Goal: Task Accomplishment & Management: Manage account settings

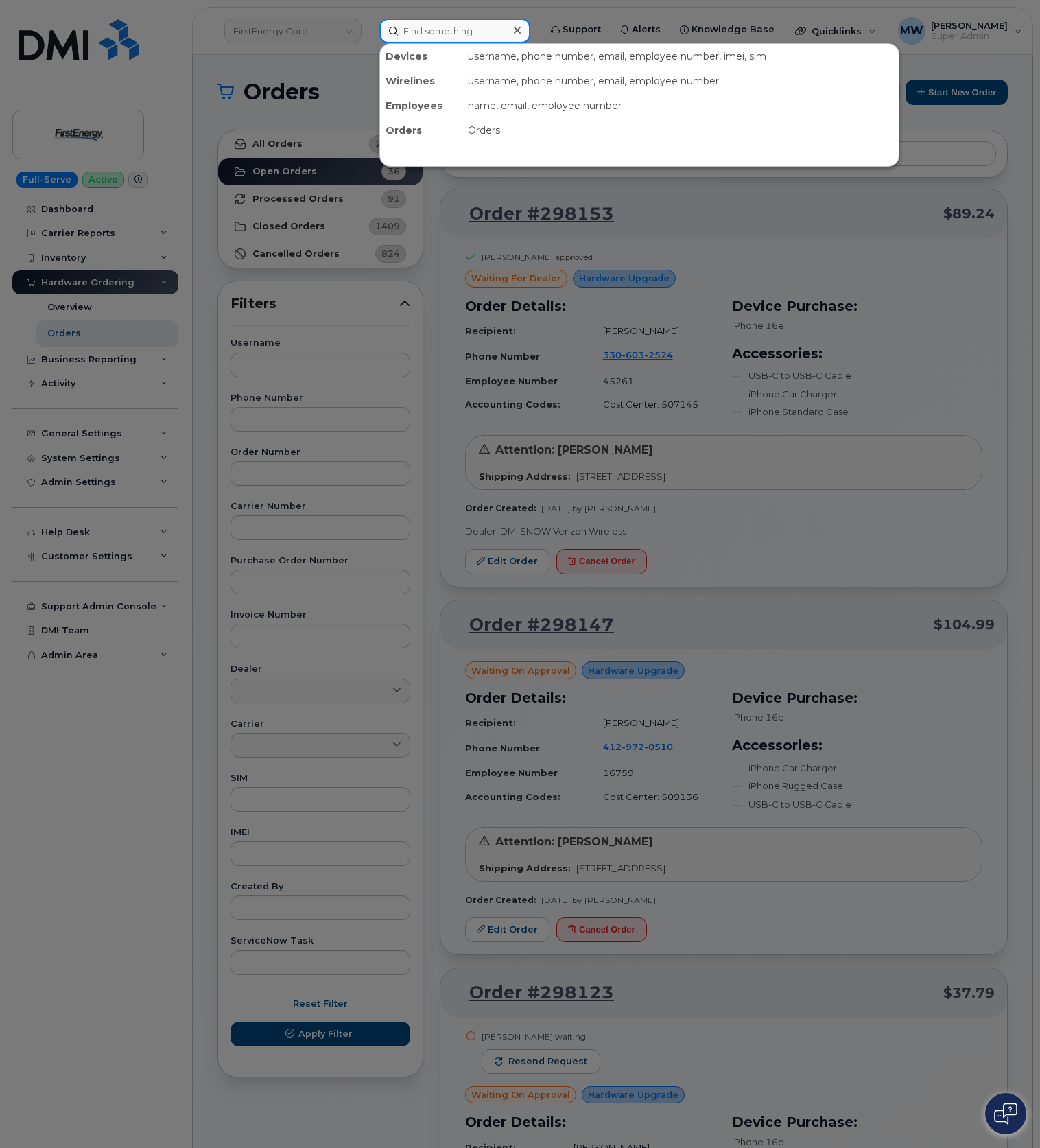
click at [444, 28] on input at bounding box center [454, 31] width 151 height 25
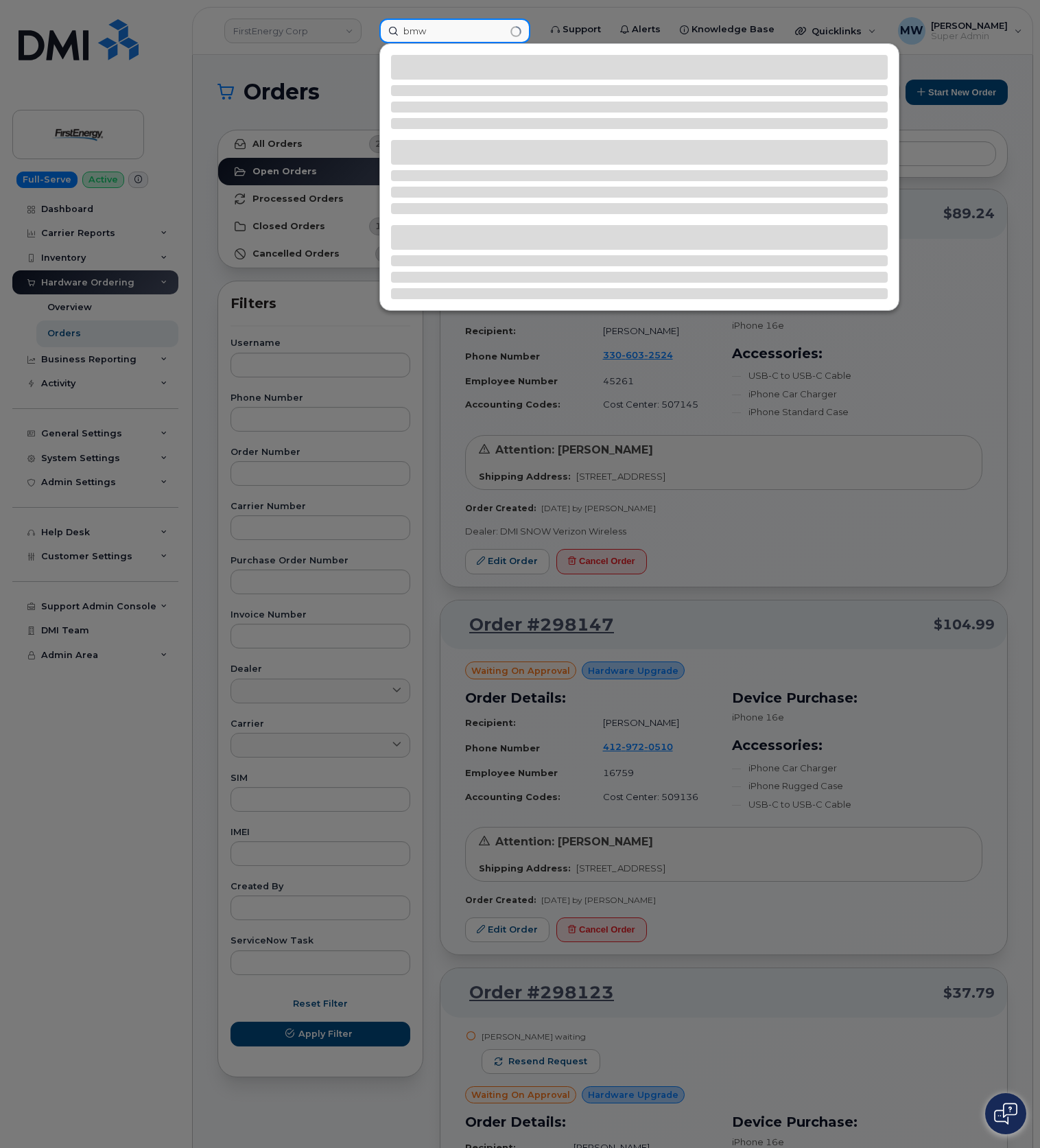
type input "bmw"
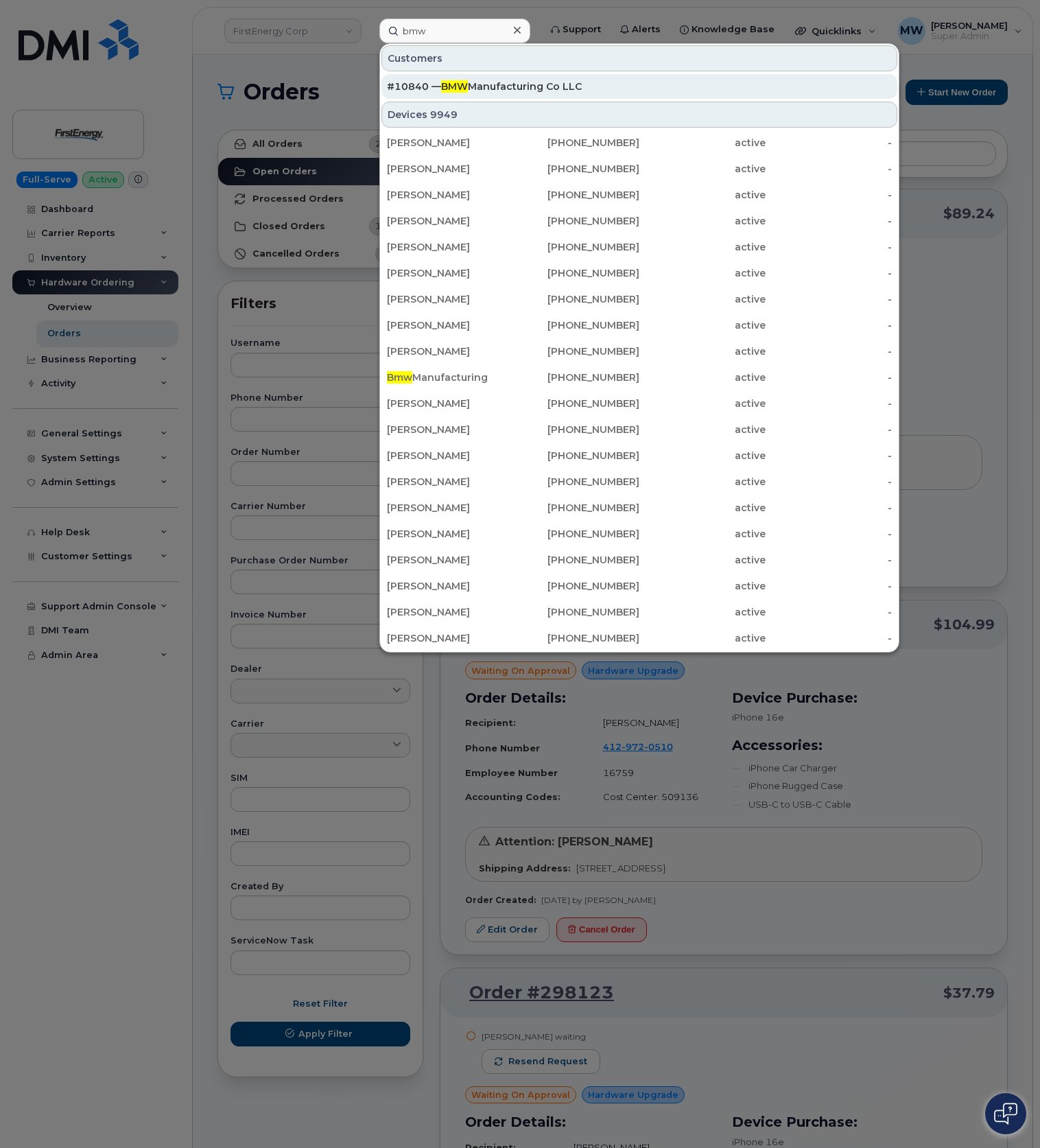
click at [512, 78] on div "#10840 — BMW Manufacturing Co LLC" at bounding box center [640, 87] width 505 height 25
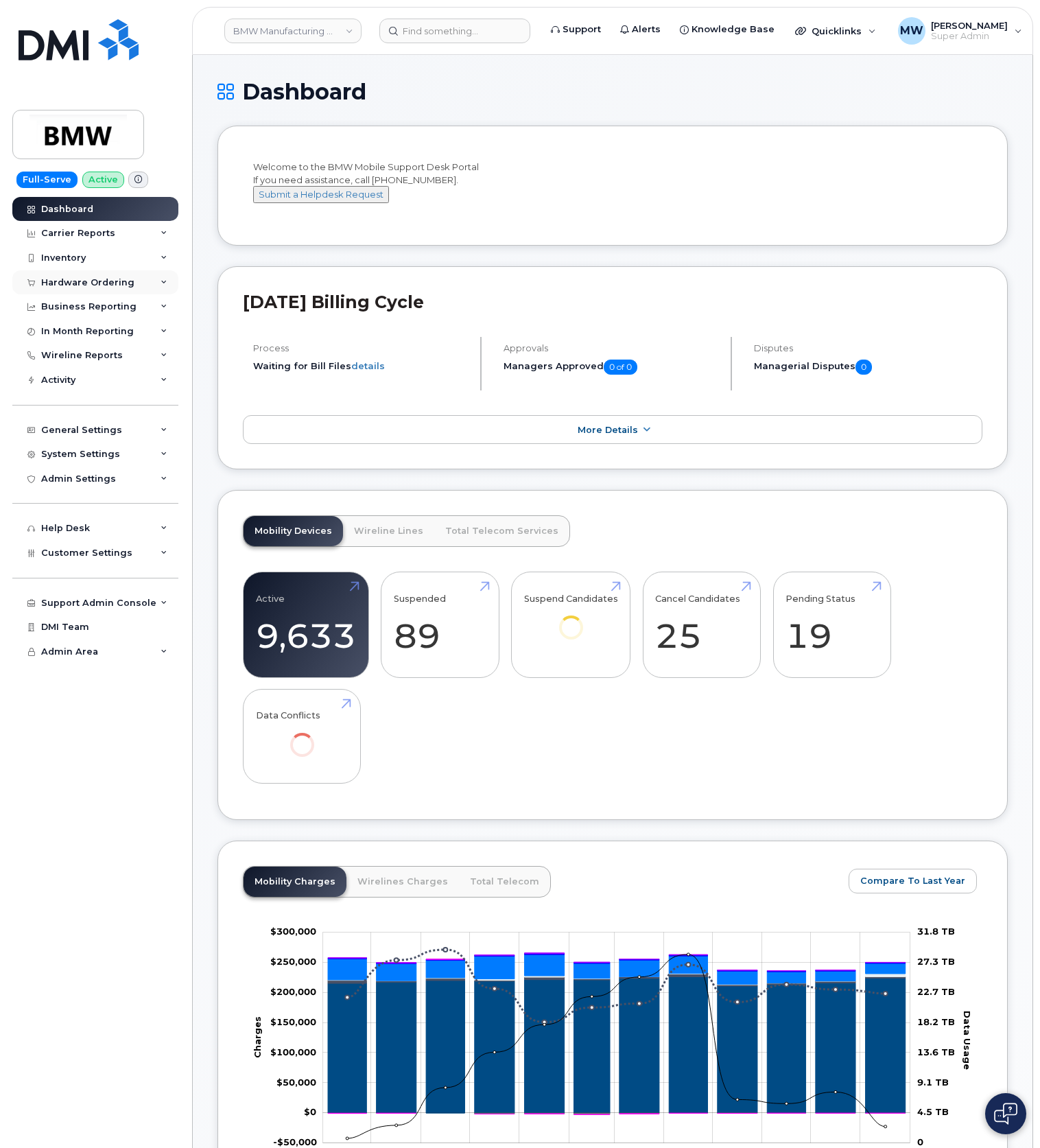
click at [65, 288] on div "Hardware Ordering" at bounding box center [95, 283] width 166 height 25
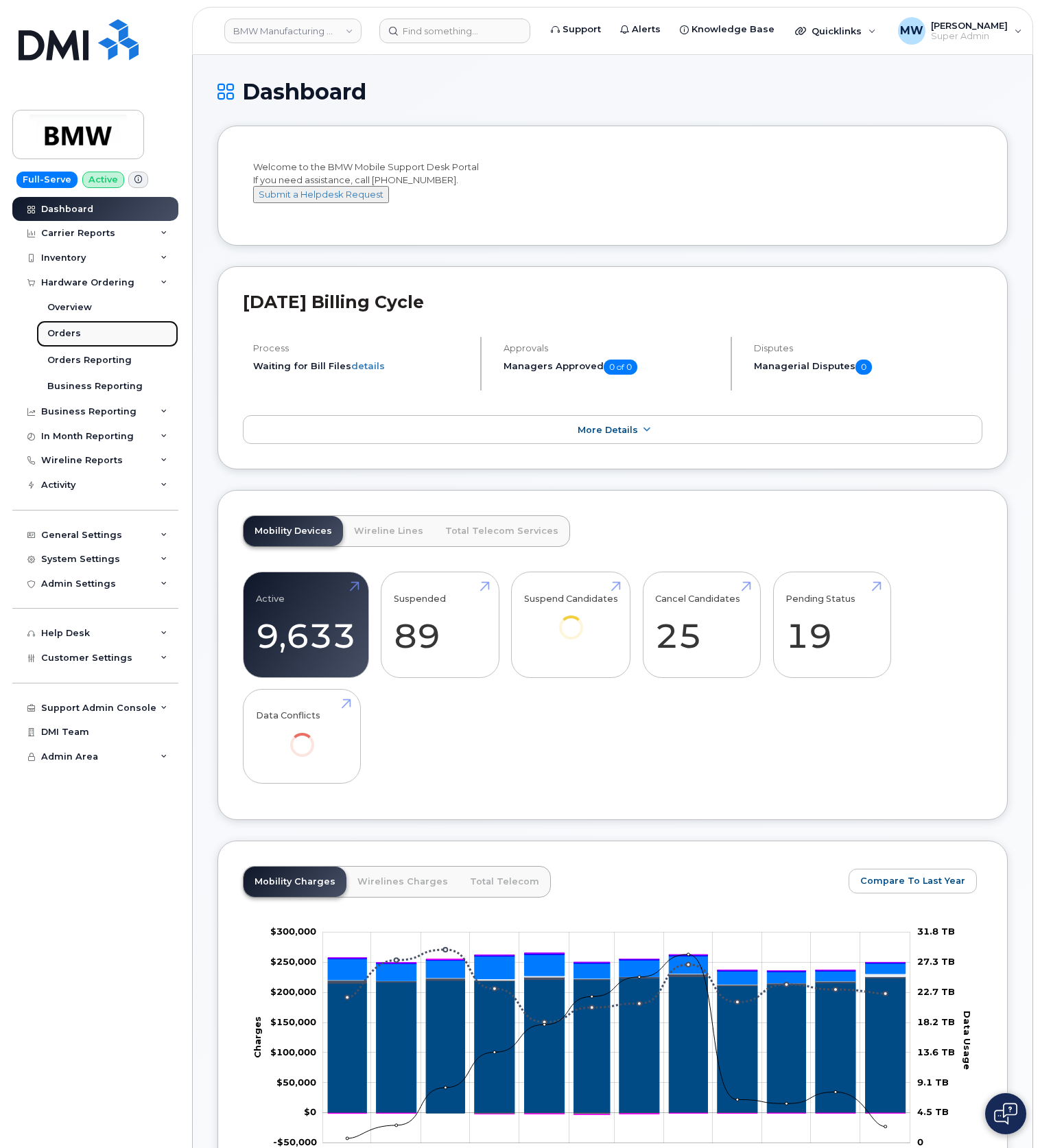
click at [96, 328] on link "Orders" at bounding box center [108, 333] width 142 height 26
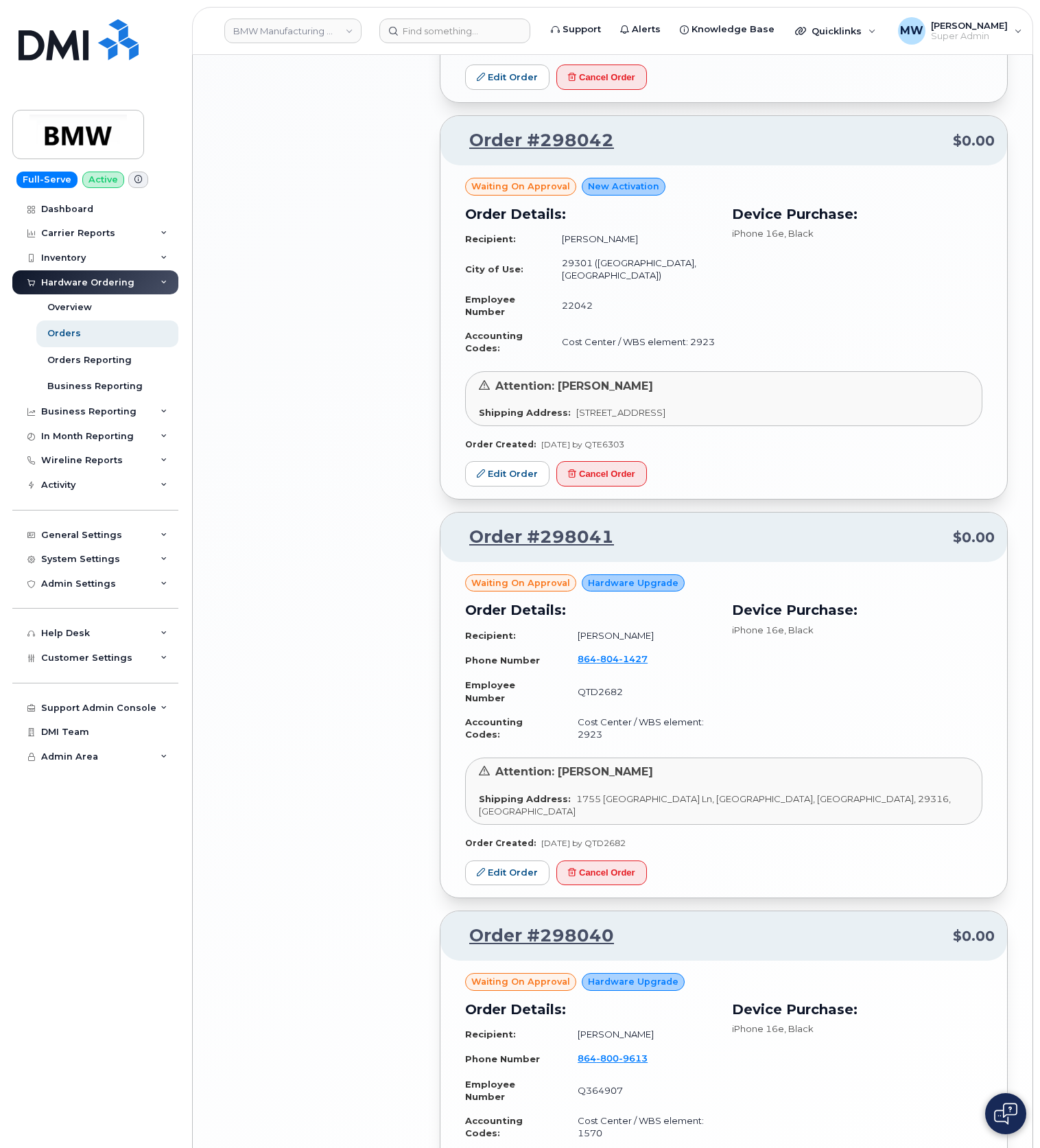
scroll to position [2196, 0]
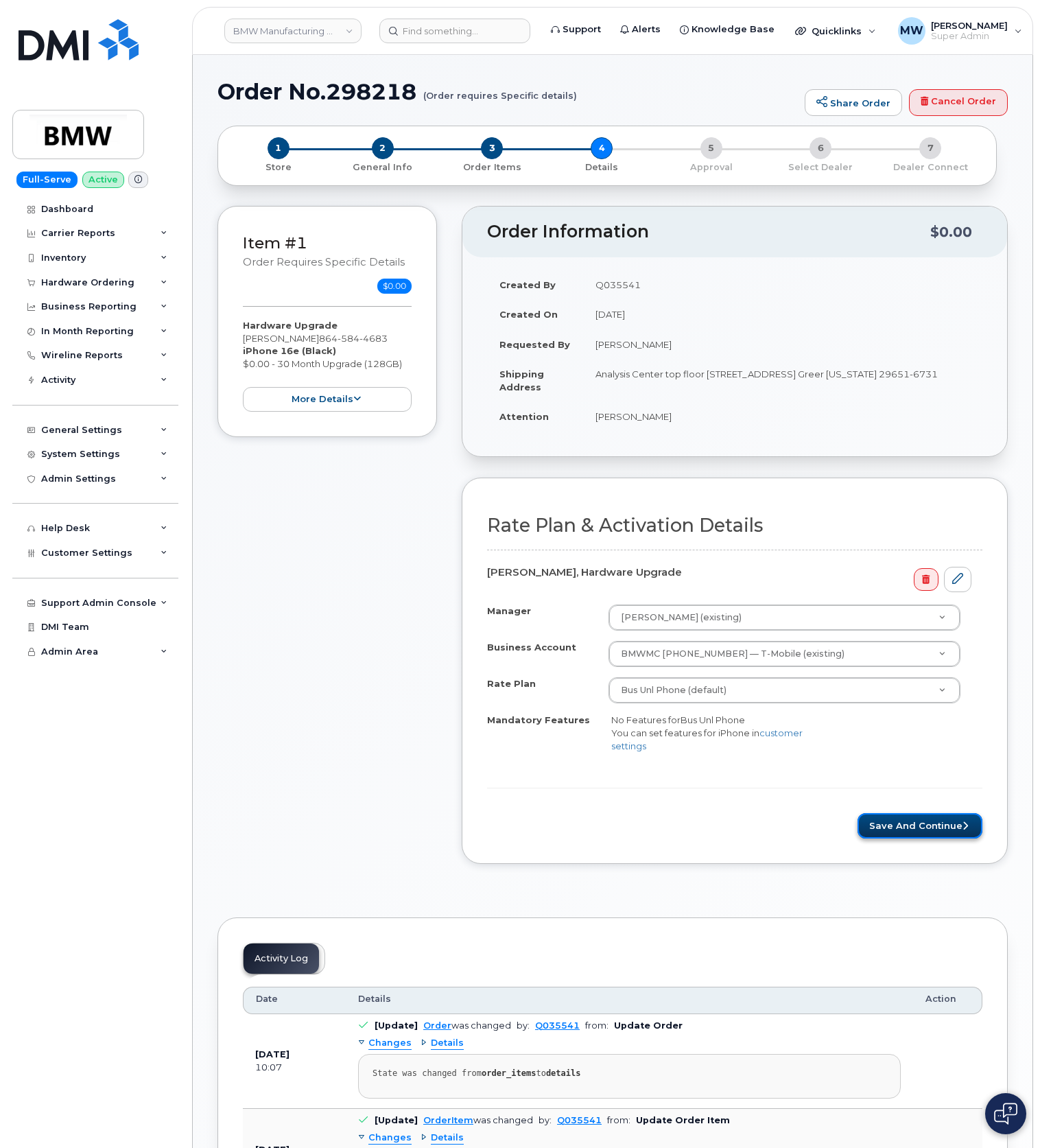
click at [970, 838] on button "Save and Continue" at bounding box center [920, 825] width 125 height 25
drag, startPoint x: 885, startPoint y: 828, endPoint x: 535, endPoint y: 145, distance: 767.5
click at [885, 826] on button "Save and Continue" at bounding box center [920, 825] width 125 height 25
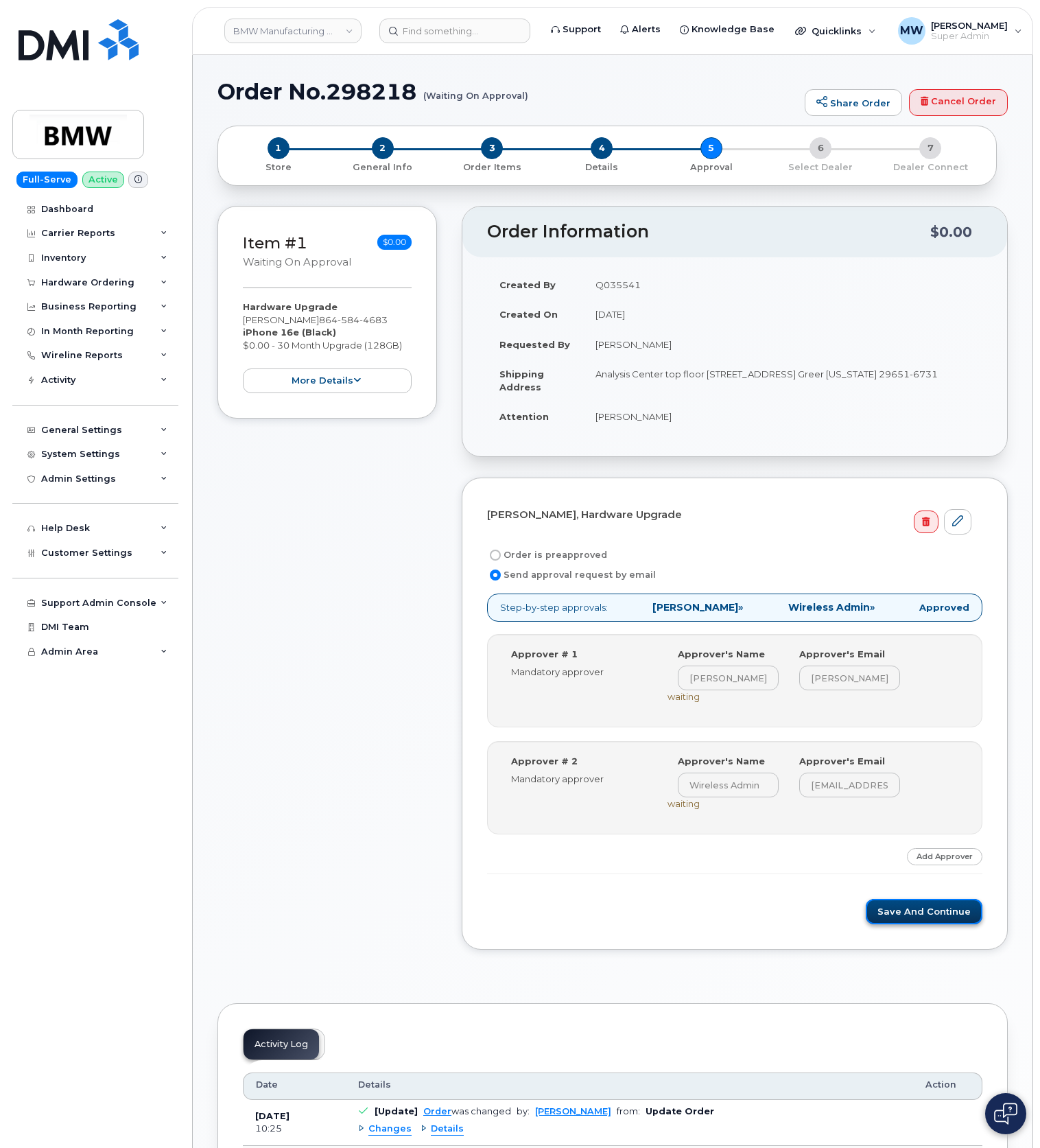
click at [911, 909] on button "Save and Continue" at bounding box center [924, 911] width 117 height 25
click at [921, 921] on button "Save and Continue" at bounding box center [924, 911] width 117 height 25
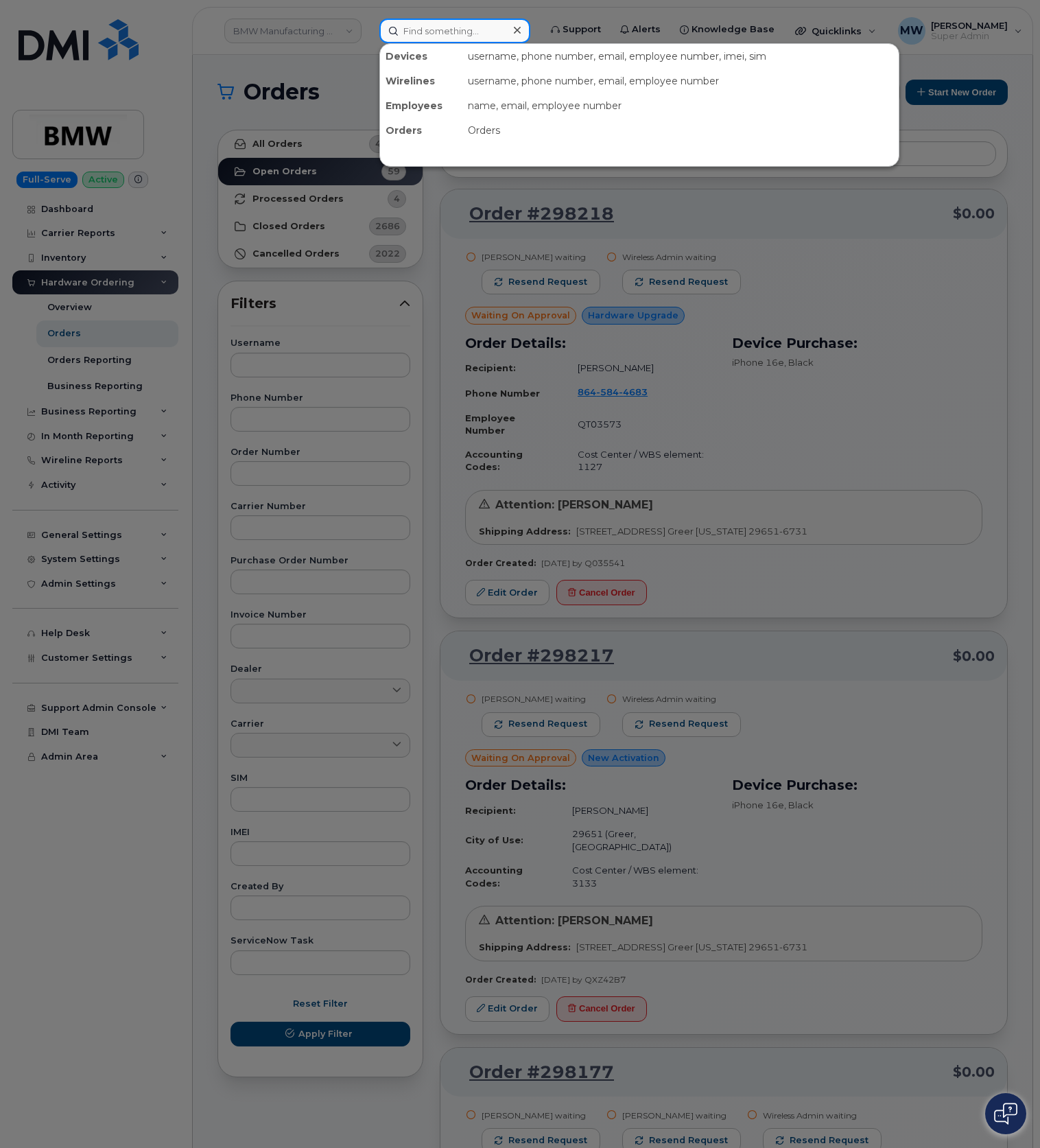
click at [430, 33] on input at bounding box center [454, 31] width 151 height 25
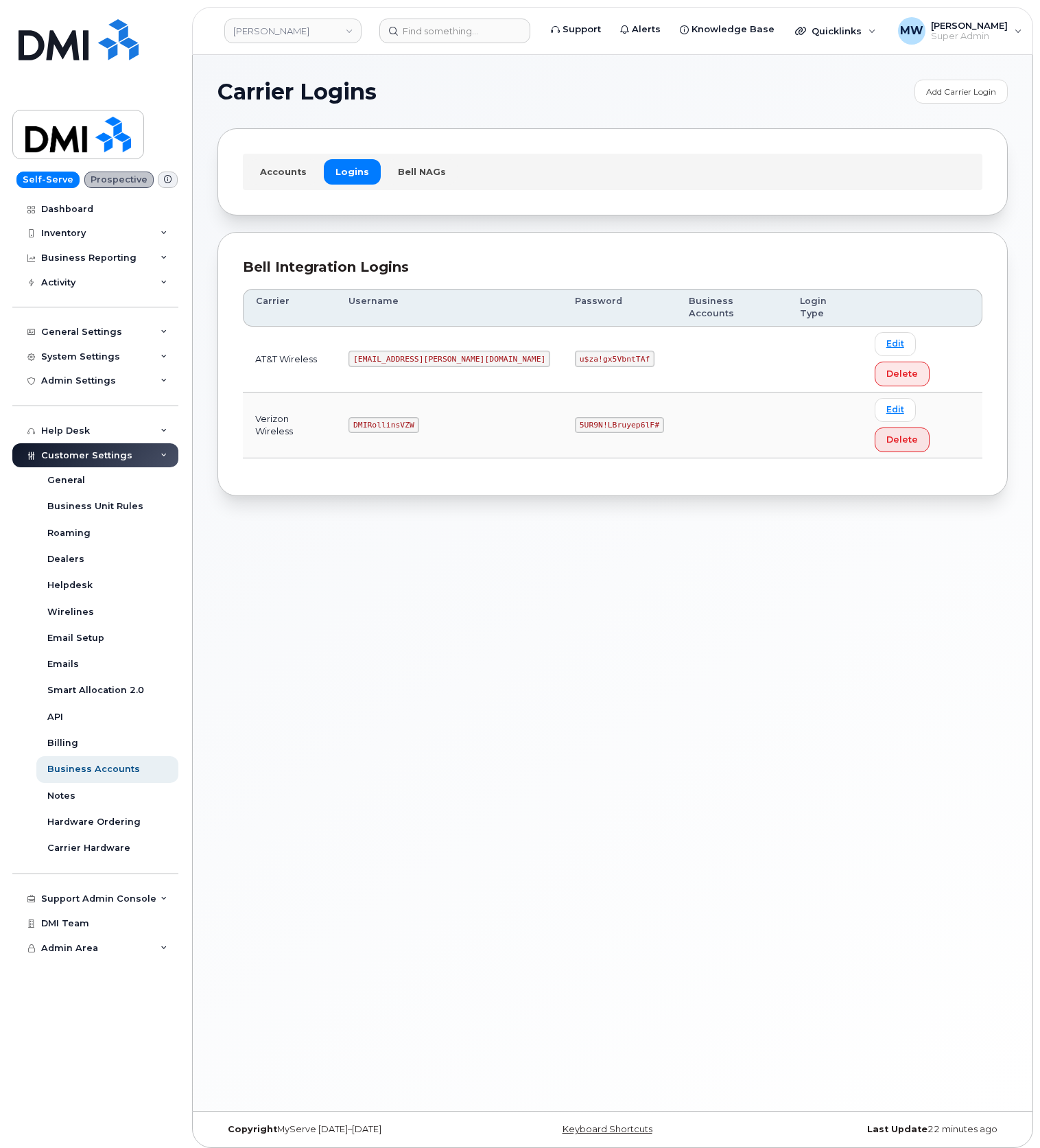
click at [575, 418] on code "5UR9N!LBruyep6lF#" at bounding box center [619, 426] width 89 height 16
drag, startPoint x: 547, startPoint y: 365, endPoint x: 531, endPoint y: 365, distance: 16.0
click at [575, 418] on code "5UR9N!LBruyep6lF#" at bounding box center [619, 426] width 89 height 16
copy code "5UR9N!LBruyep6lF#"
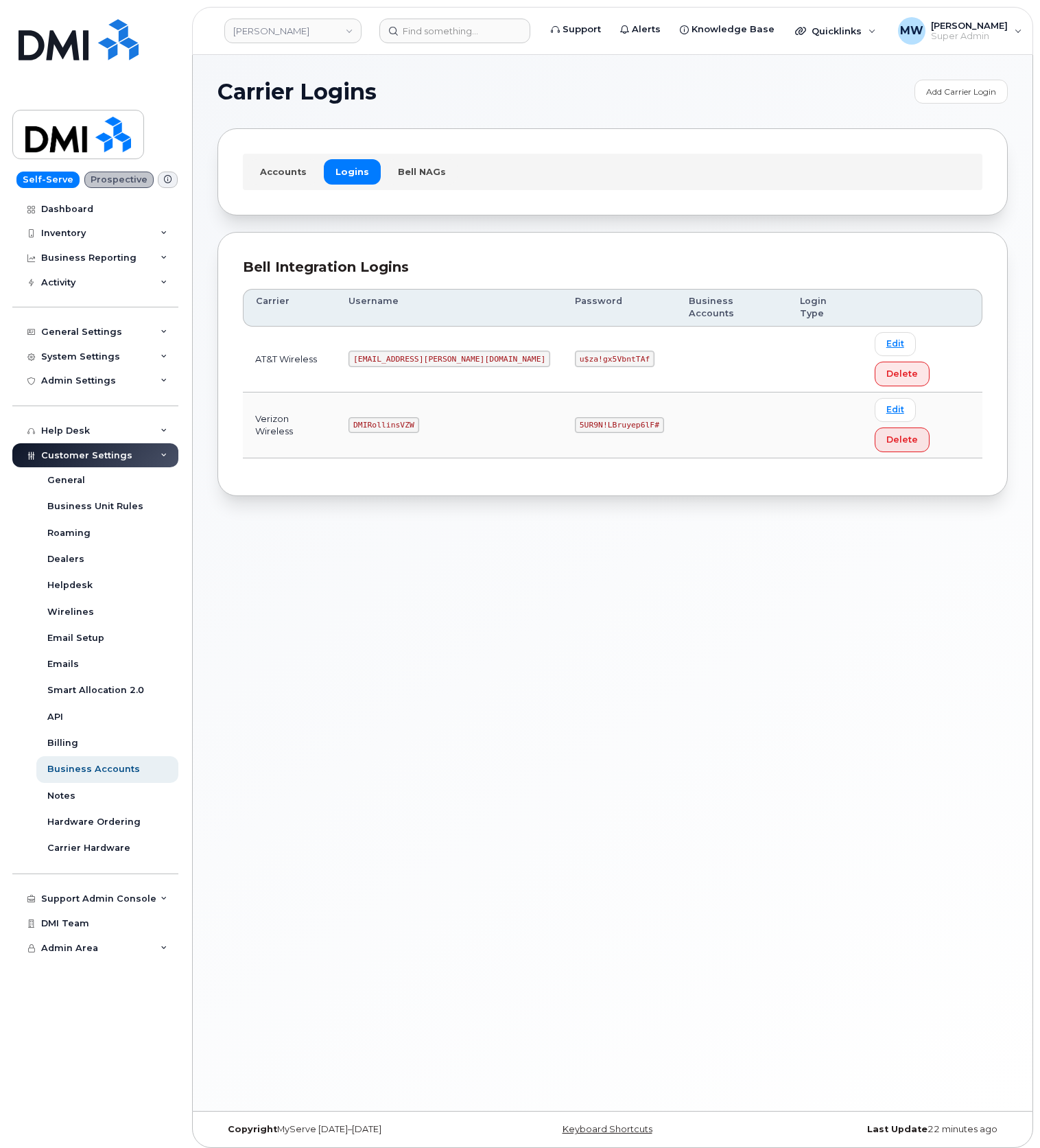
click at [406, 351] on code "MS-Rollins@dminc.com" at bounding box center [449, 359] width 202 height 16
copy code "MS-Rollins@dminc.com"
click at [563, 336] on td "u$za!gx5VbntTAf" at bounding box center [619, 360] width 114 height 66
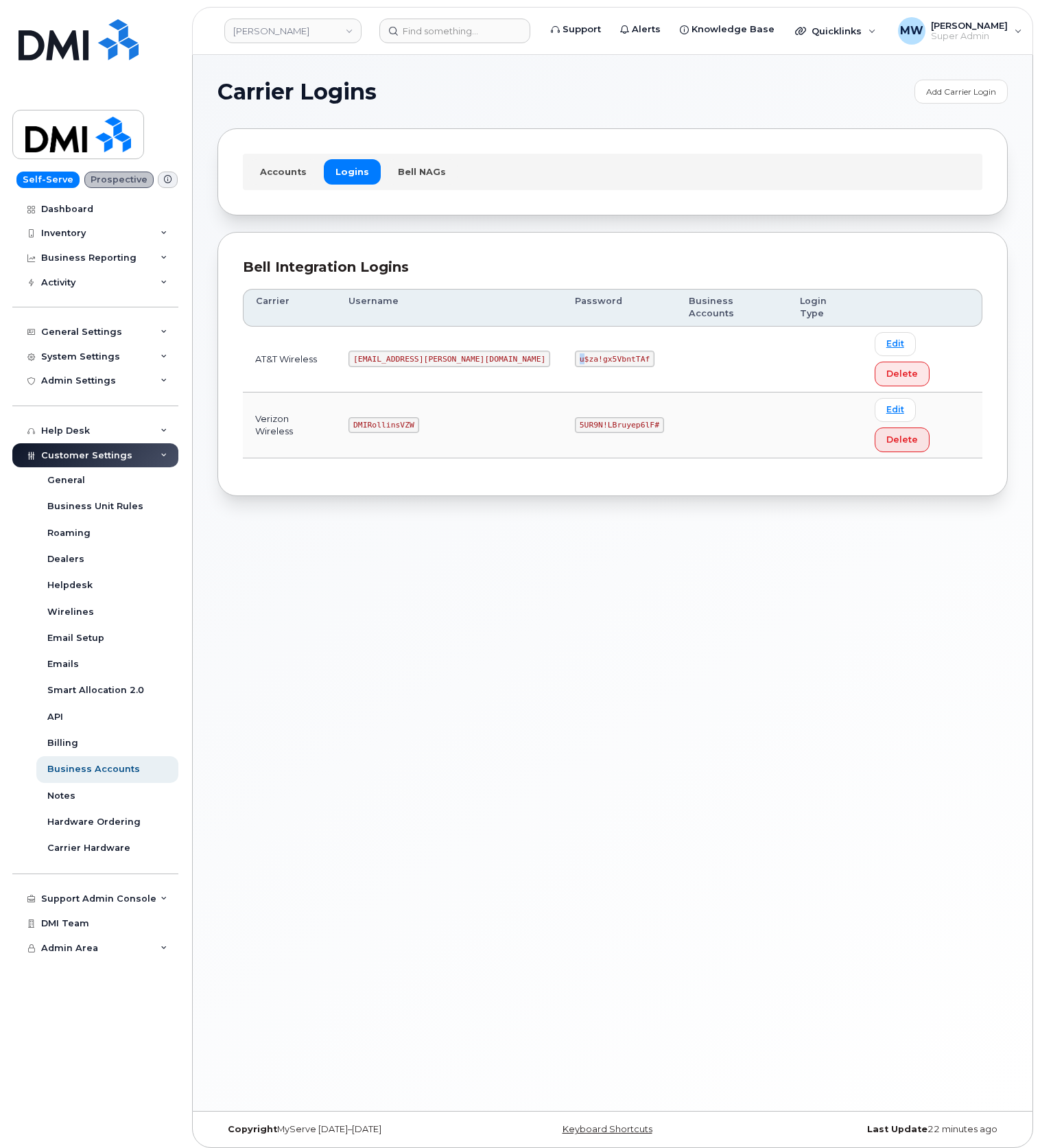
drag, startPoint x: 506, startPoint y: 336, endPoint x: 531, endPoint y: 337, distance: 25.0
click at [563, 336] on td "u$za!gx5VbntTAf" at bounding box center [619, 360] width 114 height 66
click at [575, 351] on code "u$za!gx5VbntTAf" at bounding box center [614, 359] width 79 height 16
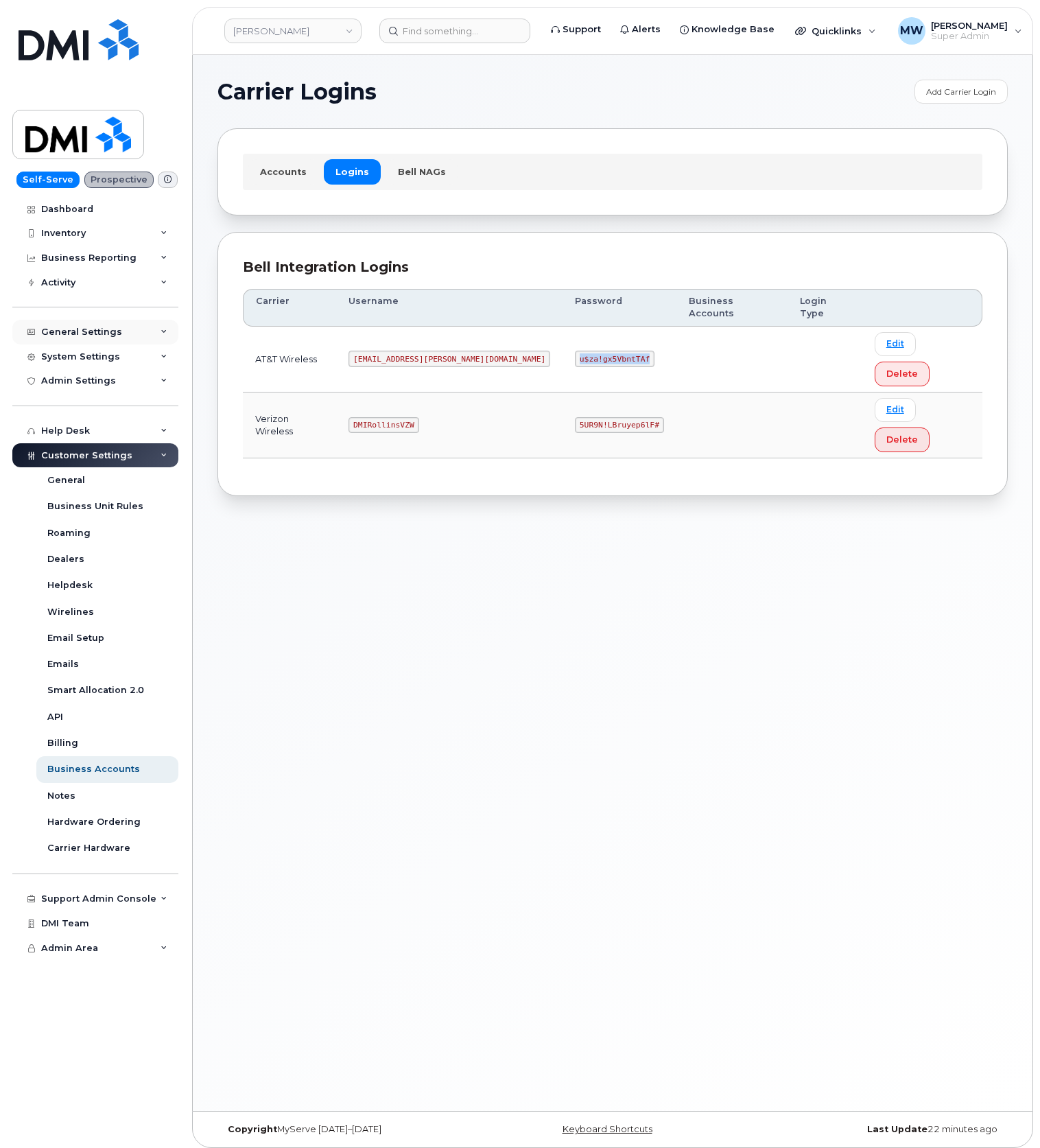
copy code "u$za!gx5VbntTAf"
click at [412, 418] on code "DMIRollinsVZW" at bounding box center [384, 426] width 70 height 16
drag, startPoint x: 412, startPoint y: 366, endPoint x: 405, endPoint y: 358, distance: 10.6
click at [407, 392] on td "DMIRollinsVZW" at bounding box center [449, 425] width 226 height 66
copy code "DMIRollinsVZW"
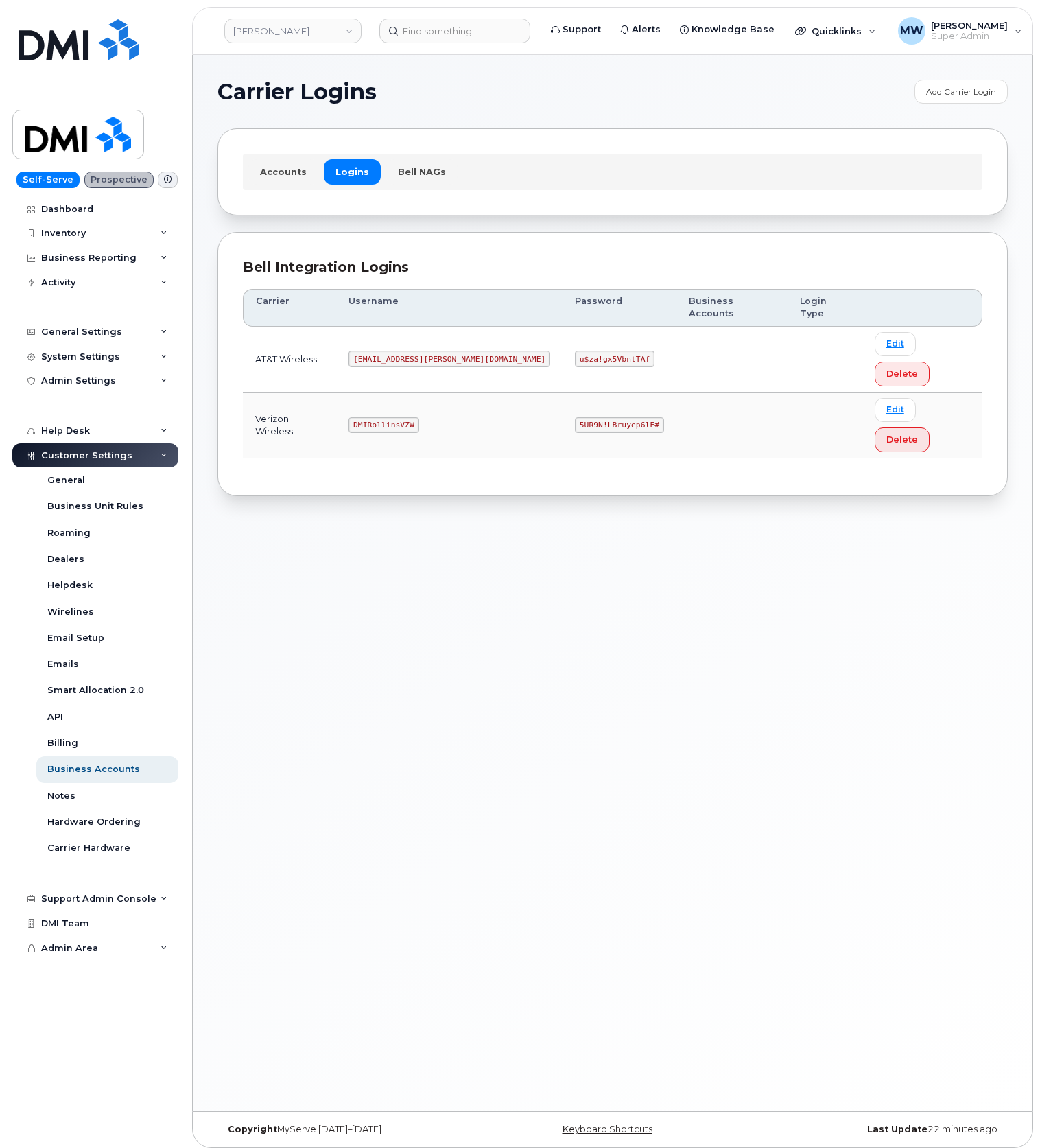
click at [575, 418] on code "5UR9N!LBruyep6lF#" at bounding box center [619, 426] width 89 height 16
drag, startPoint x: 533, startPoint y: 372, endPoint x: 516, endPoint y: 373, distance: 17.0
click at [575, 418] on code "5UR9N!LBruyep6lF#" at bounding box center [619, 426] width 89 height 16
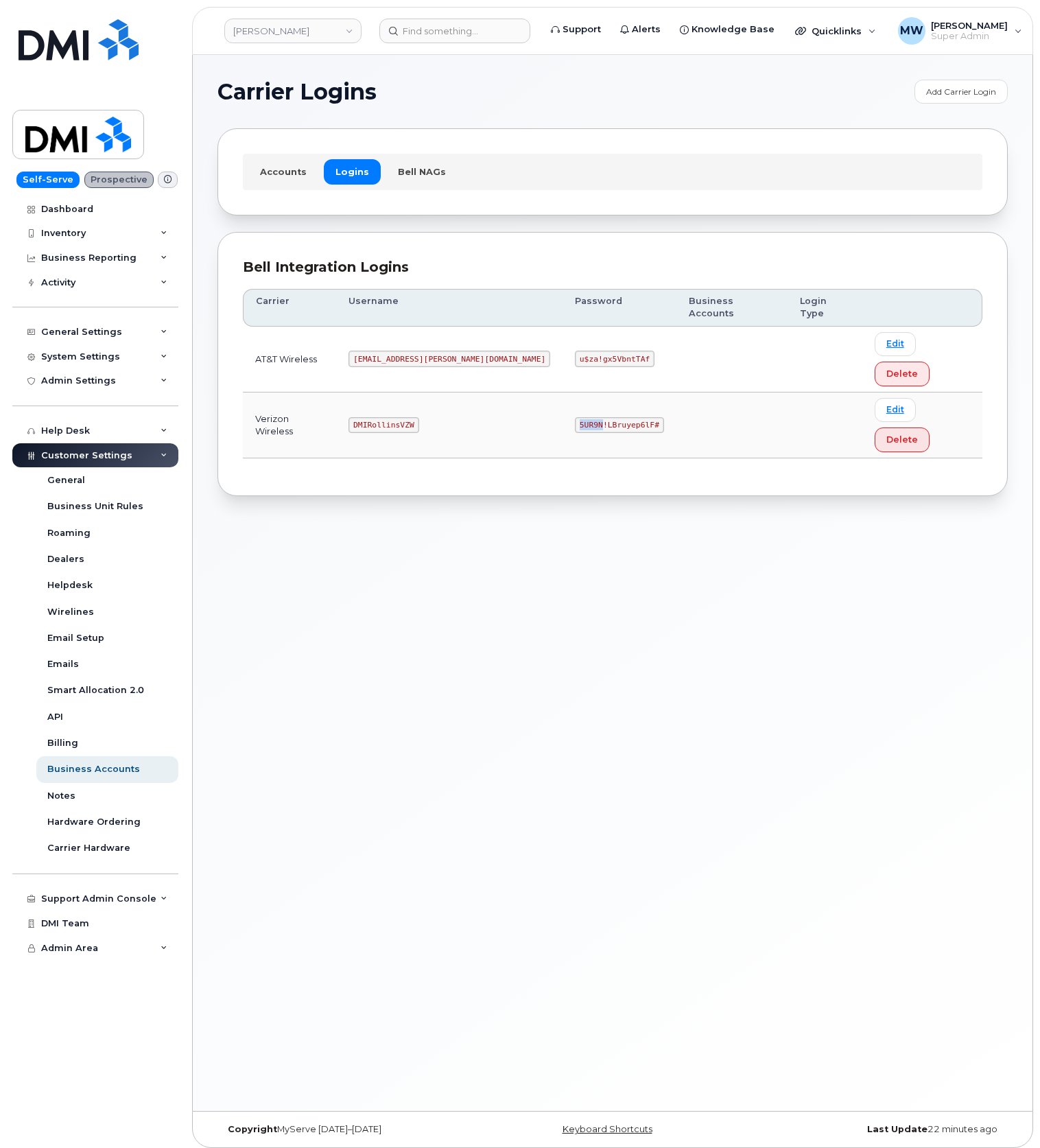
click at [575, 418] on code "5UR9N!LBruyep6lF#" at bounding box center [619, 426] width 89 height 16
copy code "5UR9N!LBruyep6lF#"
click at [417, 418] on code "DMIRollinsVZW" at bounding box center [384, 426] width 70 height 16
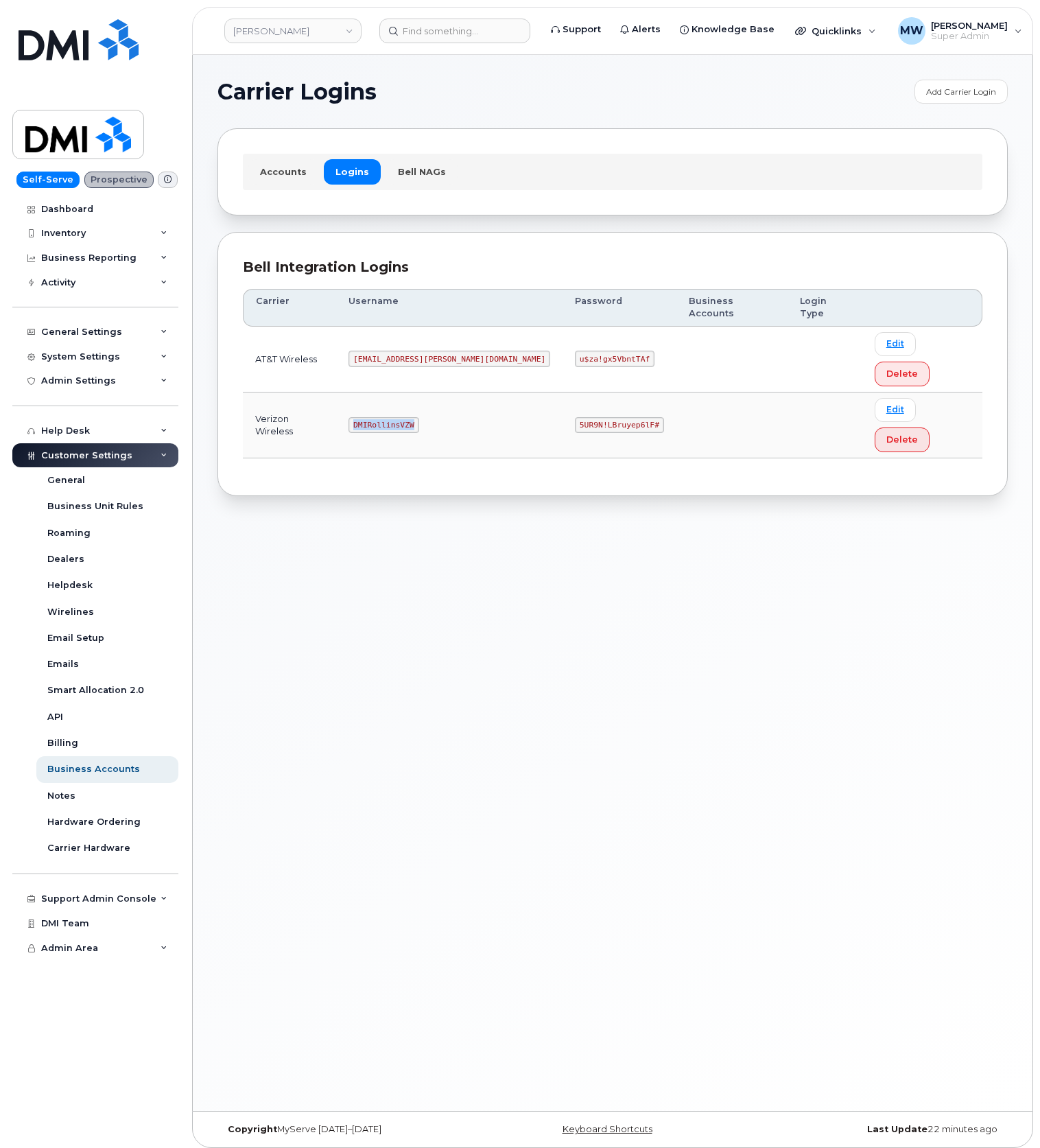
click at [417, 418] on code "DMIRollinsVZW" at bounding box center [384, 426] width 70 height 16
copy code "DMIRollinsVZW"
click at [582, 418] on code "5UR9N!LBruyep6lF#" at bounding box center [619, 426] width 89 height 16
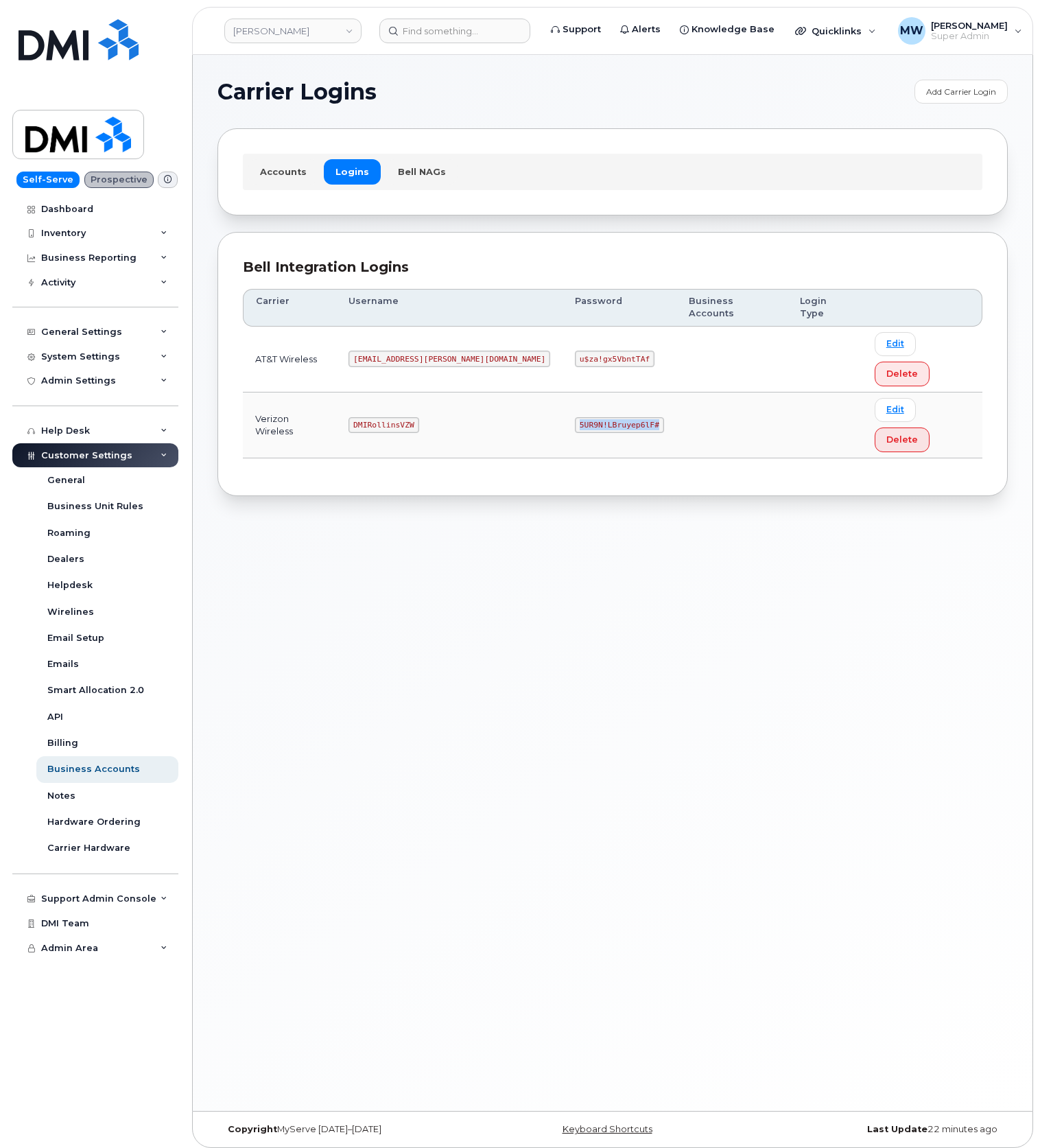
copy code "5UR9N!LBruyep6lF#"
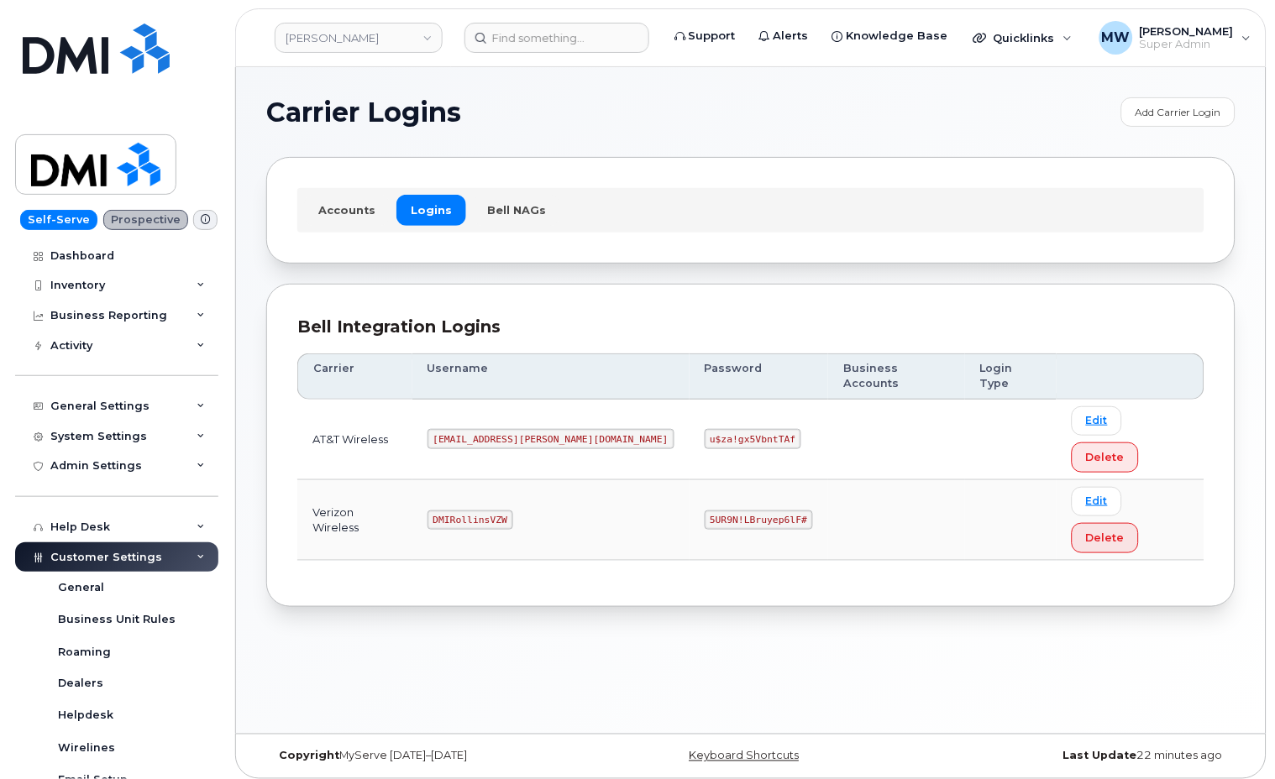
click at [986, 690] on div "Carrier Logins Add Carrier Login Accounts Logins Bell NAGs Bell Integration Log…" at bounding box center [751, 400] width 1030 height 667
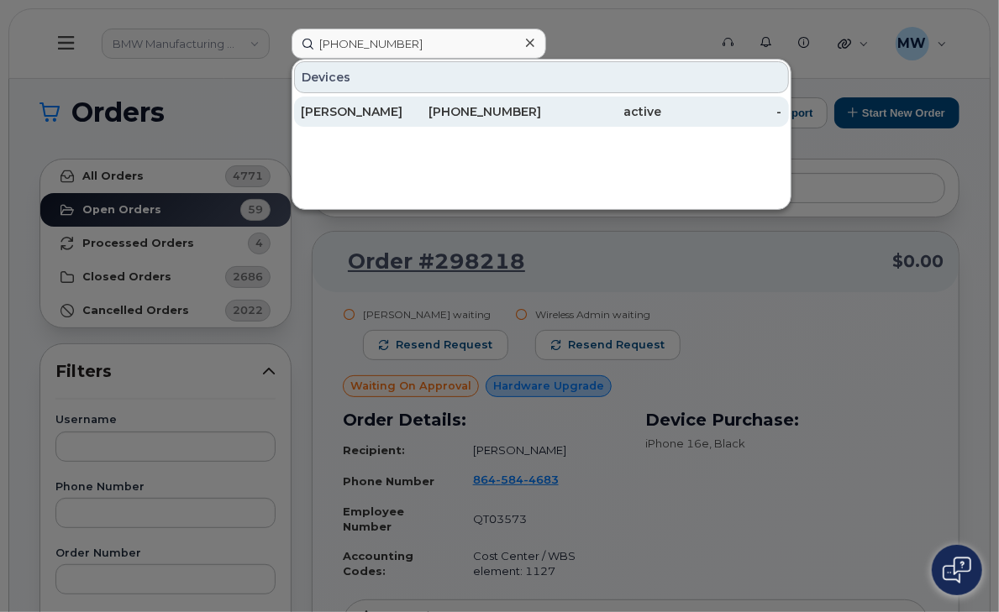
type input "[PHONE_NUMBER]"
click at [433, 108] on div "216-633-8053" at bounding box center [481, 111] width 120 height 17
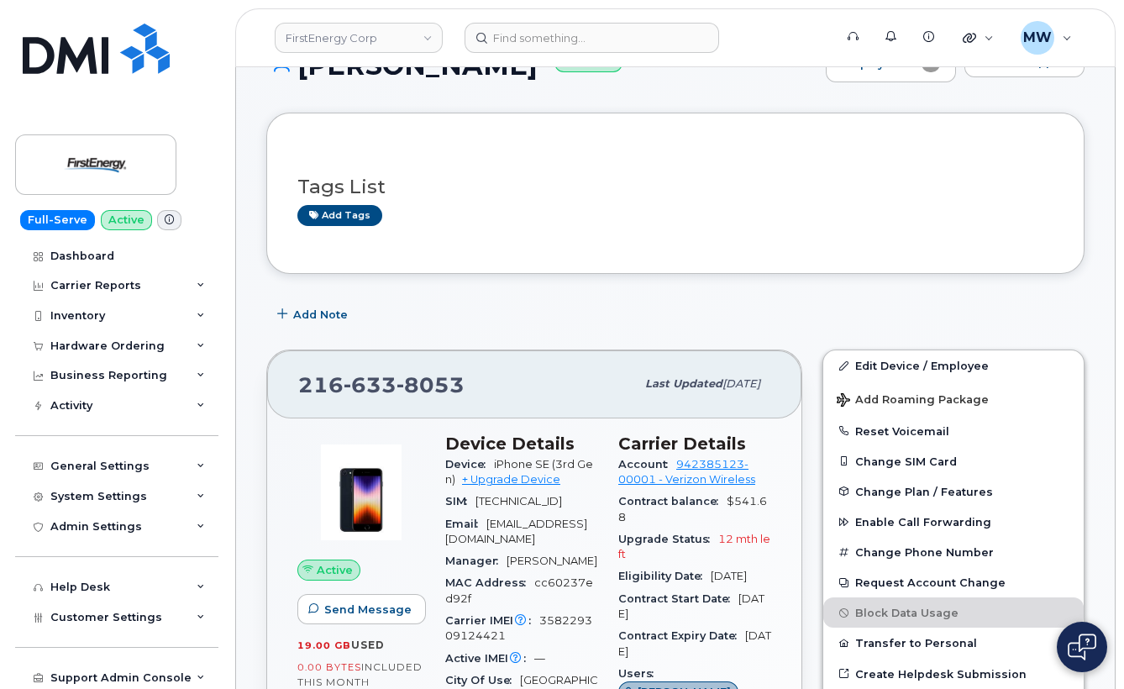
scroll to position [238, 0]
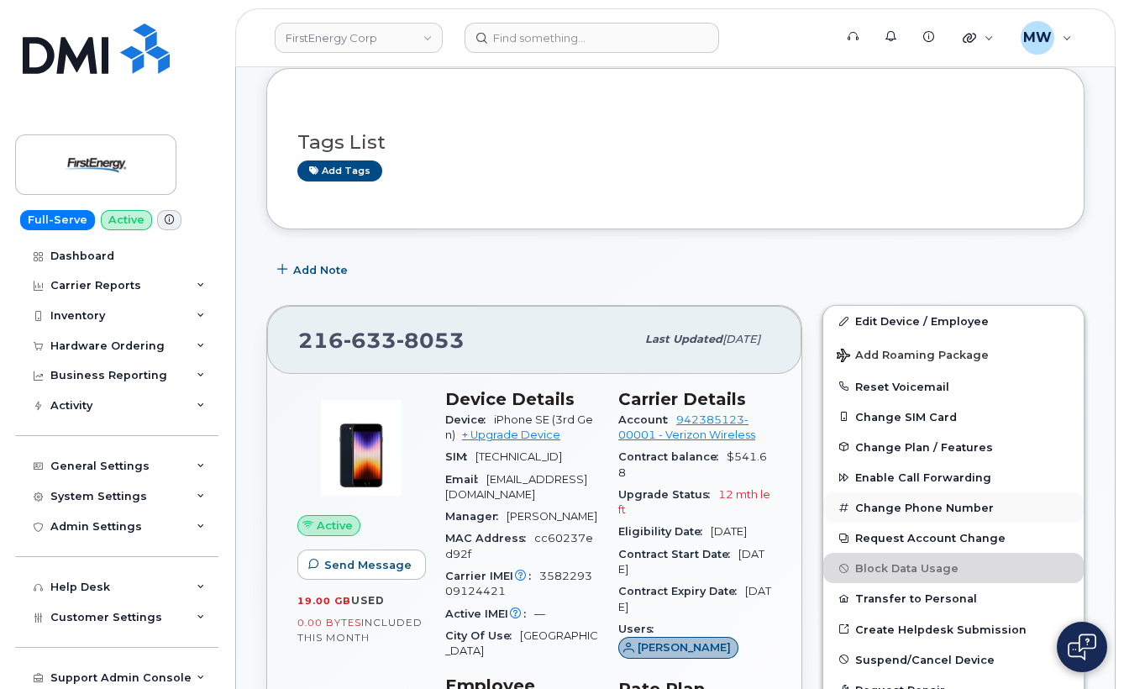
click at [946, 513] on button "Change Phone Number" at bounding box center [953, 507] width 260 height 30
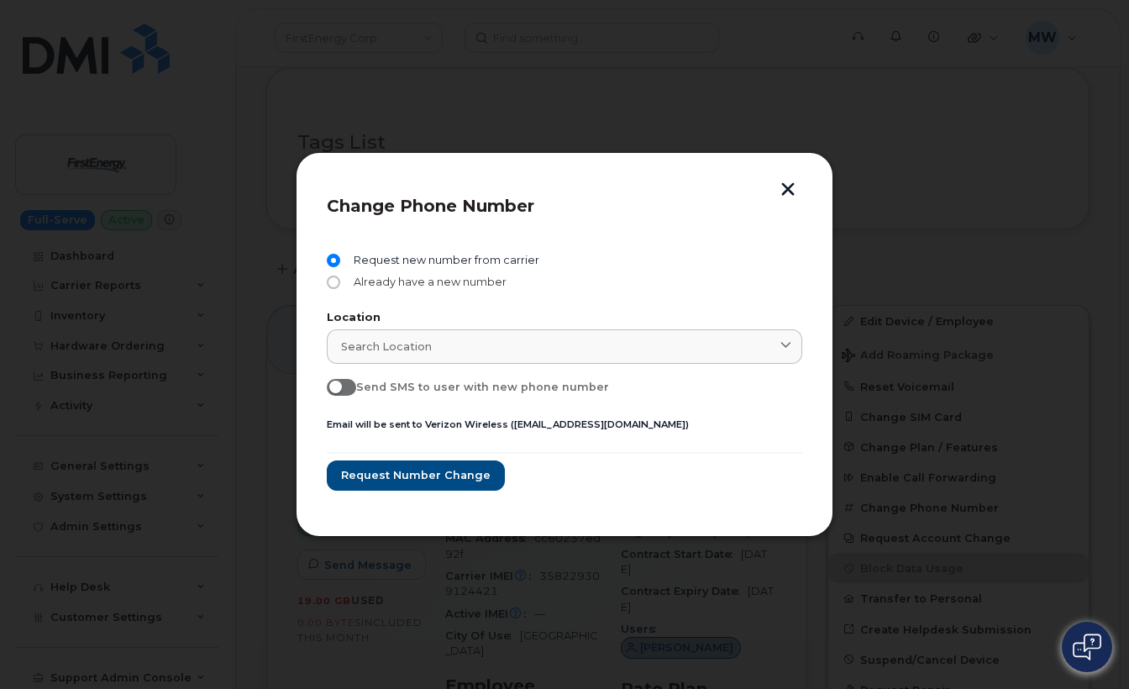
click at [328, 284] on input "Already have a new number" at bounding box center [333, 281] width 13 height 13
radio input "true"
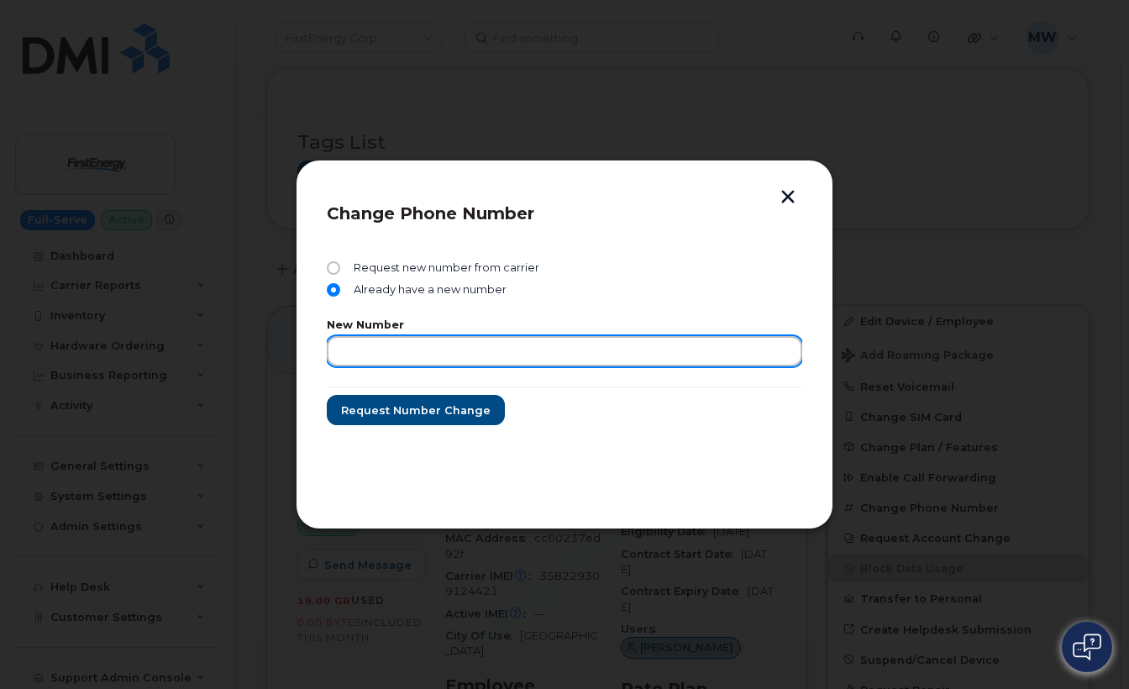
click at [384, 359] on input "text" at bounding box center [564, 351] width 475 height 30
paste input "(216) 633-8053"
drag, startPoint x: 459, startPoint y: 351, endPoint x: 244, endPoint y: 348, distance: 215.9
click at [244, 348] on div "Change Phone Number Request new number from carrier Already have a new number N…" at bounding box center [564, 344] width 1129 height 689
paste input "330.696.5731"
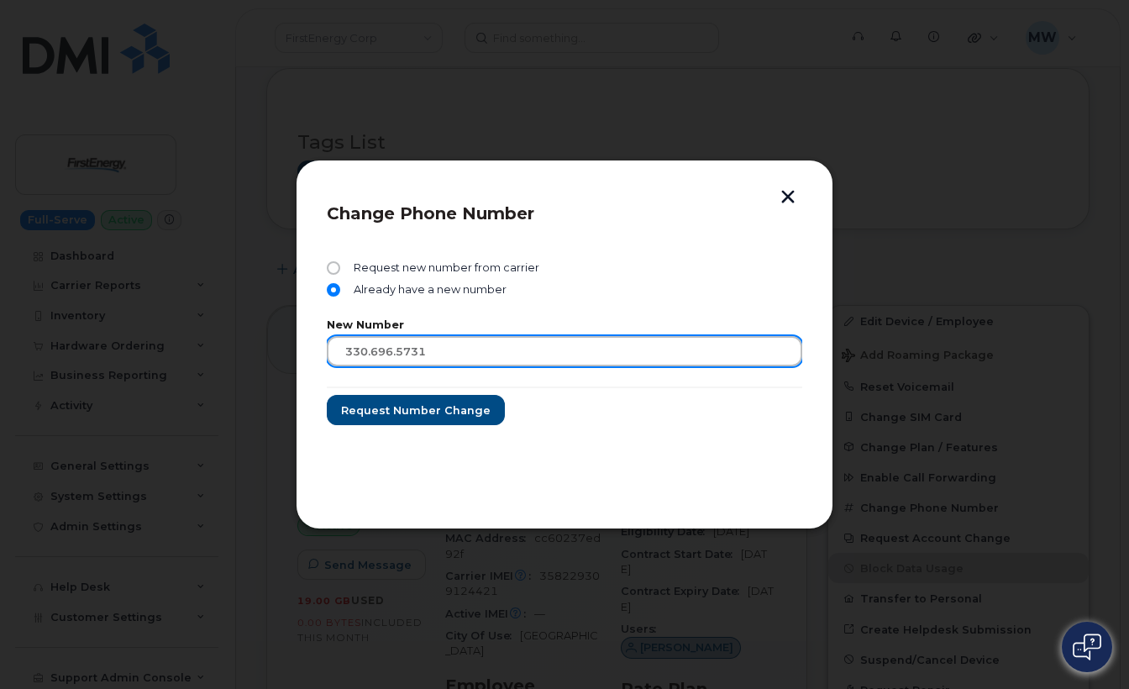
click at [396, 353] on input "330.696.5731" at bounding box center [564, 351] width 475 height 30
type input "3306965731"
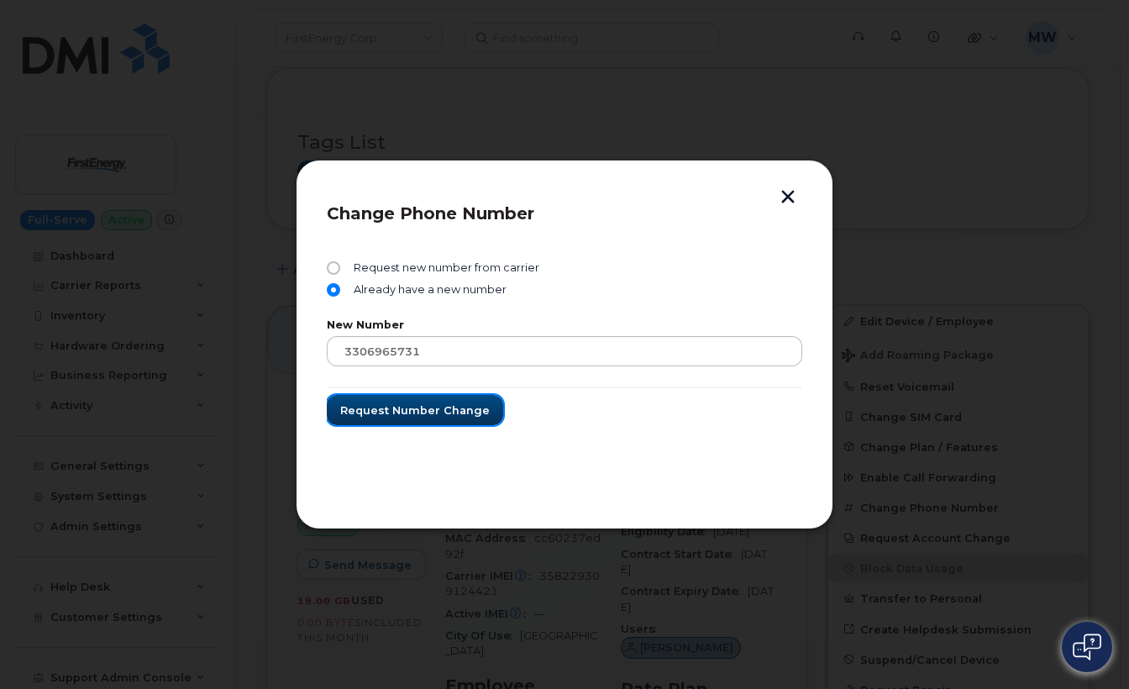
click at [466, 403] on span "Request number change" at bounding box center [415, 410] width 150 height 16
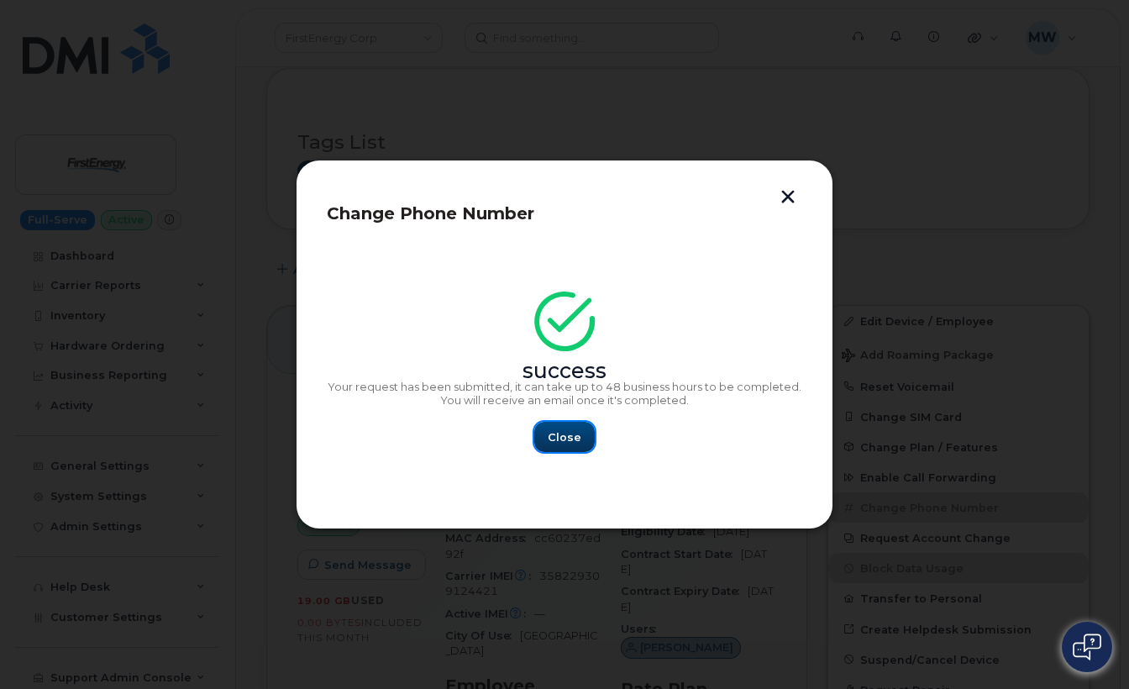
click at [576, 440] on span "Close" at bounding box center [565, 437] width 34 height 16
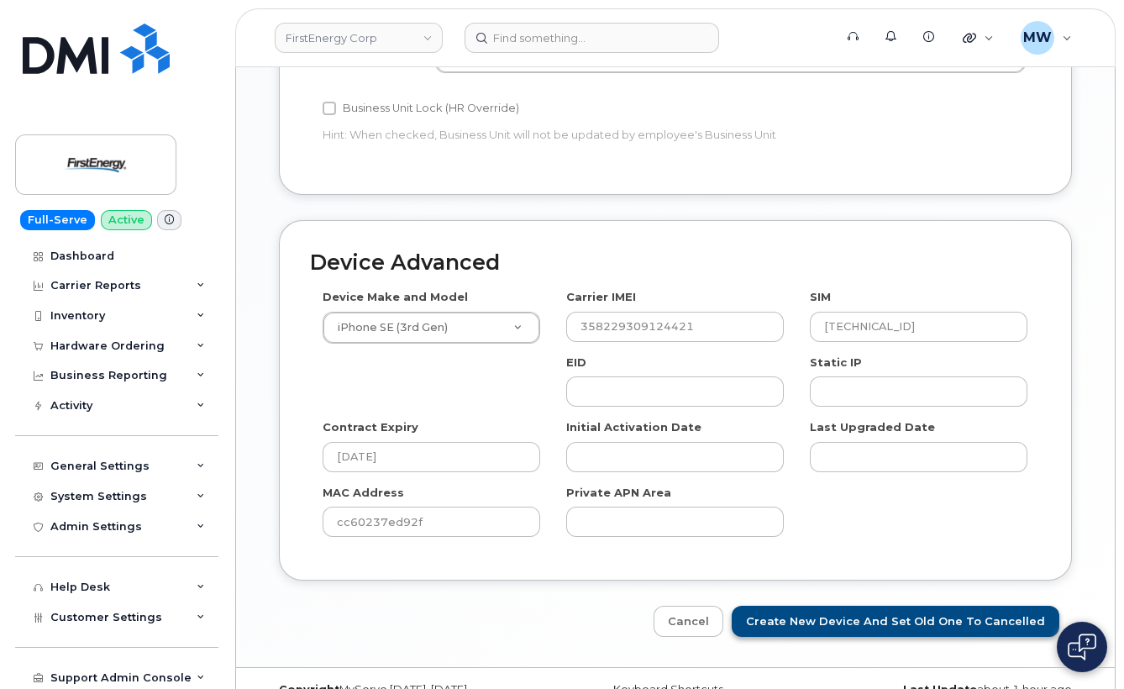
scroll to position [970, 0]
click at [1024, 606] on input "Create New Device and set old one to Cancelled" at bounding box center [896, 621] width 328 height 31
type input "Saving..."
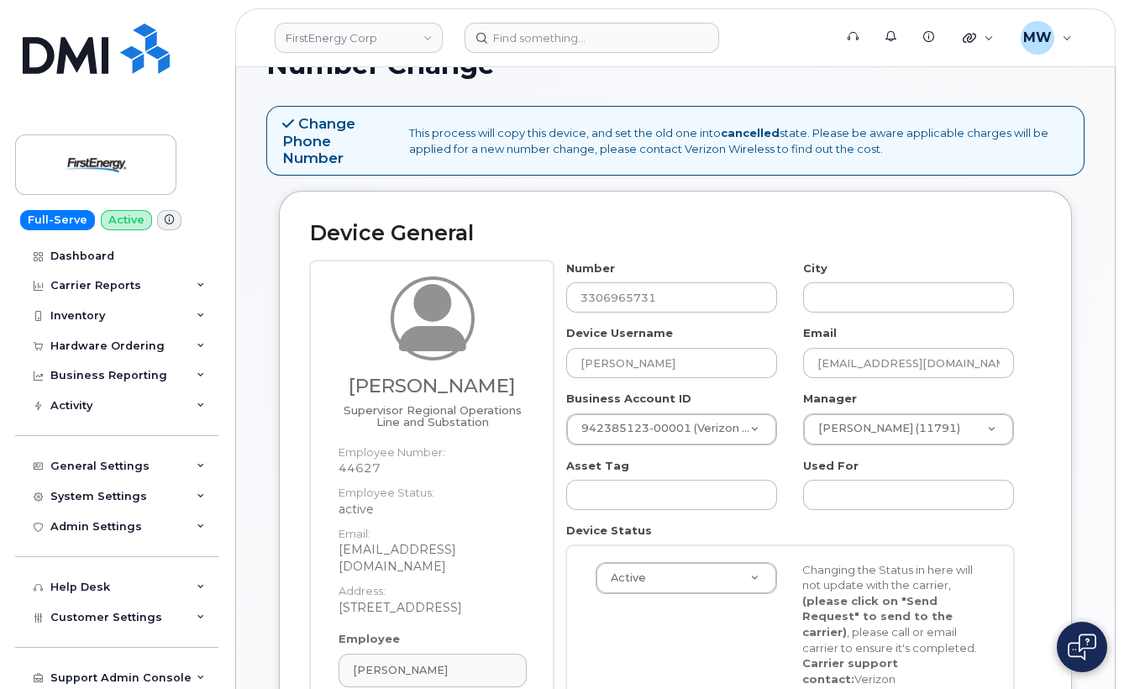
scroll to position [0, 0]
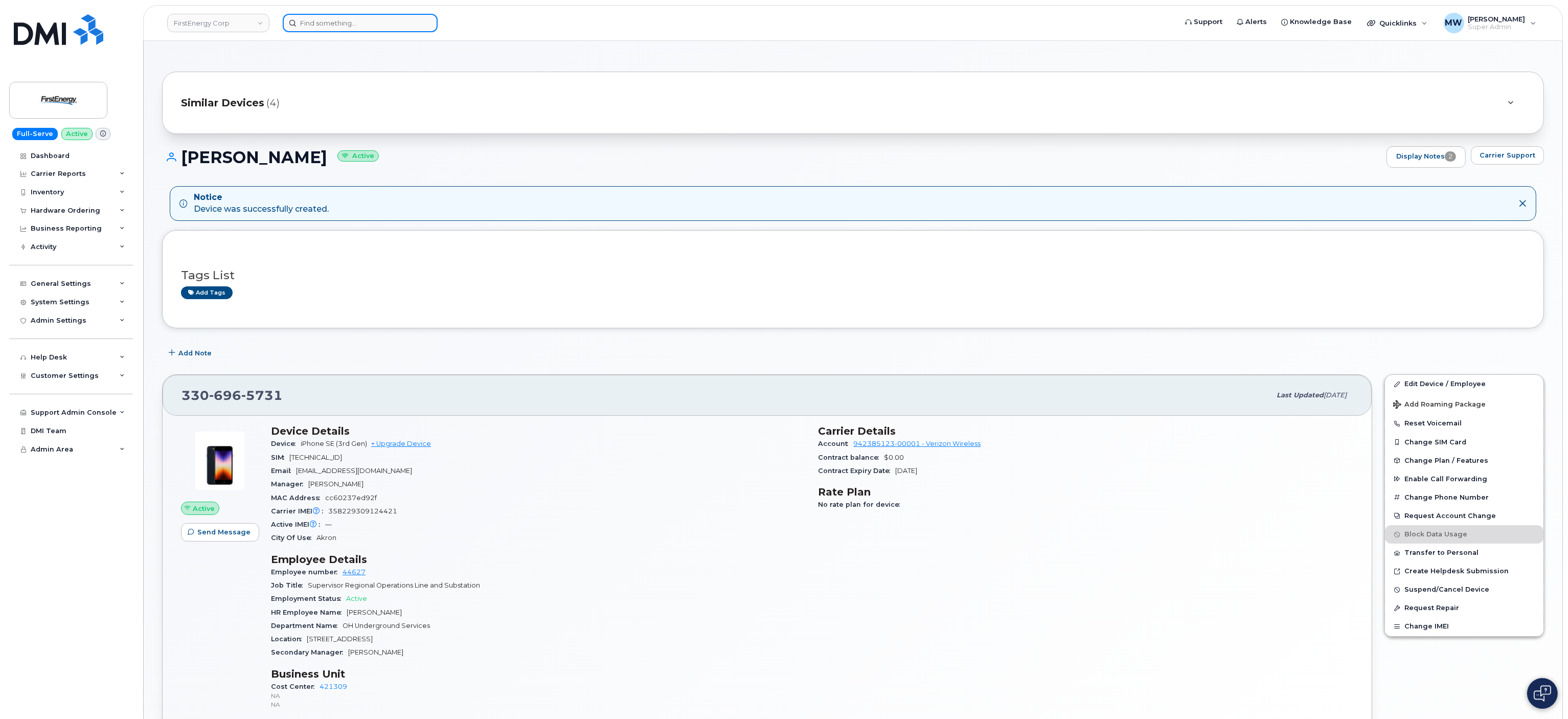
click at [391, 21] on input at bounding box center [360, 23] width 155 height 18
paste input "8642668991"
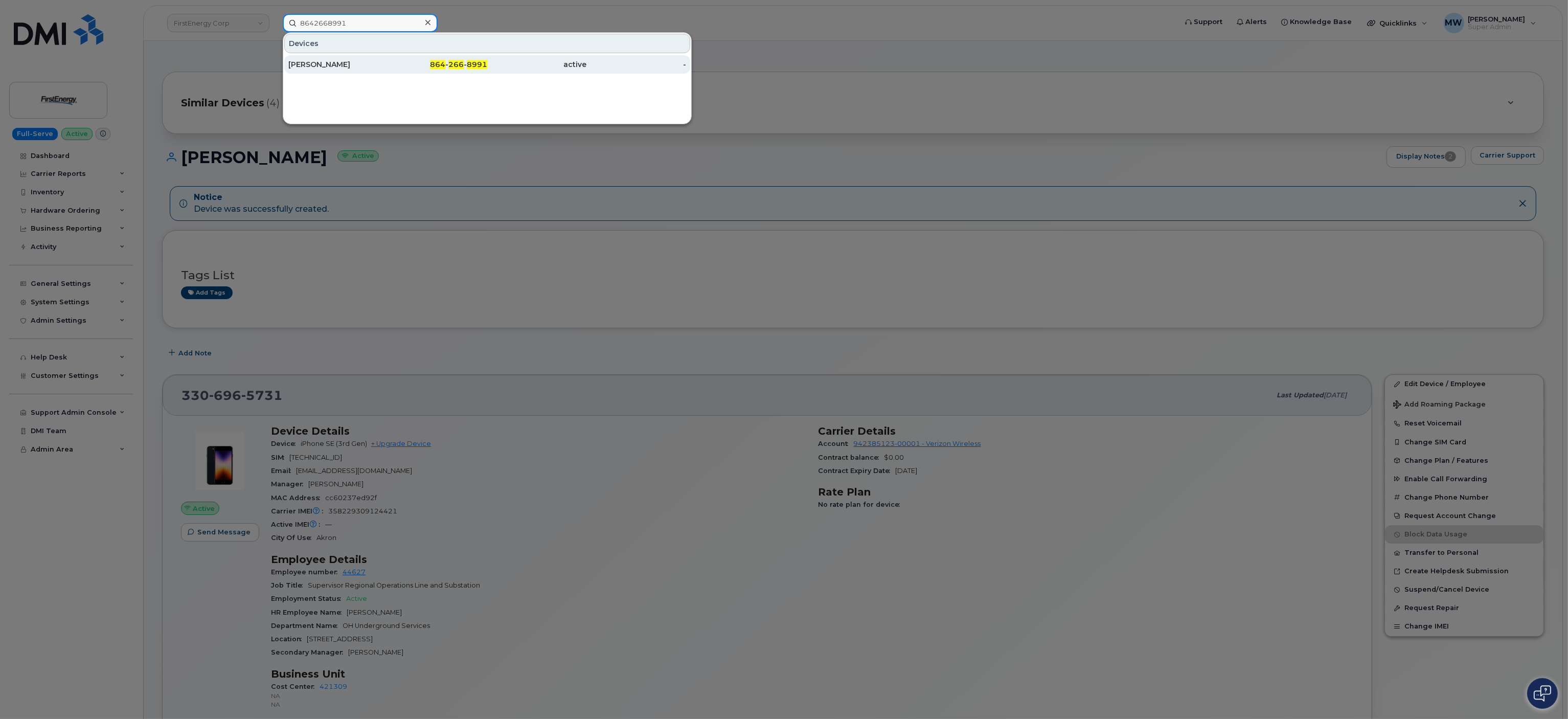
type input "8642668991"
click at [391, 65] on div "864 - 266 - 8991" at bounding box center [438, 64] width 100 height 10
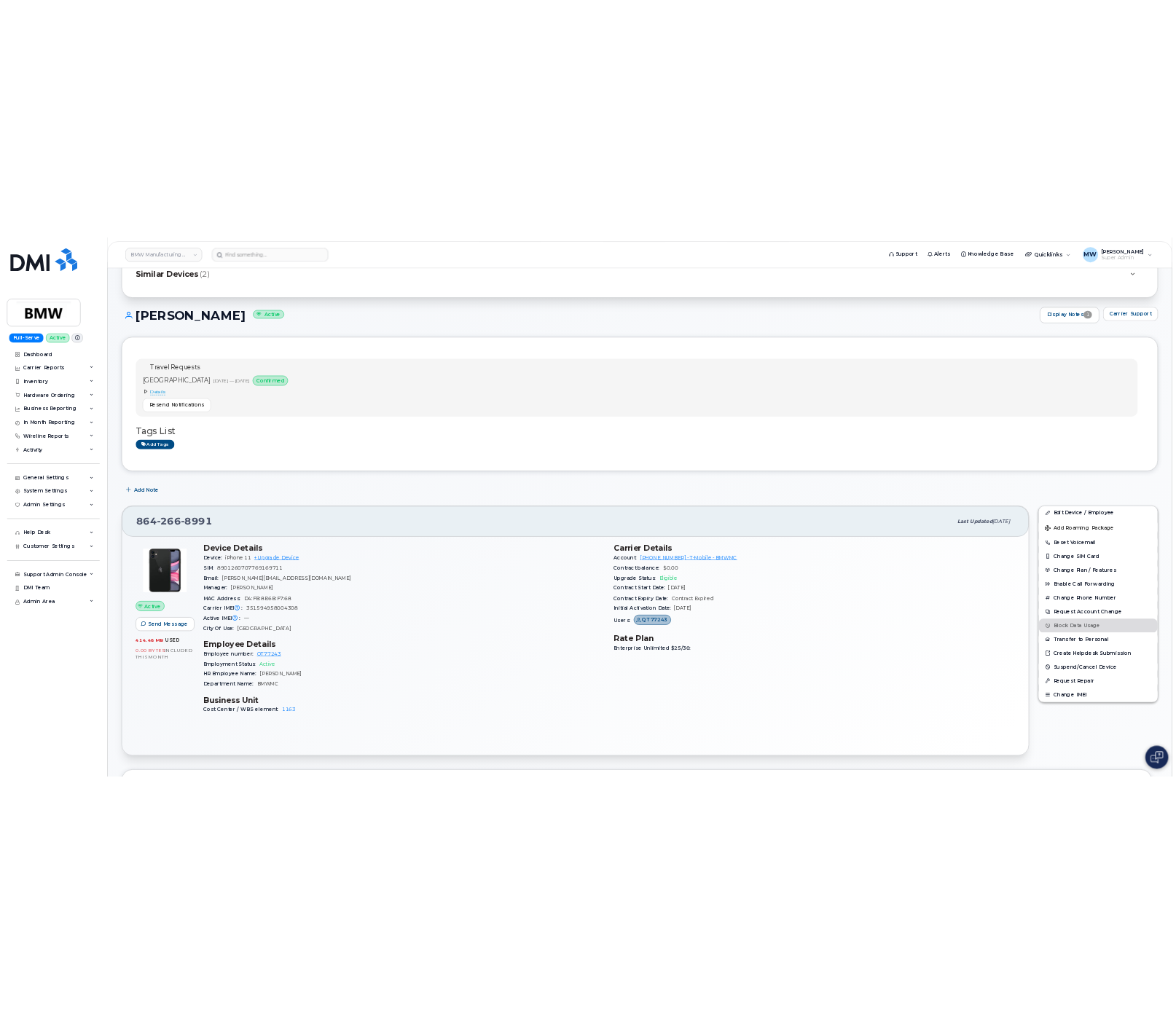
scroll to position [146, 0]
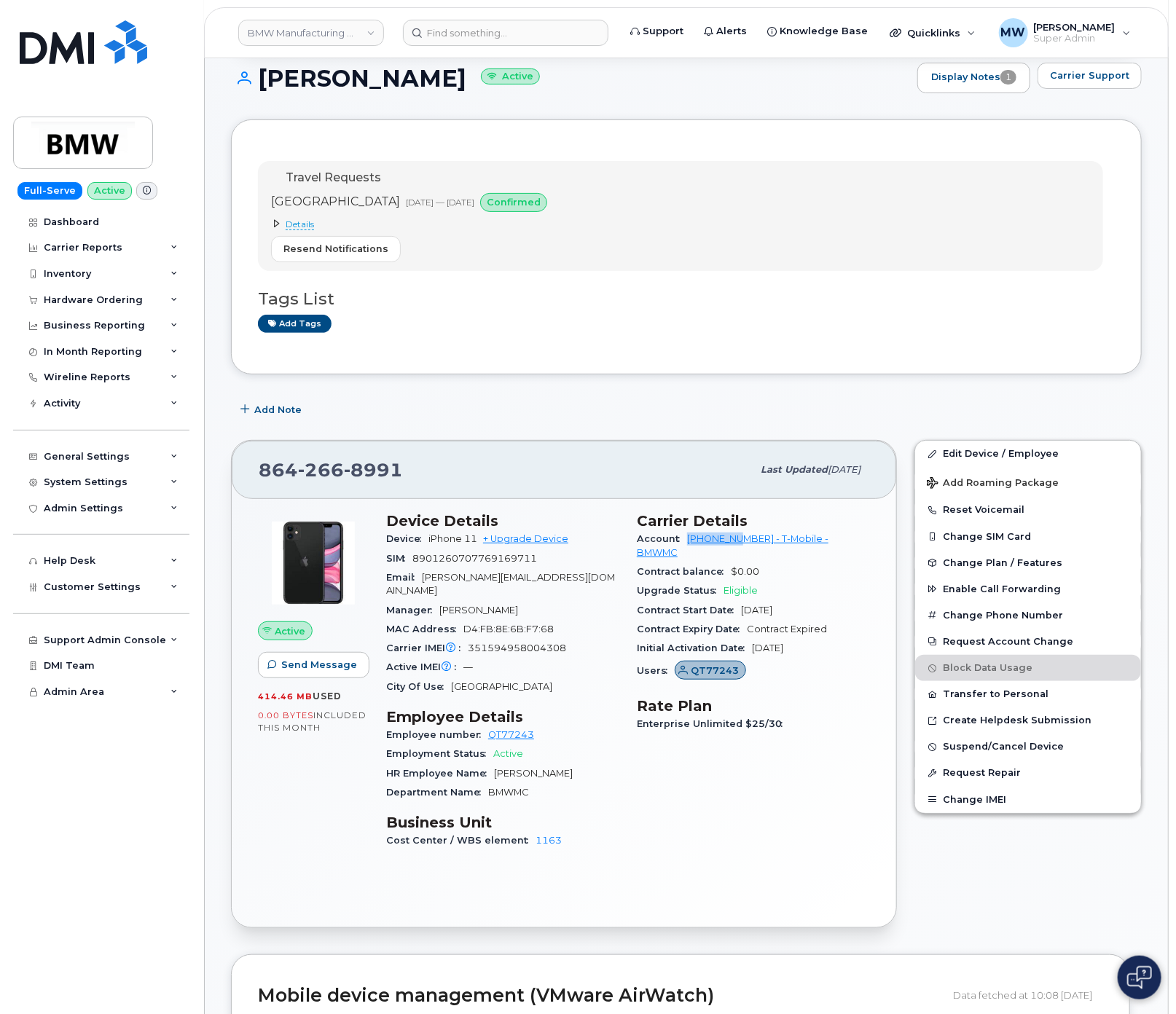
drag, startPoint x: 686, startPoint y: 547, endPoint x: 747, endPoint y: 549, distance: 61.0
click at [747, 549] on div "Account 972523090 - T-Mobile - BMWMC" at bounding box center [753, 546] width 233 height 33
copy link "972523090"
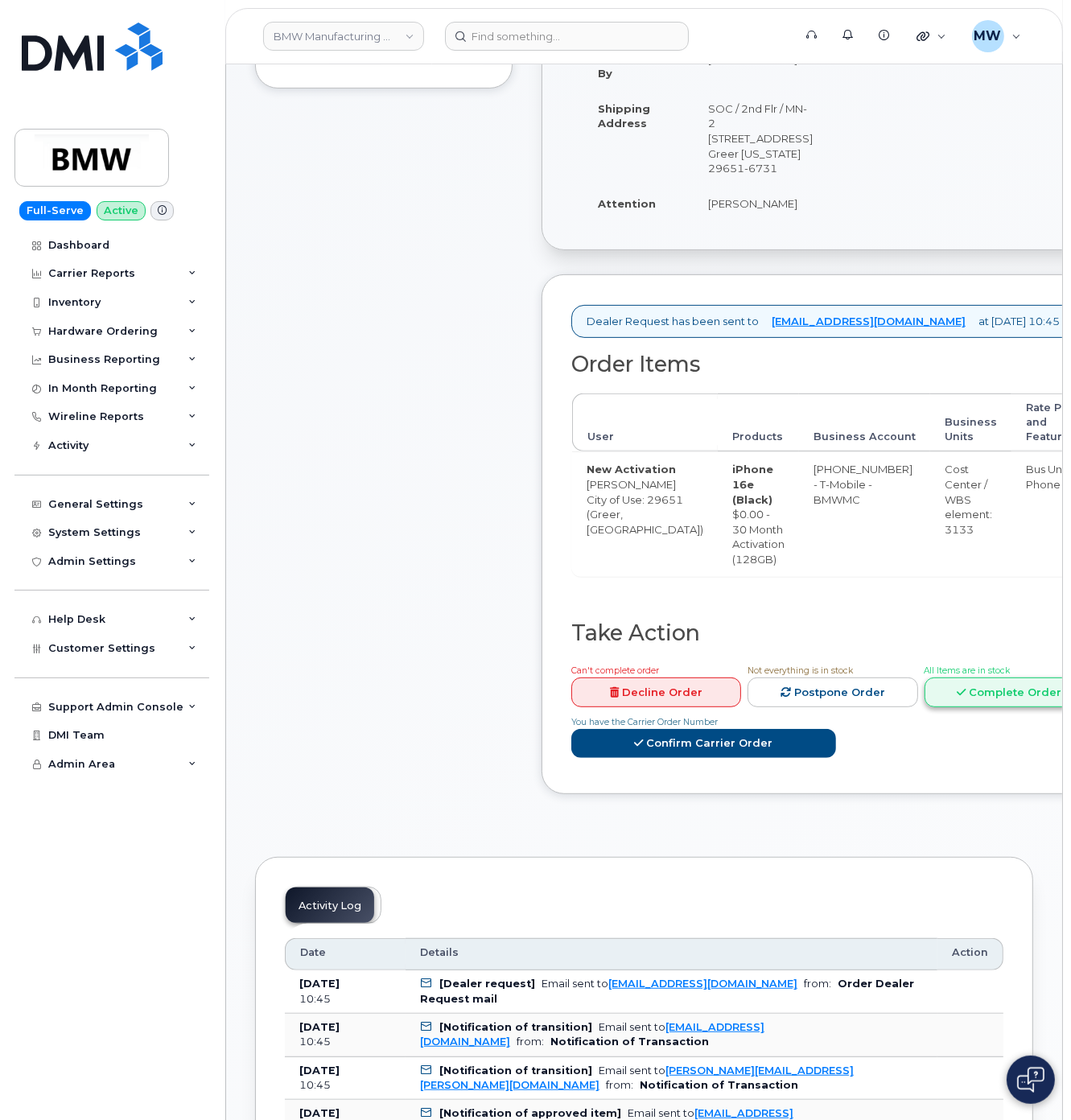
scroll to position [483, 0]
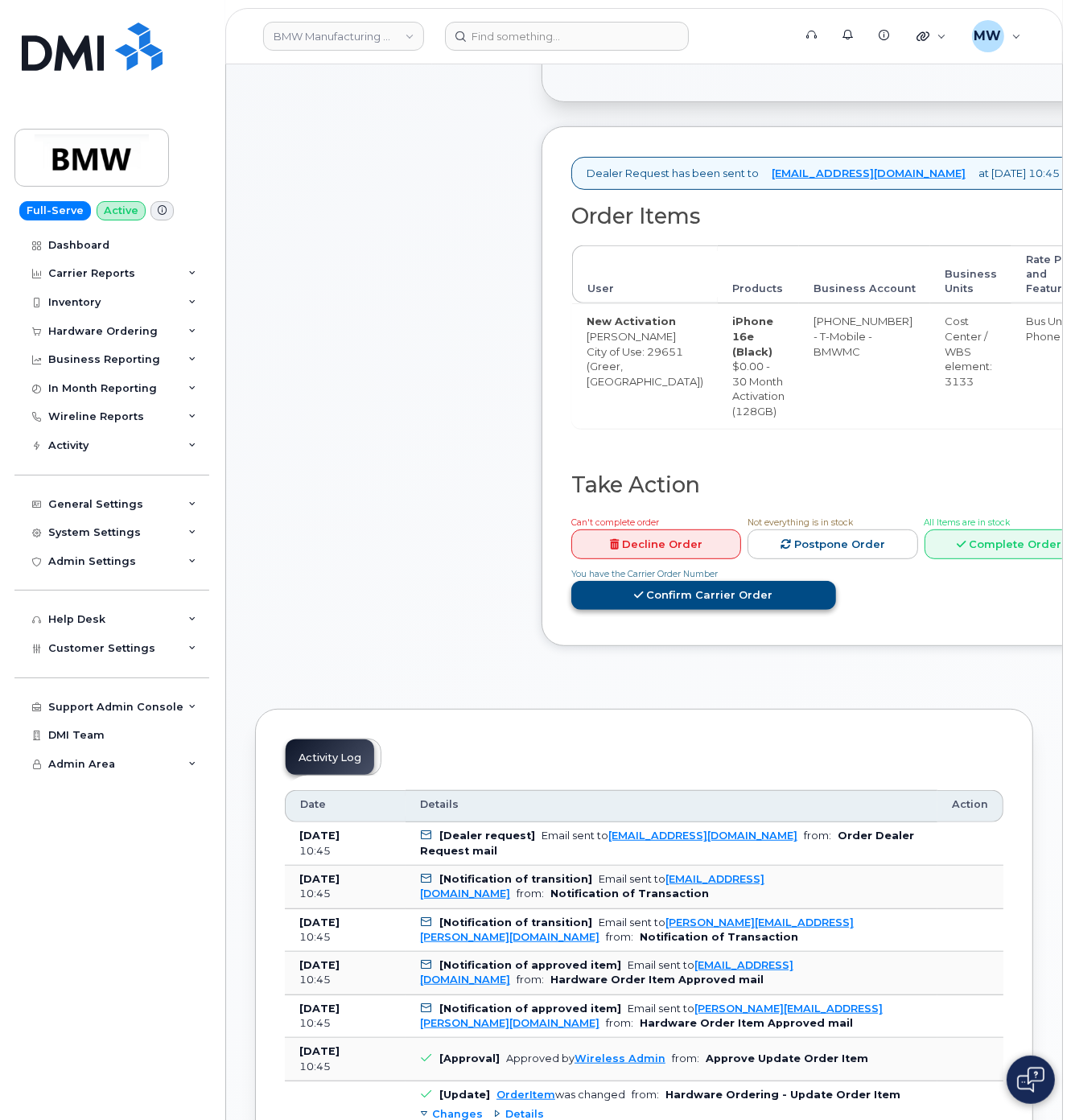
click at [772, 610] on link "Confirm Carrier Order" at bounding box center [703, 595] width 264 height 30
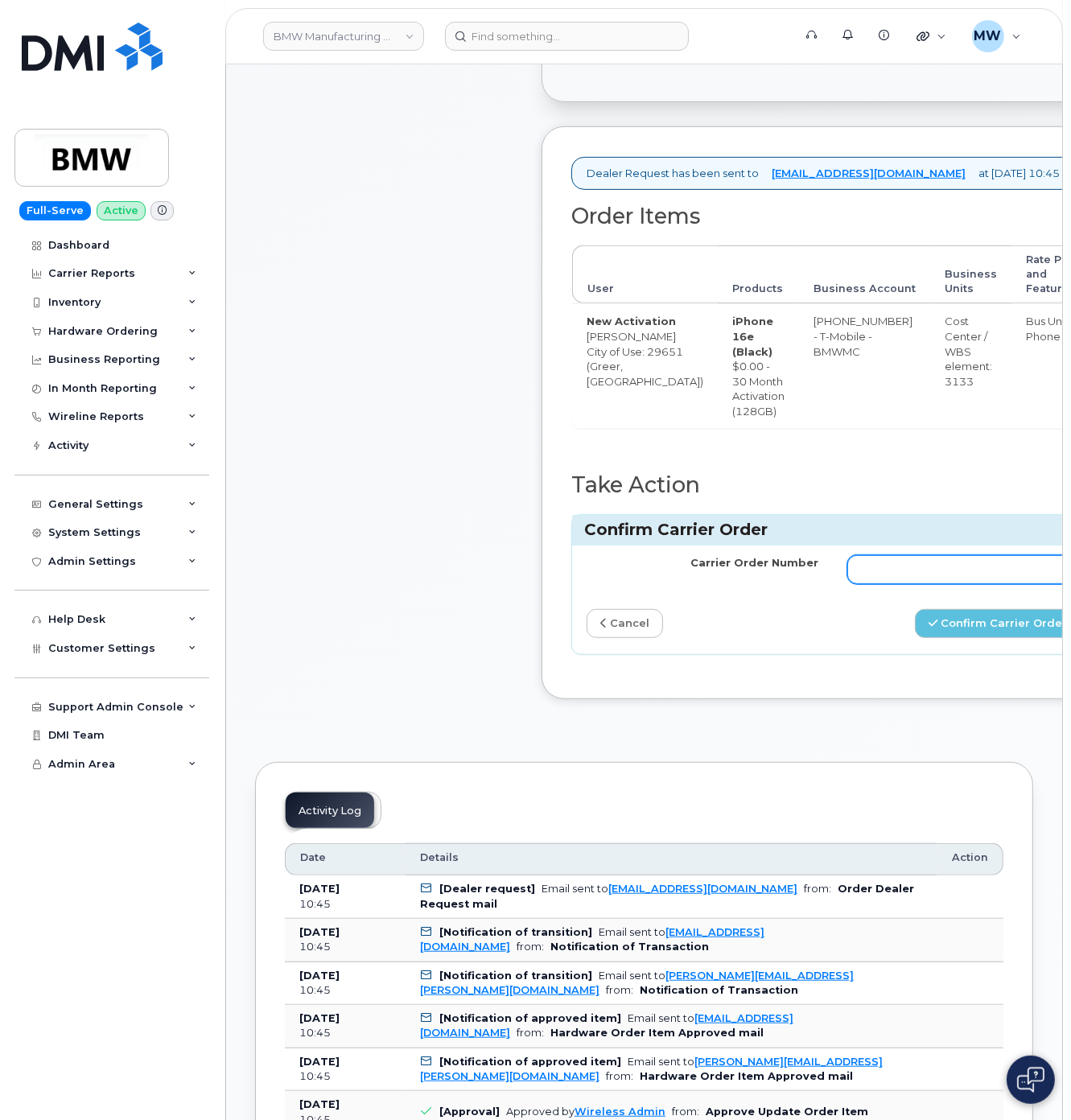
click at [880, 584] on input "Carrier Order Number" at bounding box center [963, 570] width 232 height 29
paste input "771629264"
type input "771629264"
click at [957, 639] on button "Confirm Carrier Order" at bounding box center [997, 624] width 166 height 30
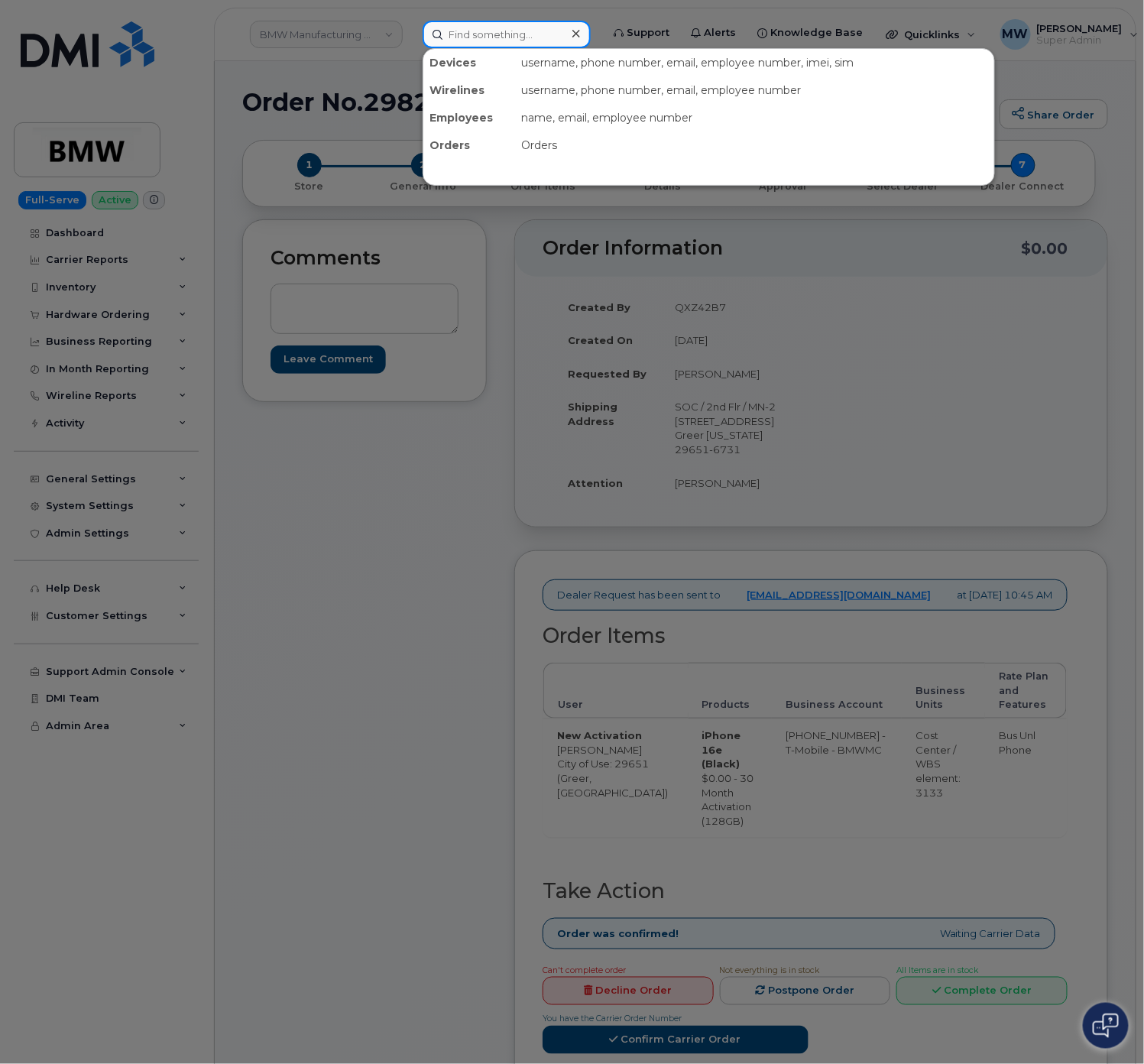
click at [510, 37] on input at bounding box center [506, 35] width 168 height 27
paste input "8647906903"
type input "8647906903"
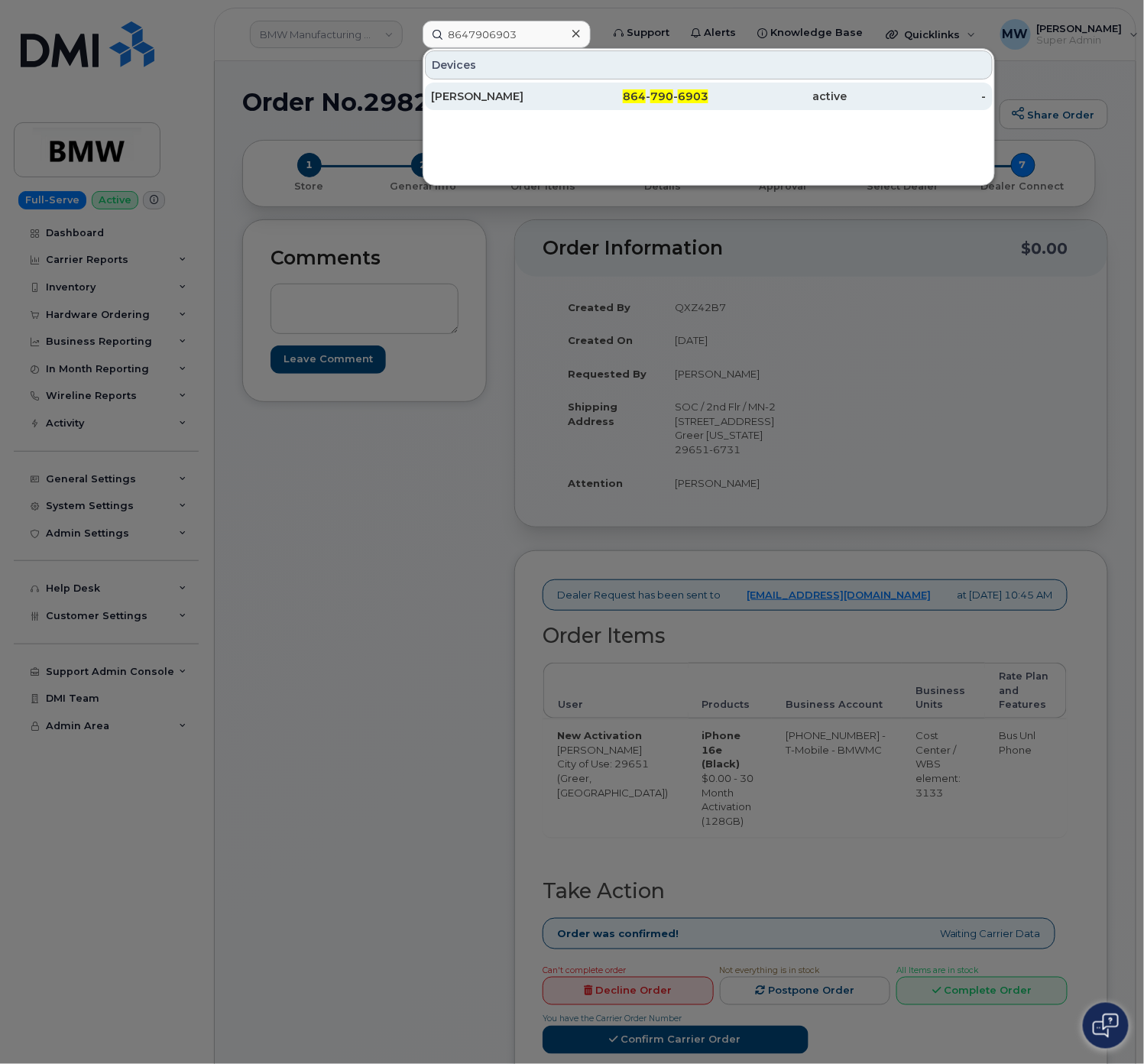
click at [623, 99] on div "864 - 790 - 6903" at bounding box center [640, 96] width 139 height 15
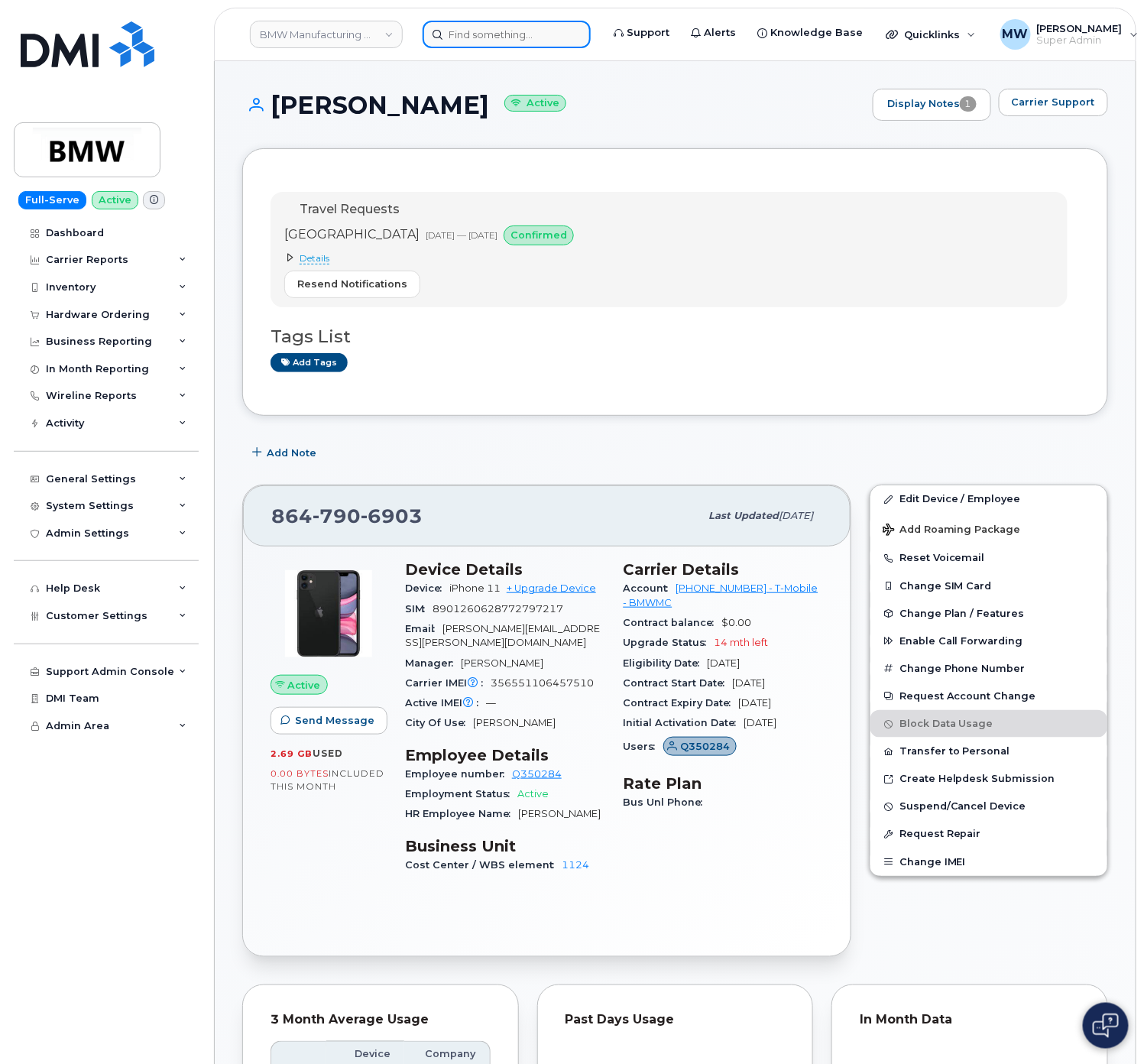
click at [478, 41] on input at bounding box center [506, 35] width 168 height 27
paste input "8647654019"
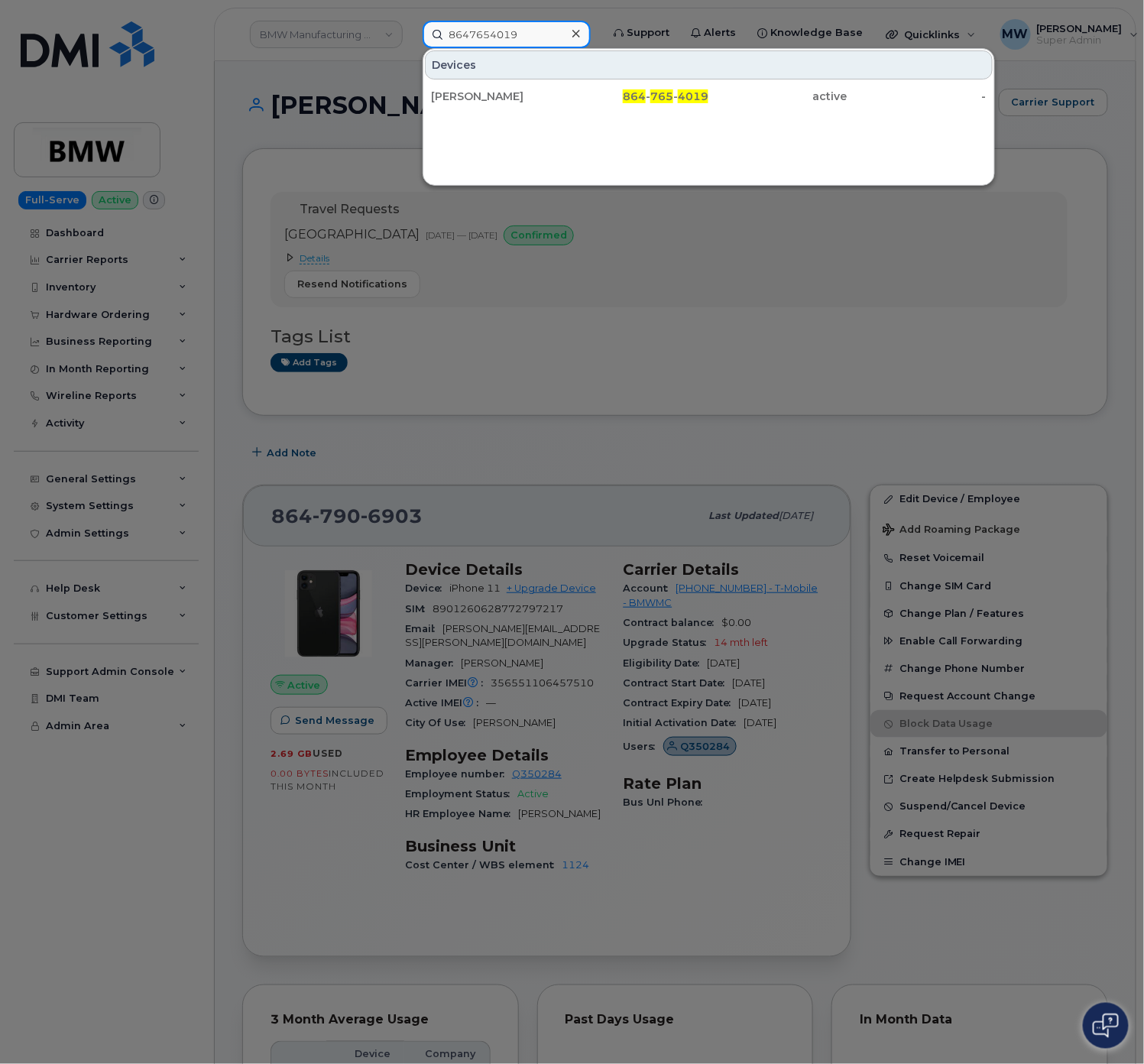
type input "8647654019"
click at [491, 103] on div "[PERSON_NAME]" at bounding box center [501, 96] width 139 height 15
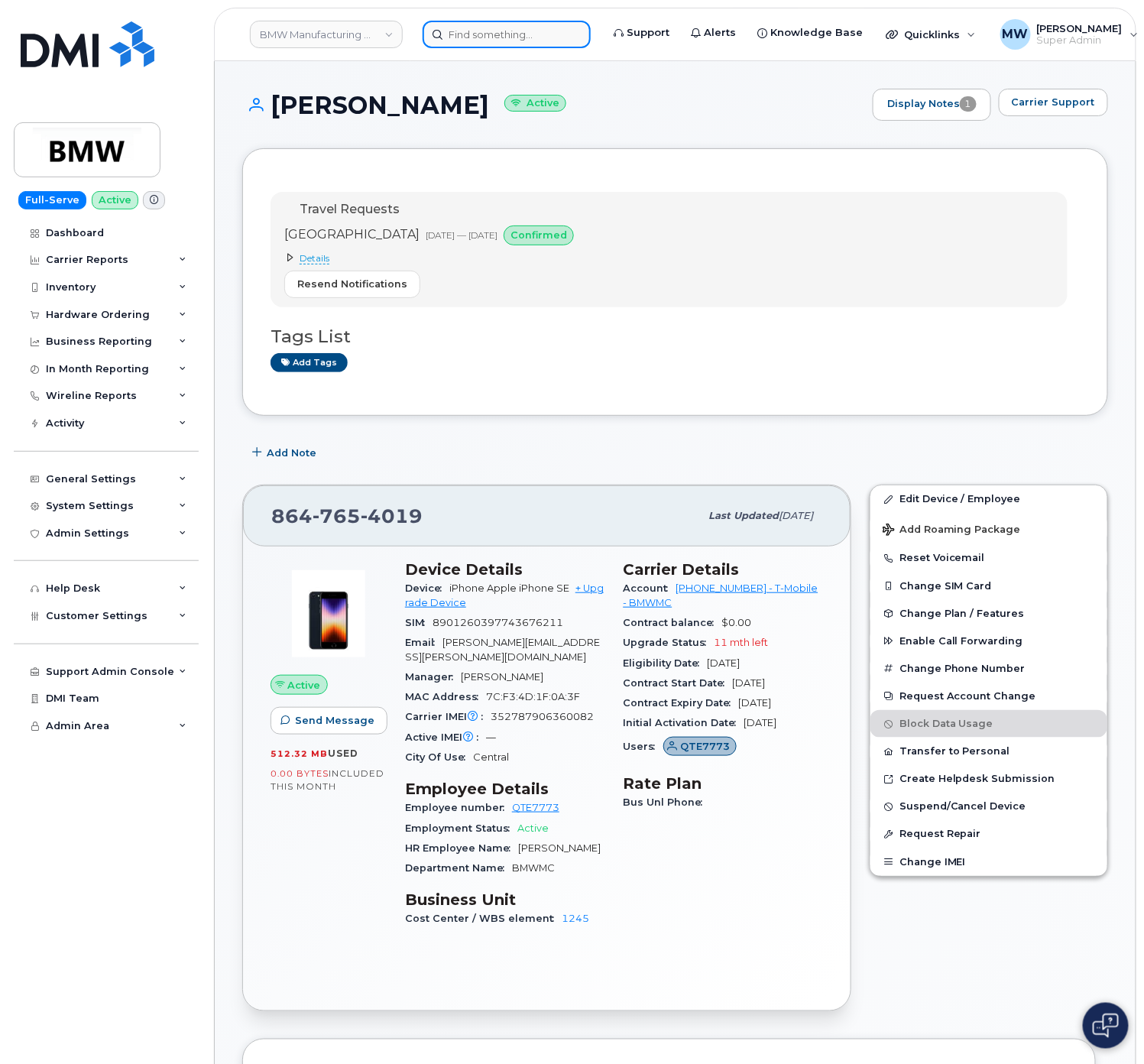
click at [480, 41] on input at bounding box center [506, 35] width 168 height 27
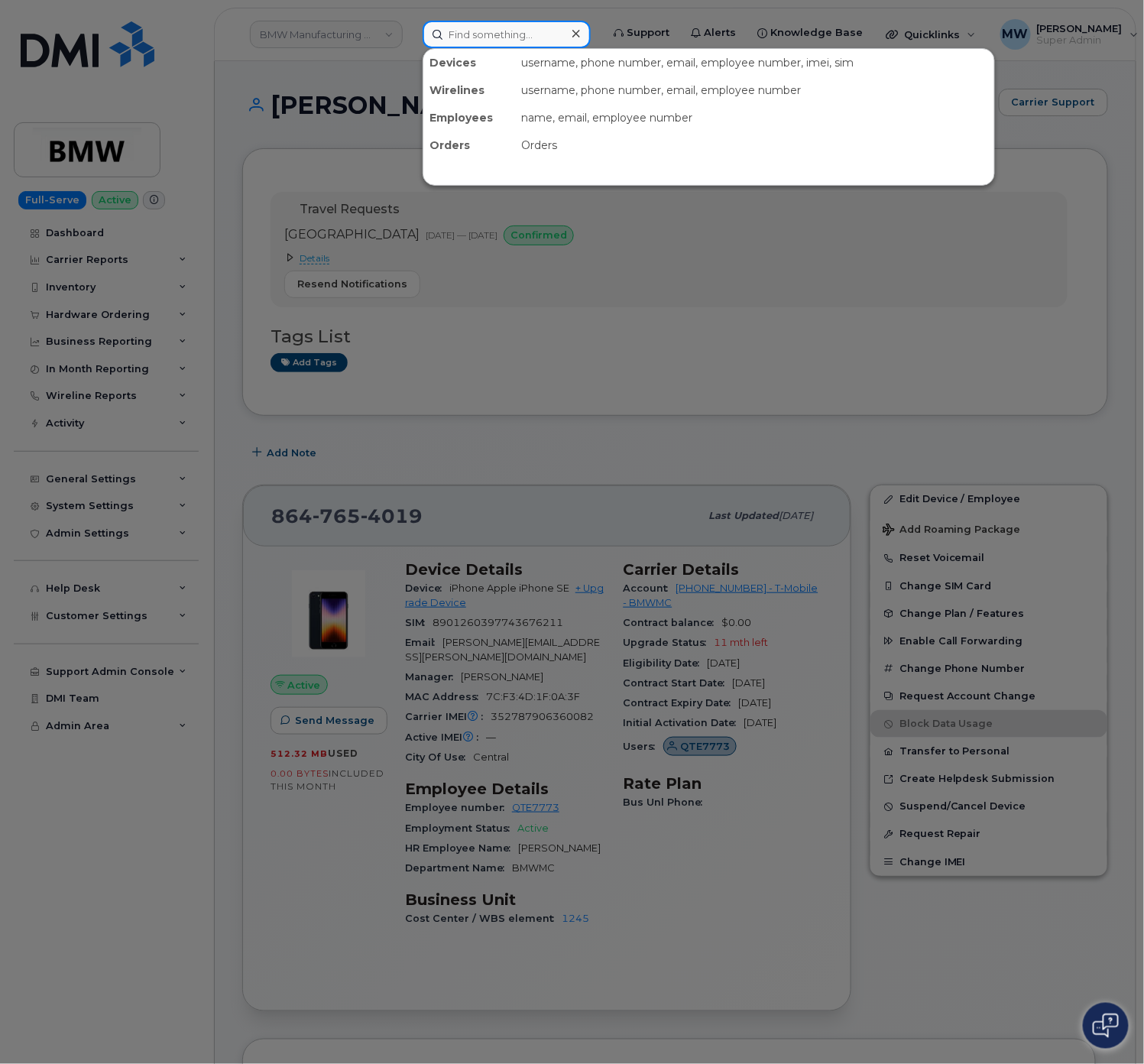
paste input "5512763233"
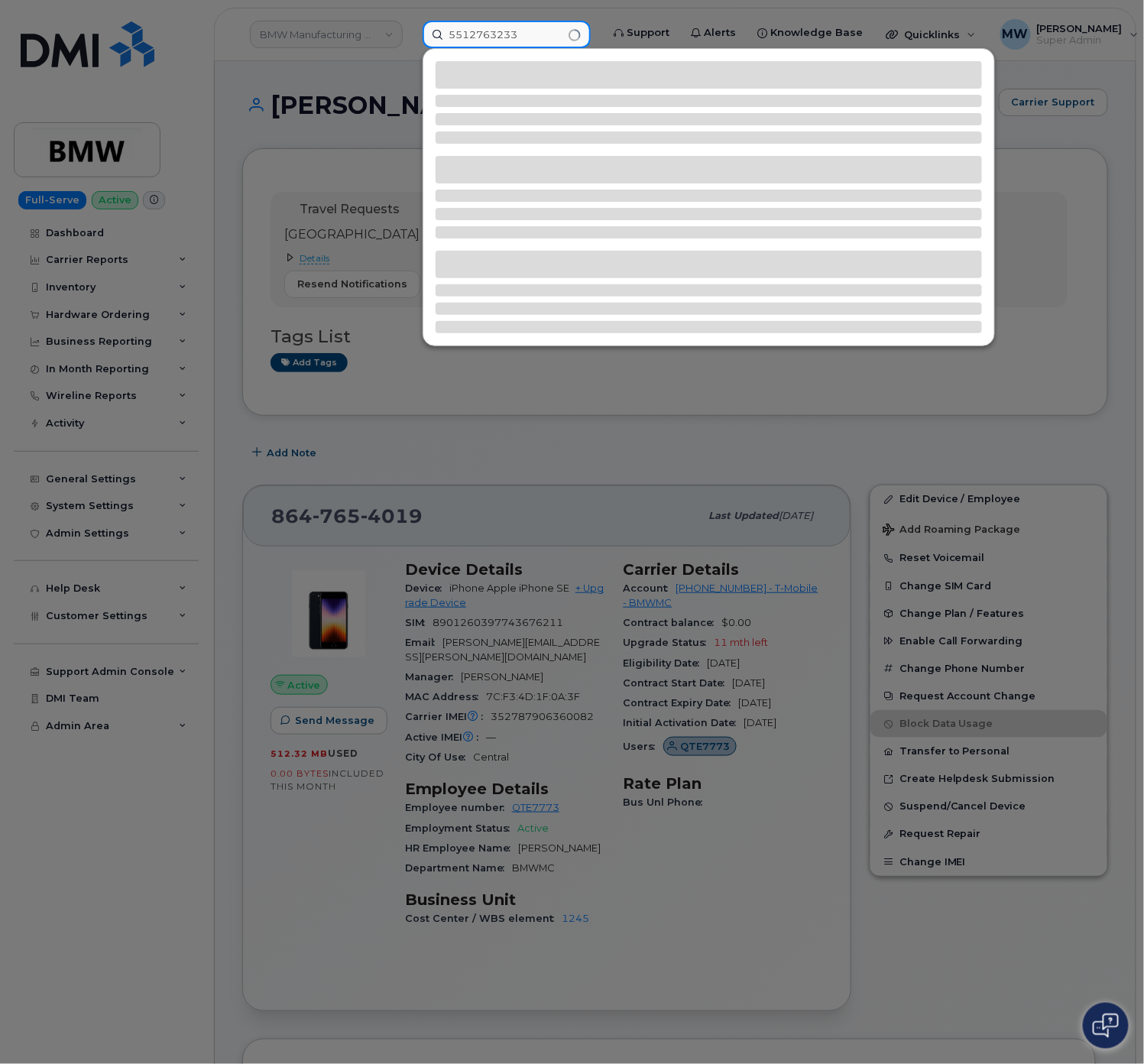
type input "5512763233"
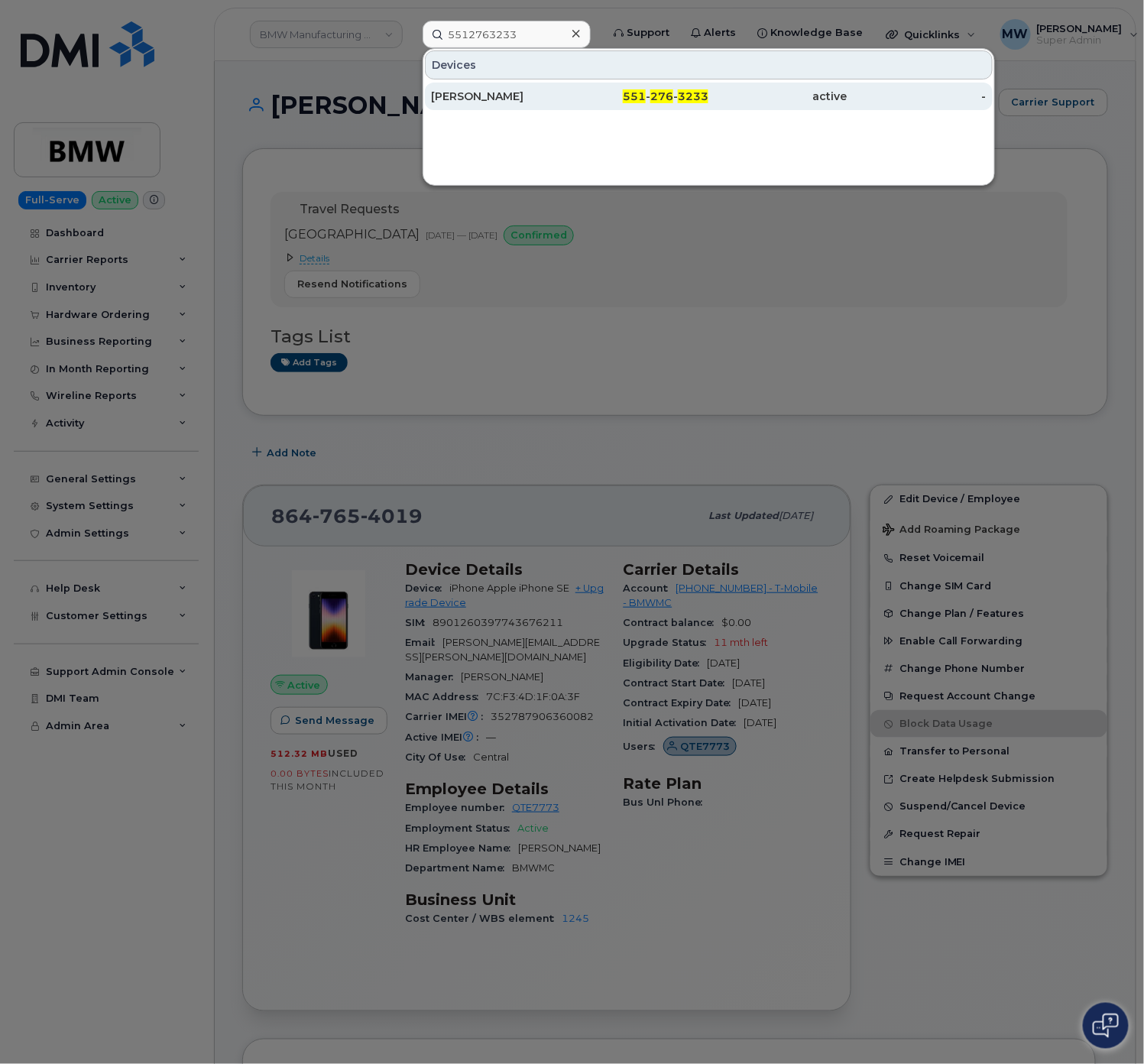
click at [637, 97] on span "551" at bounding box center [634, 96] width 23 height 14
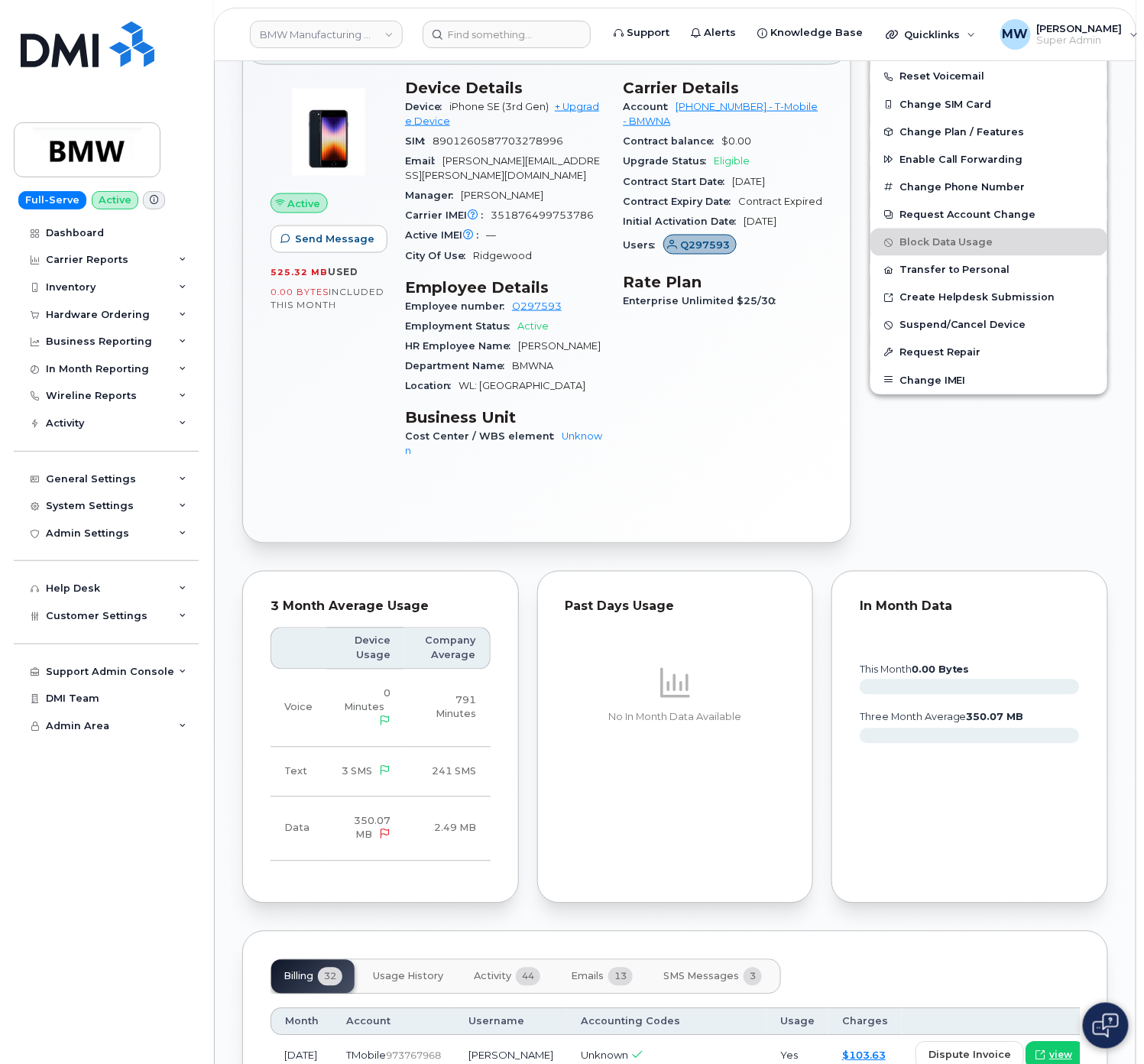
scroll to position [153, 0]
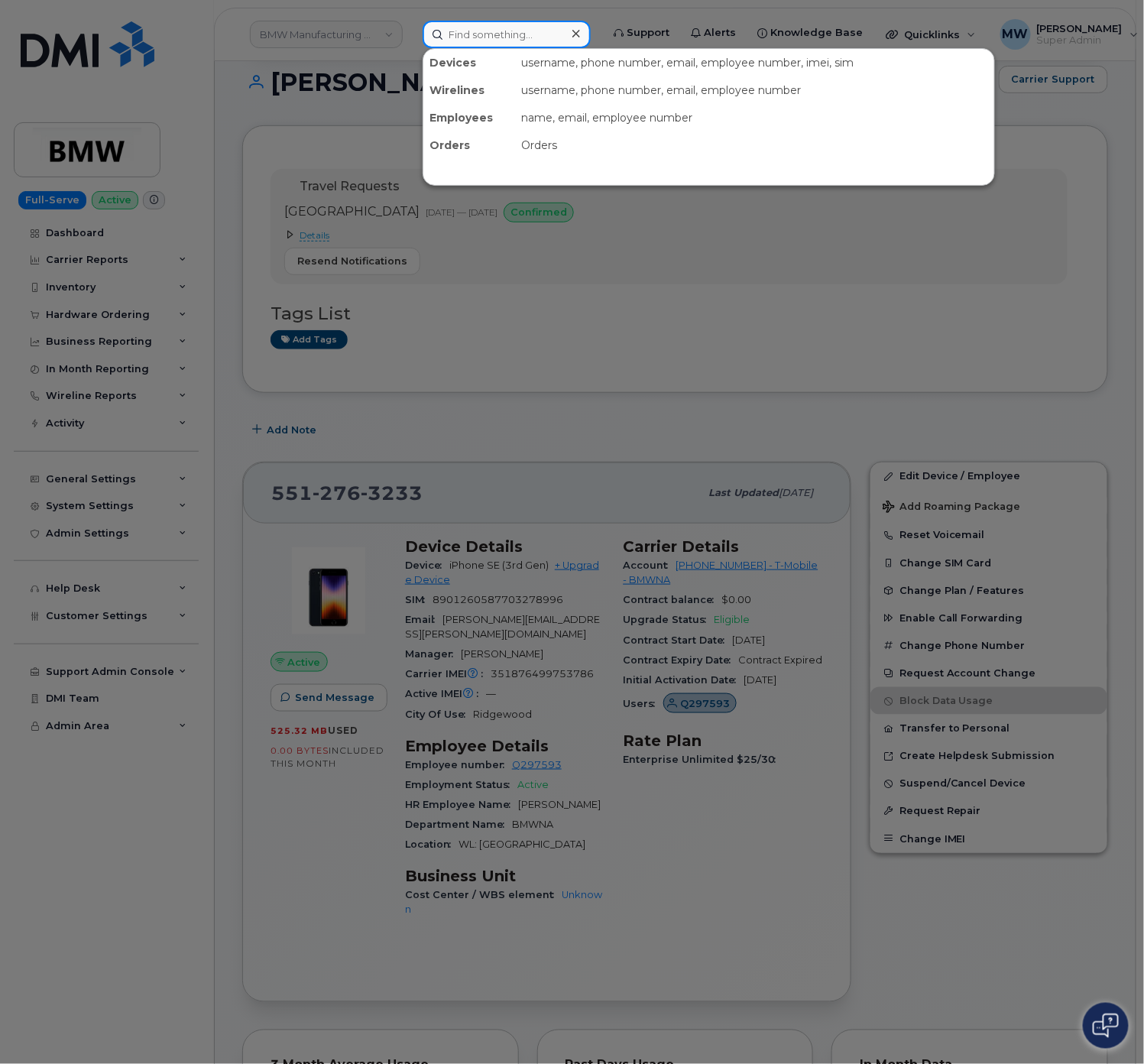
click at [538, 46] on input at bounding box center [506, 35] width 168 height 27
paste input "2015801495"
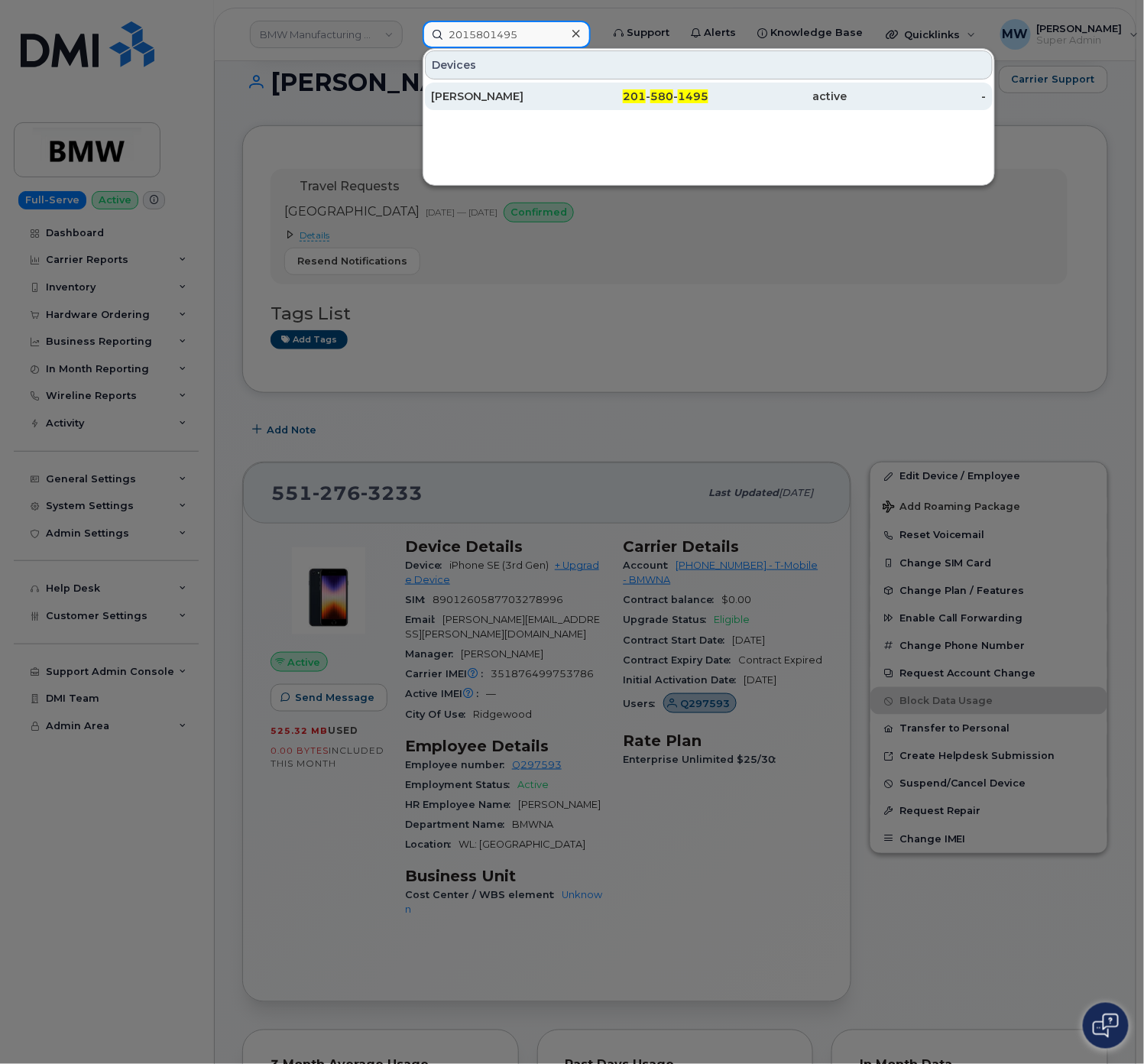
type input "2015801495"
click at [593, 99] on div "201 - 580 - 1495" at bounding box center [640, 96] width 139 height 15
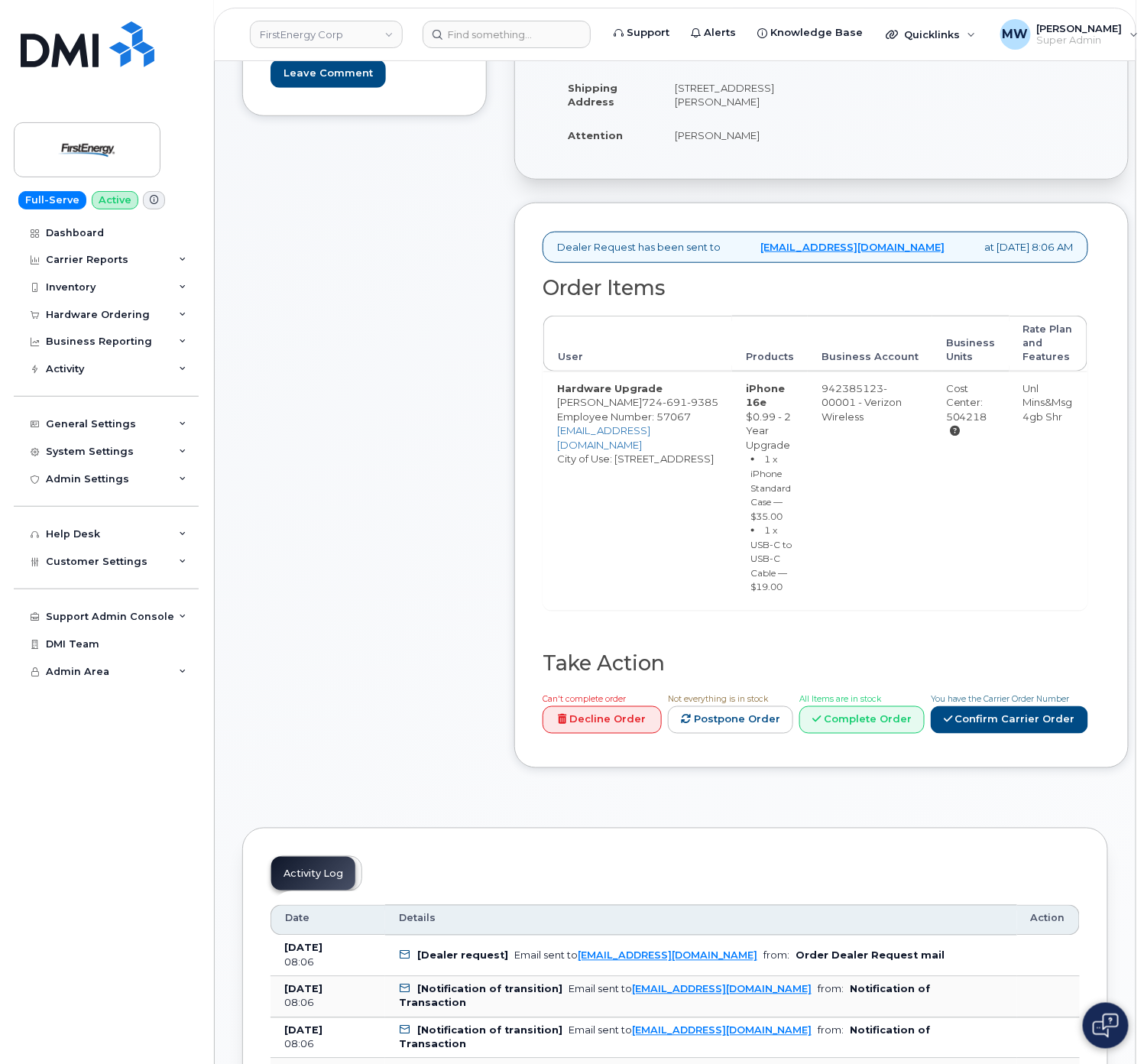
scroll to position [306, 0]
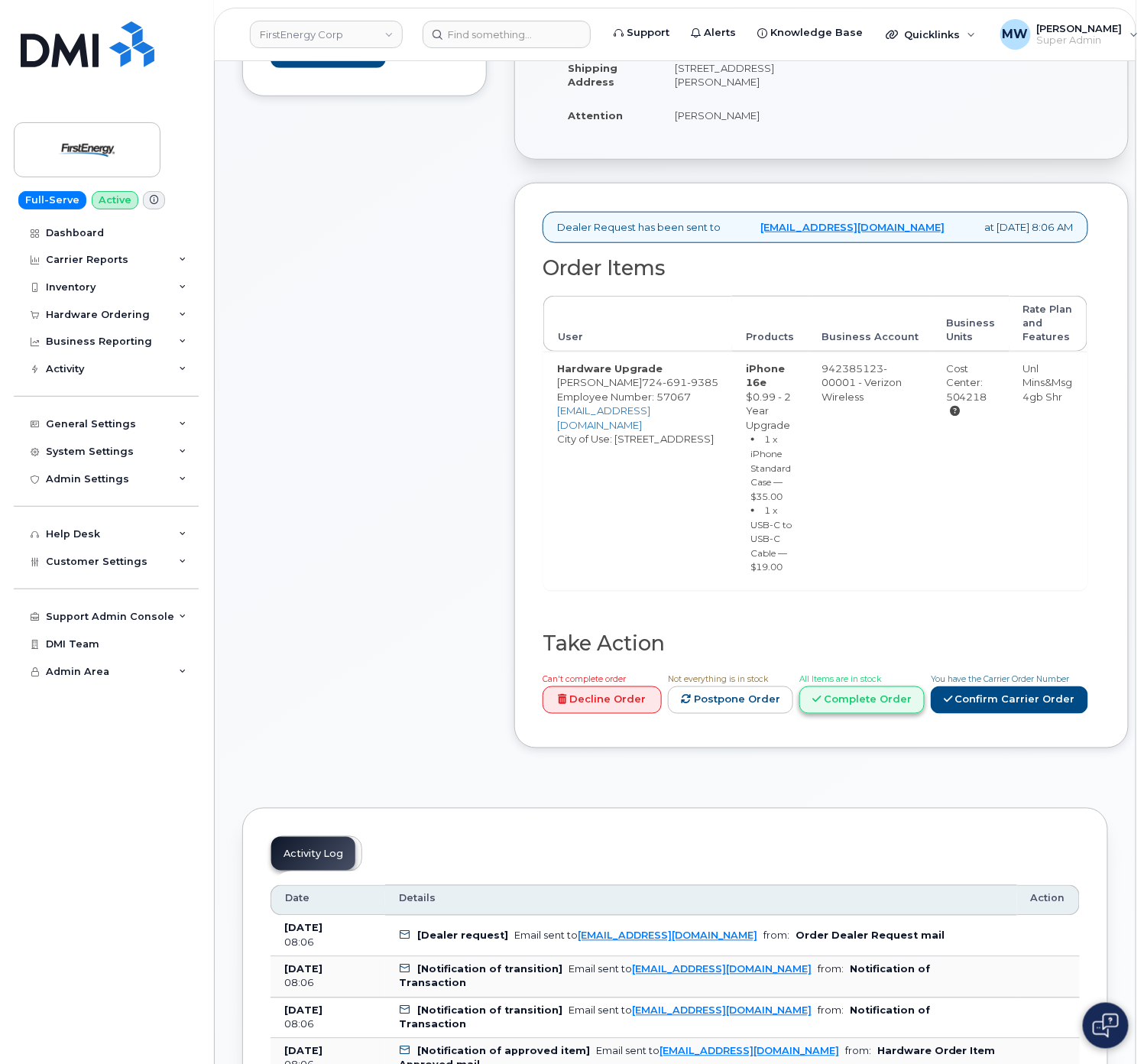
click at [821, 704] on icon at bounding box center [816, 699] width 8 height 10
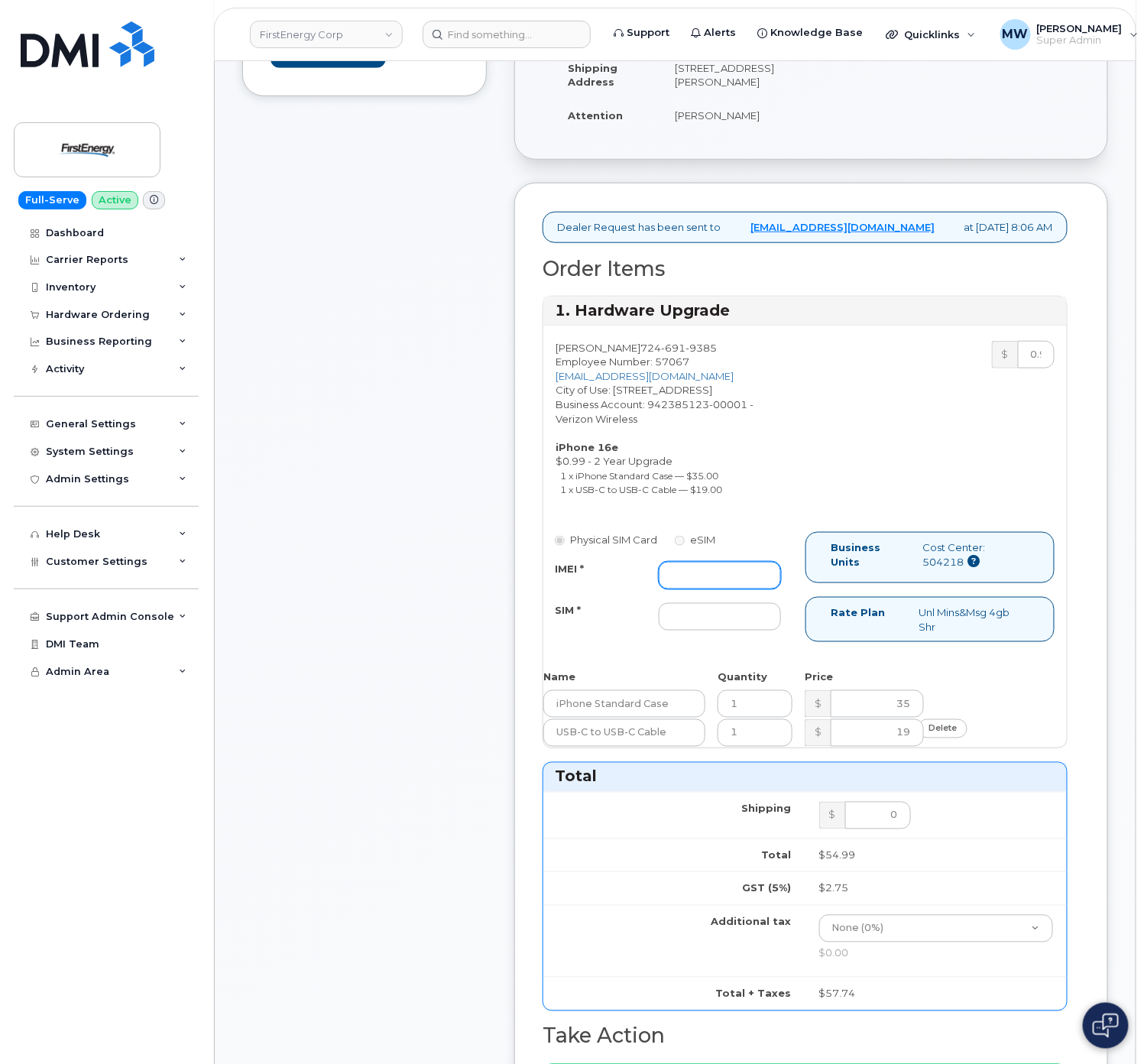
drag, startPoint x: 716, startPoint y: 604, endPoint x: 716, endPoint y: 623, distance: 19.0
click at [716, 590] on input "IMEI *" at bounding box center [720, 575] width 122 height 27
paste input "351811699318403"
type input "351811699318403"
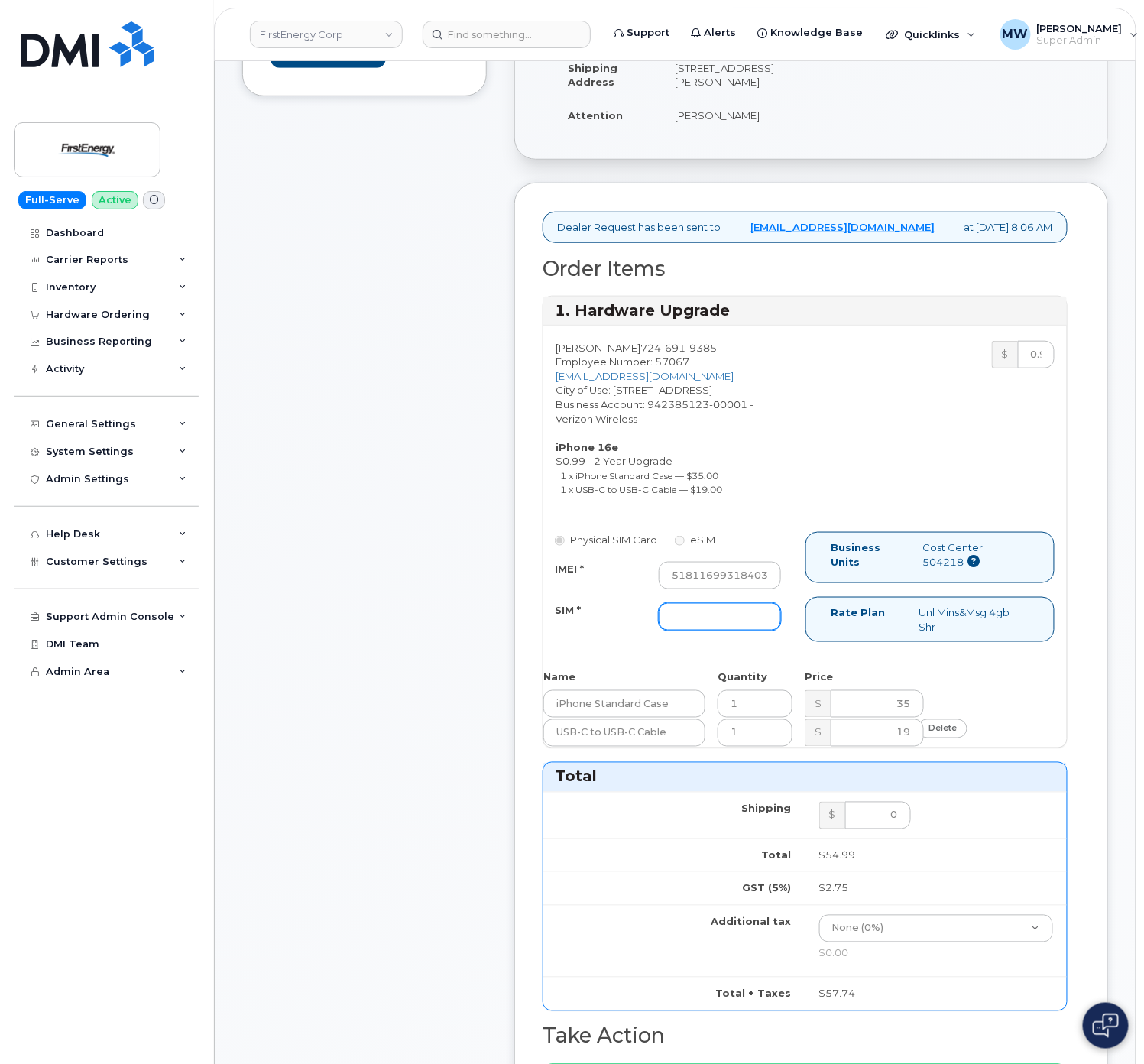
scroll to position [0, 0]
click at [718, 631] on input "SIM *" at bounding box center [720, 617] width 122 height 27
type input "NA"
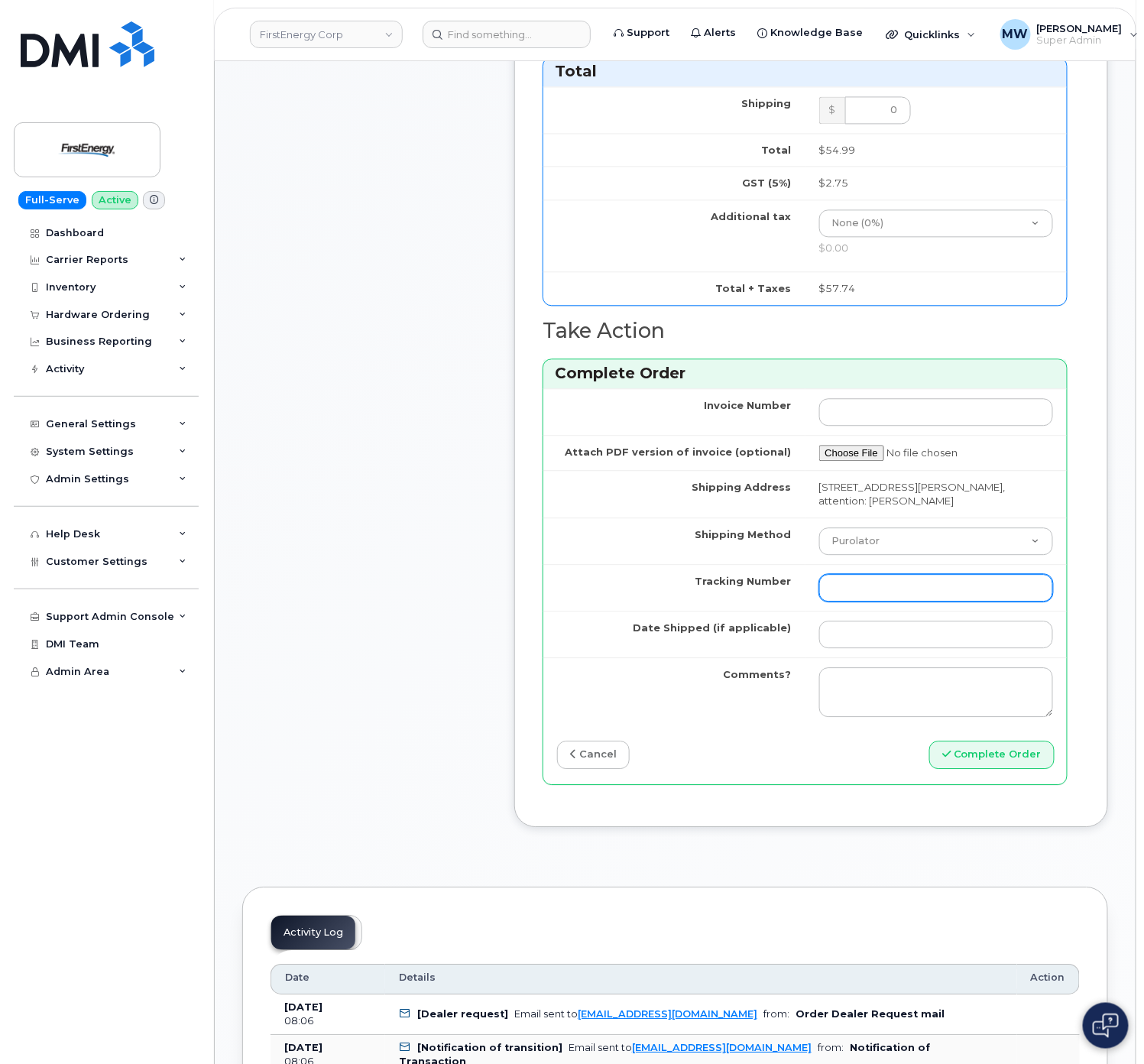
scroll to position [1070, 0]
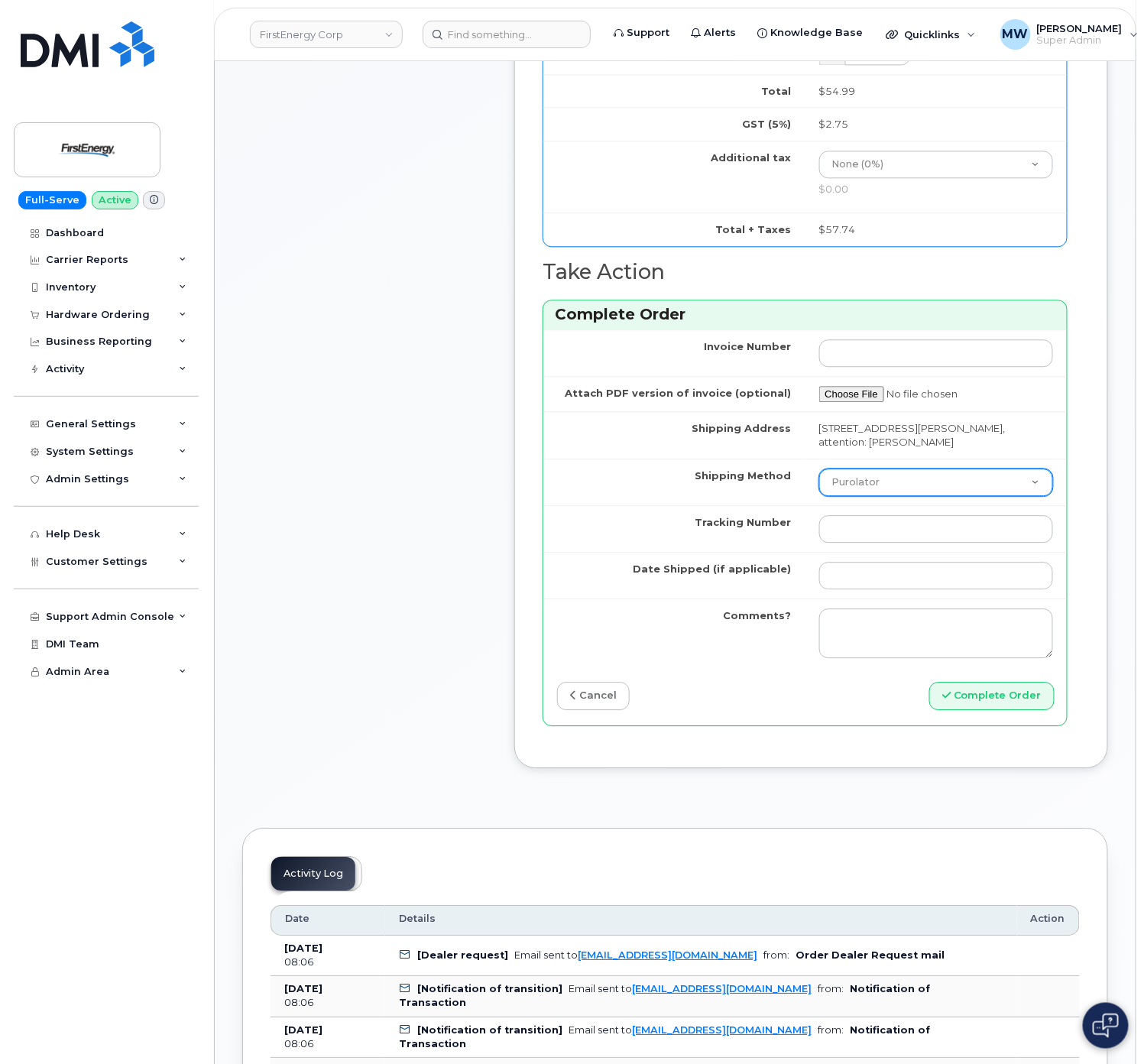
click at [862, 496] on select "Purolator UPS FedEx Canada Post Courier Other Drop Off Pick Up" at bounding box center [936, 482] width 235 height 27
select select "UPS"
click at [819, 496] on select "Purolator UPS FedEx Canada Post Courier Other Drop Off Pick Up" at bounding box center [936, 482] width 235 height 27
click at [866, 552] on td at bounding box center [936, 528] width 262 height 46
drag, startPoint x: 868, startPoint y: 562, endPoint x: 876, endPoint y: 585, distance: 24.4
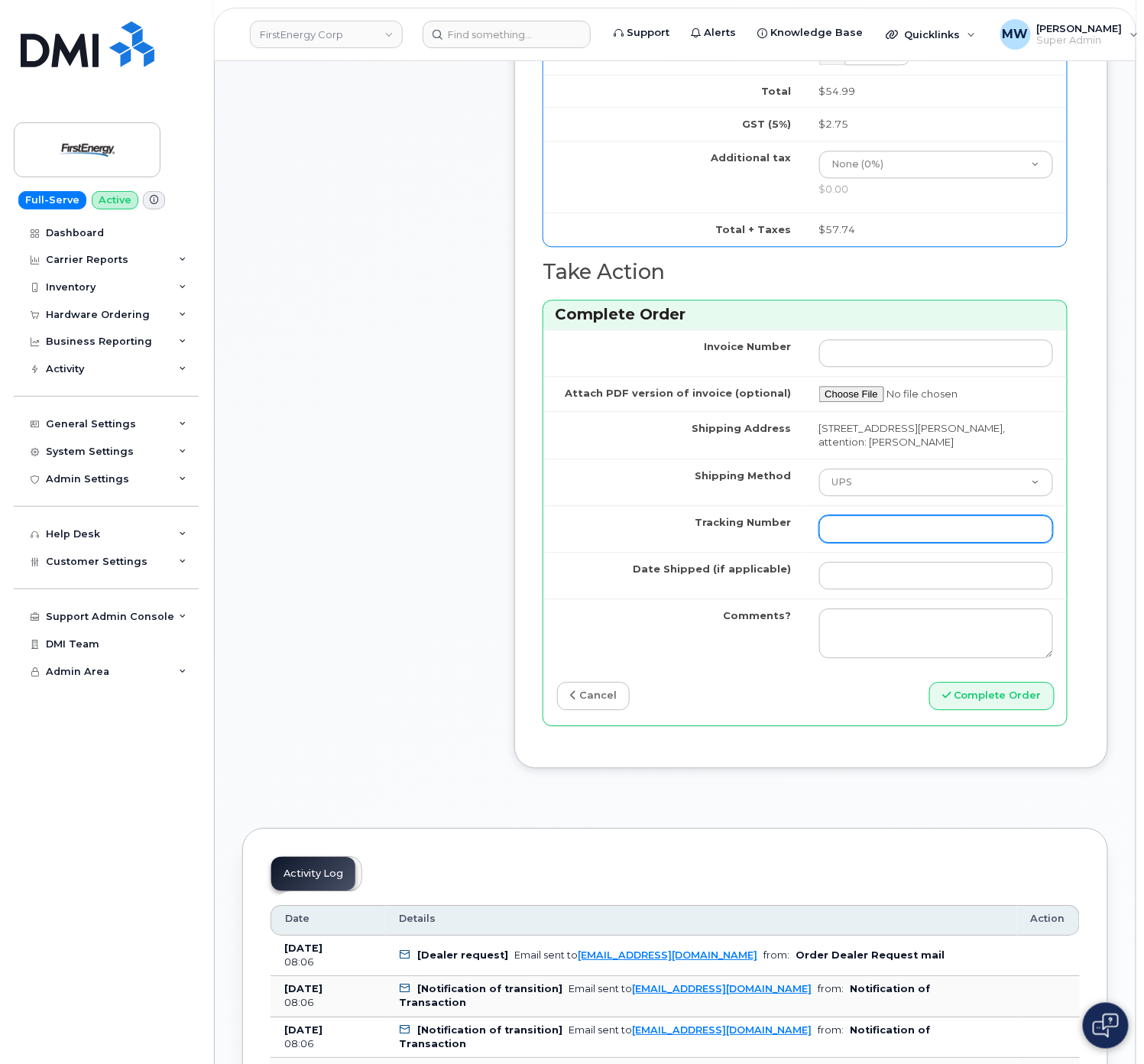
click at [869, 542] on input "Tracking Number" at bounding box center [936, 529] width 235 height 27
type input "1"
drag, startPoint x: 899, startPoint y: 613, endPoint x: 904, endPoint y: 627, distance: 14.9
click at [899, 590] on input "Date Shipped (if applicable)" at bounding box center [936, 575] width 235 height 27
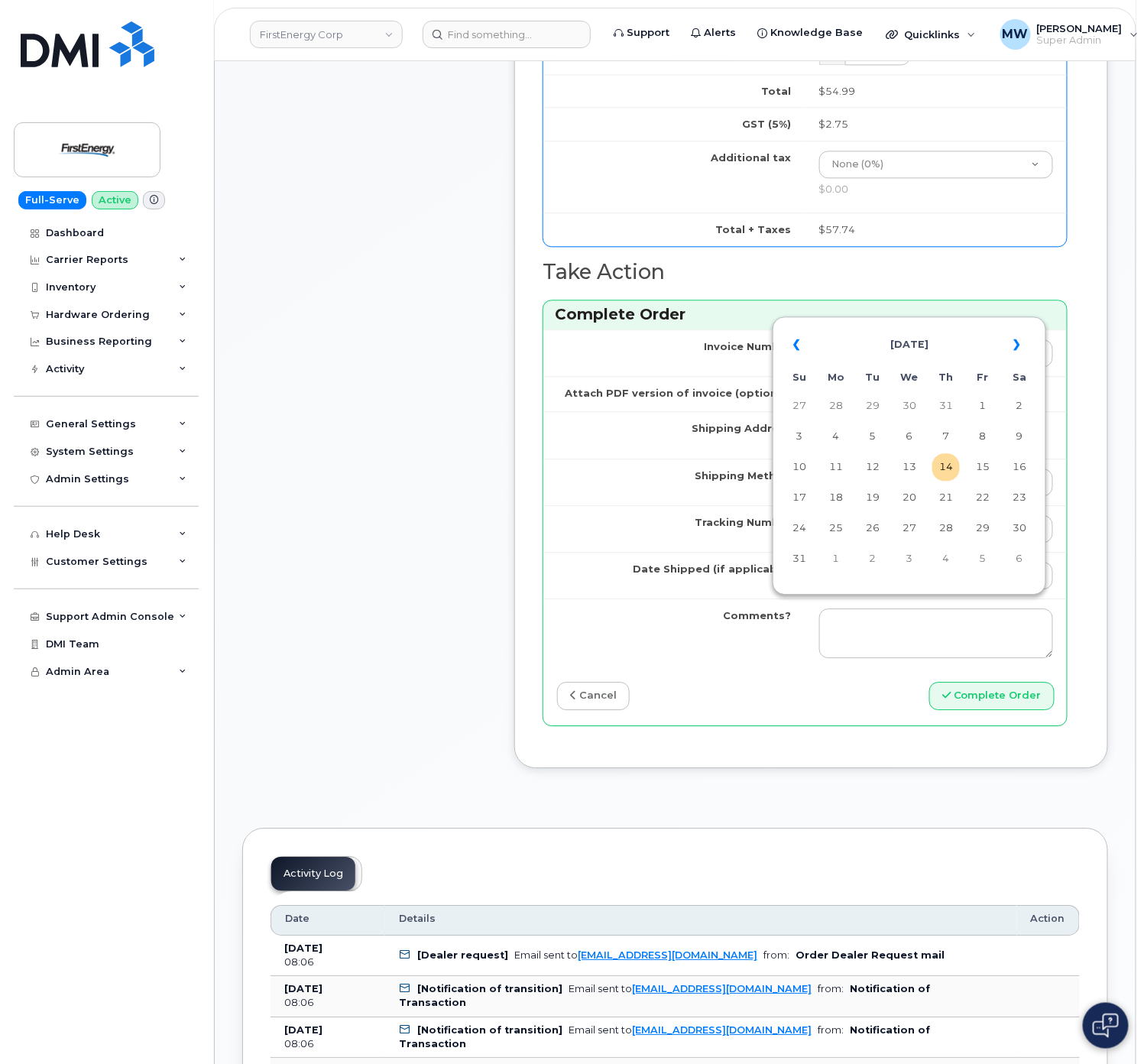
drag, startPoint x: 957, startPoint y: 458, endPoint x: 976, endPoint y: 549, distance: 93.0
click at [957, 463] on td "14" at bounding box center [947, 467] width 27 height 27
type input "2025-08-14"
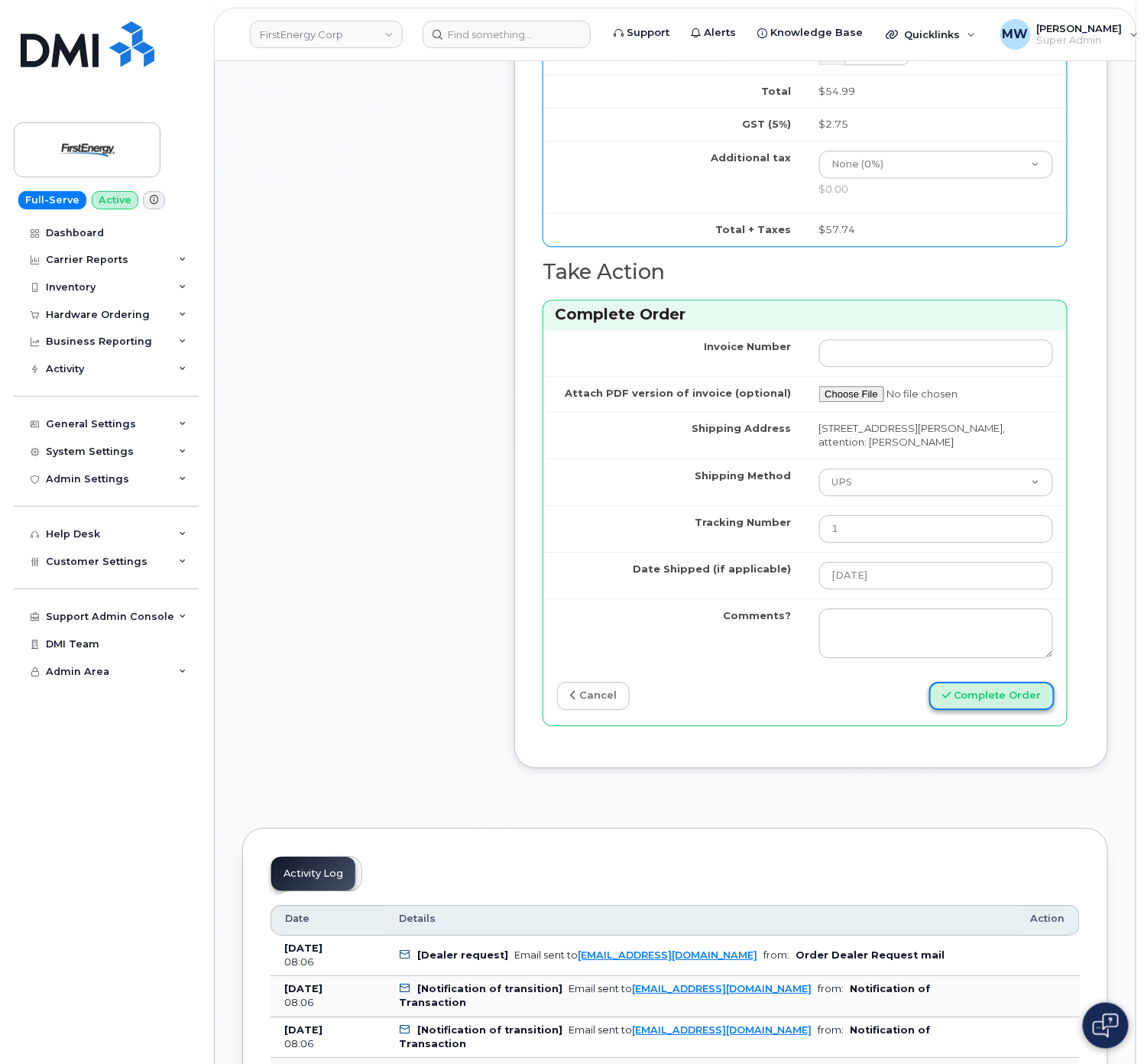
click at [1047, 710] on button "Complete Order" at bounding box center [992, 695] width 126 height 28
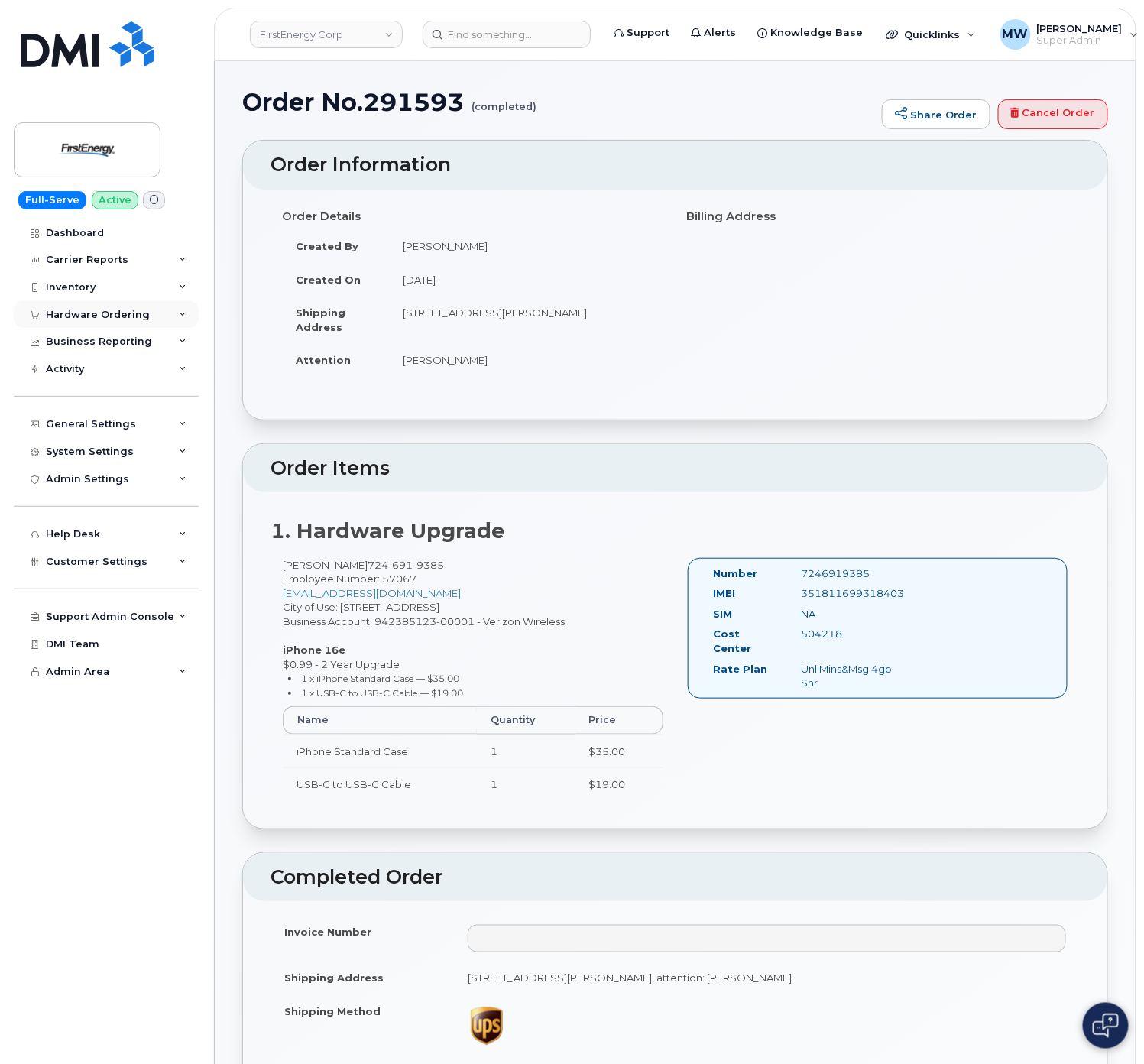
click at [74, 319] on div "Hardware Ordering" at bounding box center [97, 314] width 104 height 12
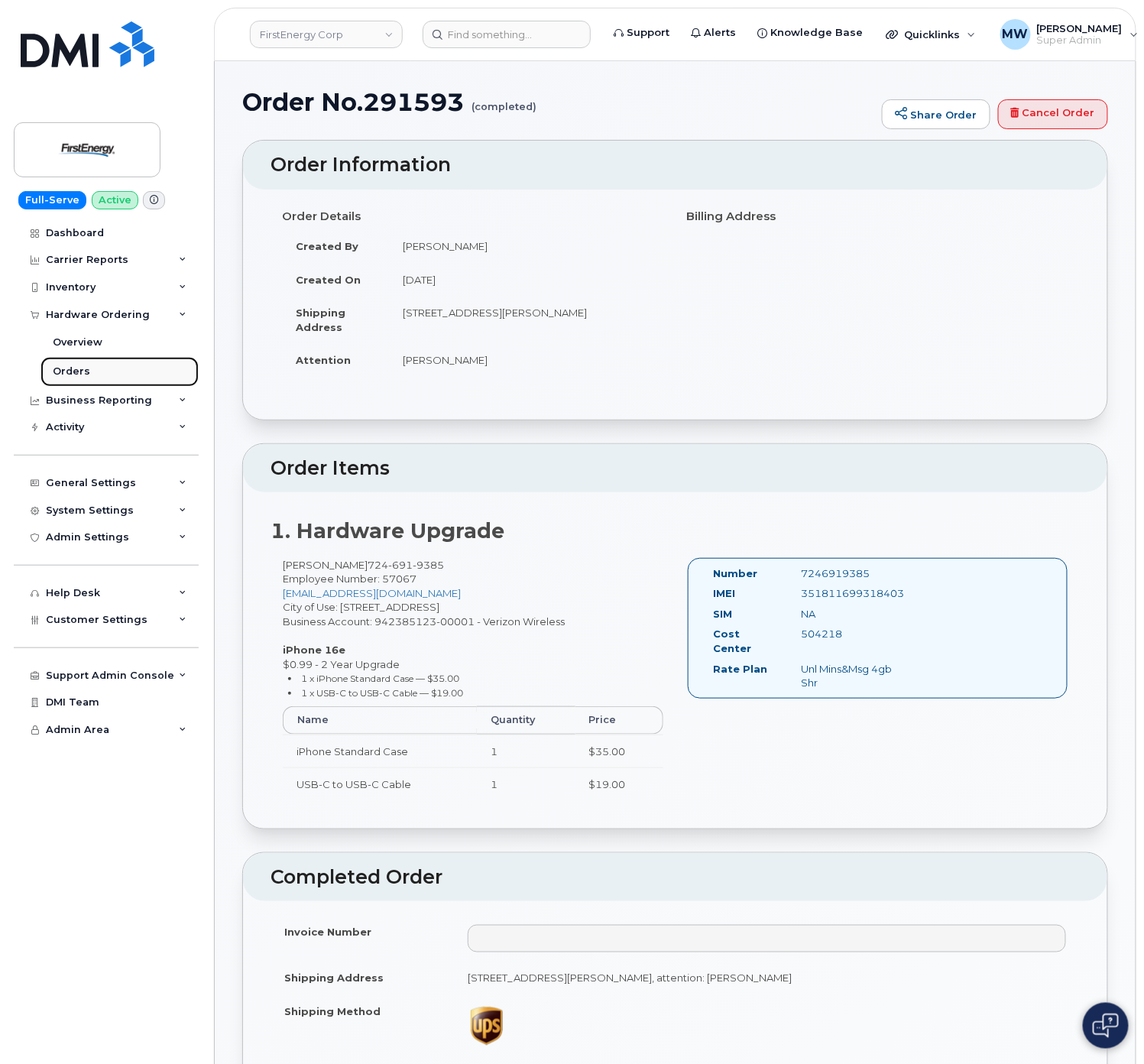
click at [69, 362] on link "Orders" at bounding box center [120, 371] width 158 height 29
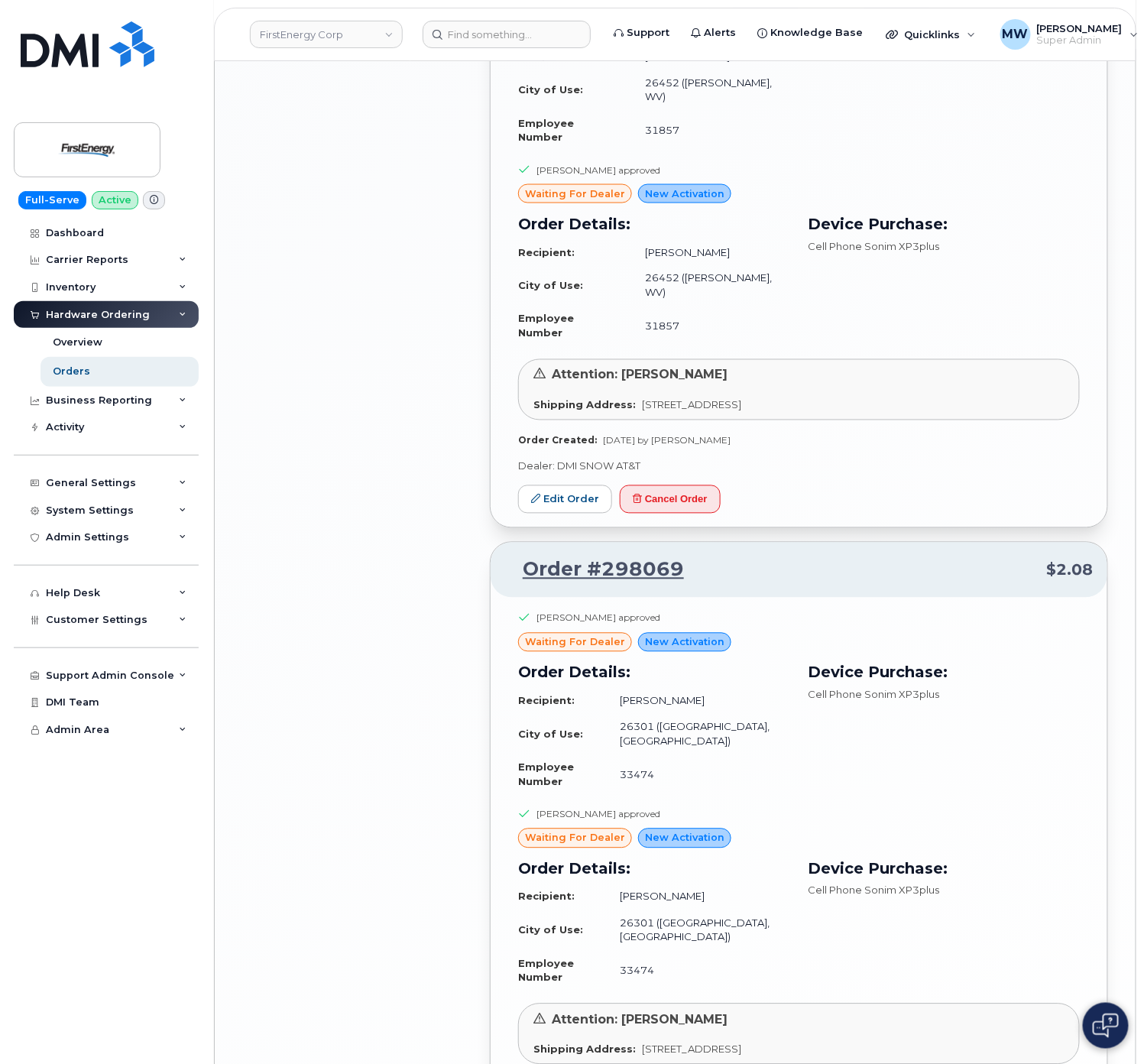
scroll to position [3011, 0]
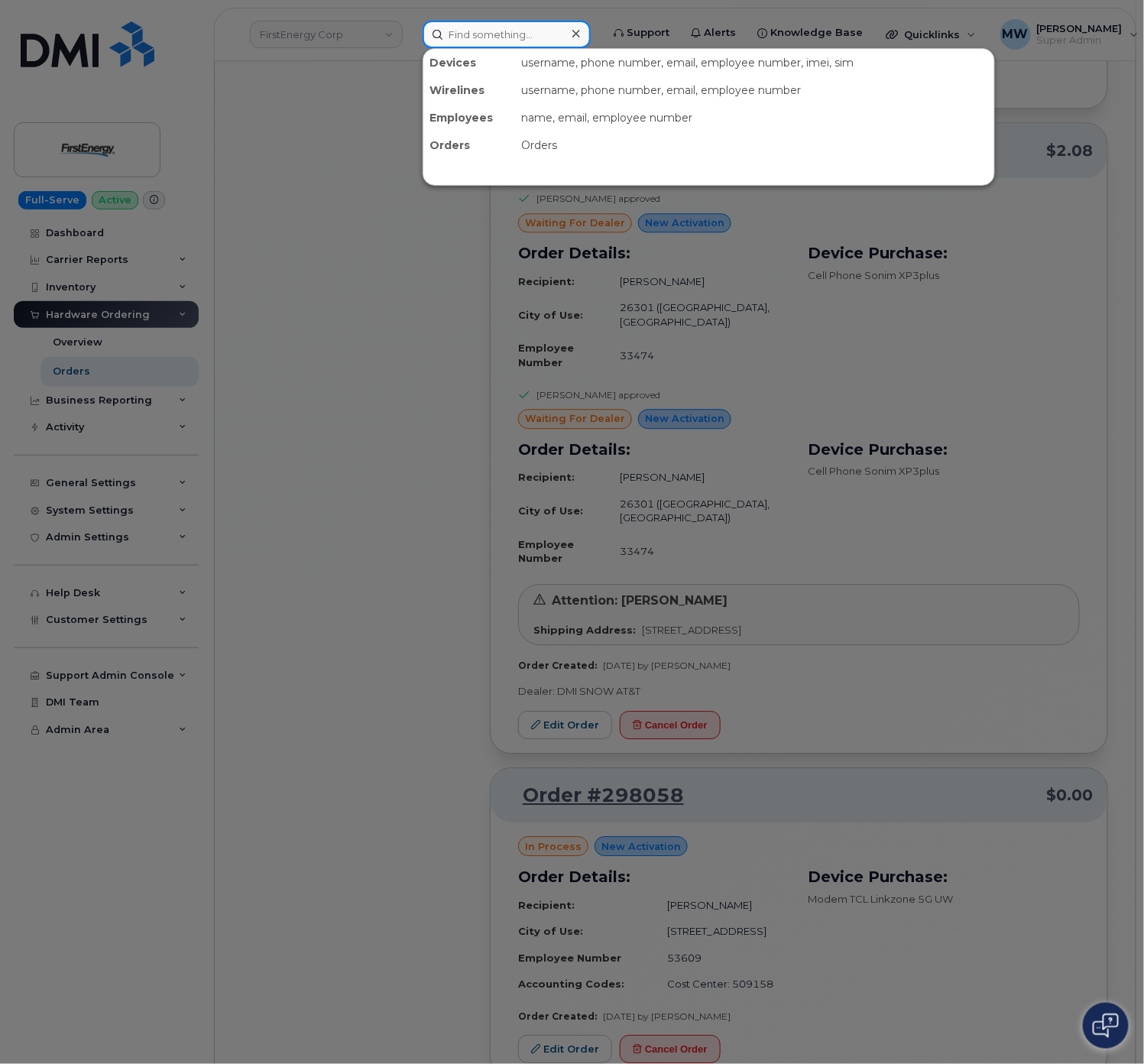
click at [437, 41] on input at bounding box center [506, 35] width 168 height 27
drag, startPoint x: 15, startPoint y: 694, endPoint x: -12, endPoint y: 851, distance: 159.3
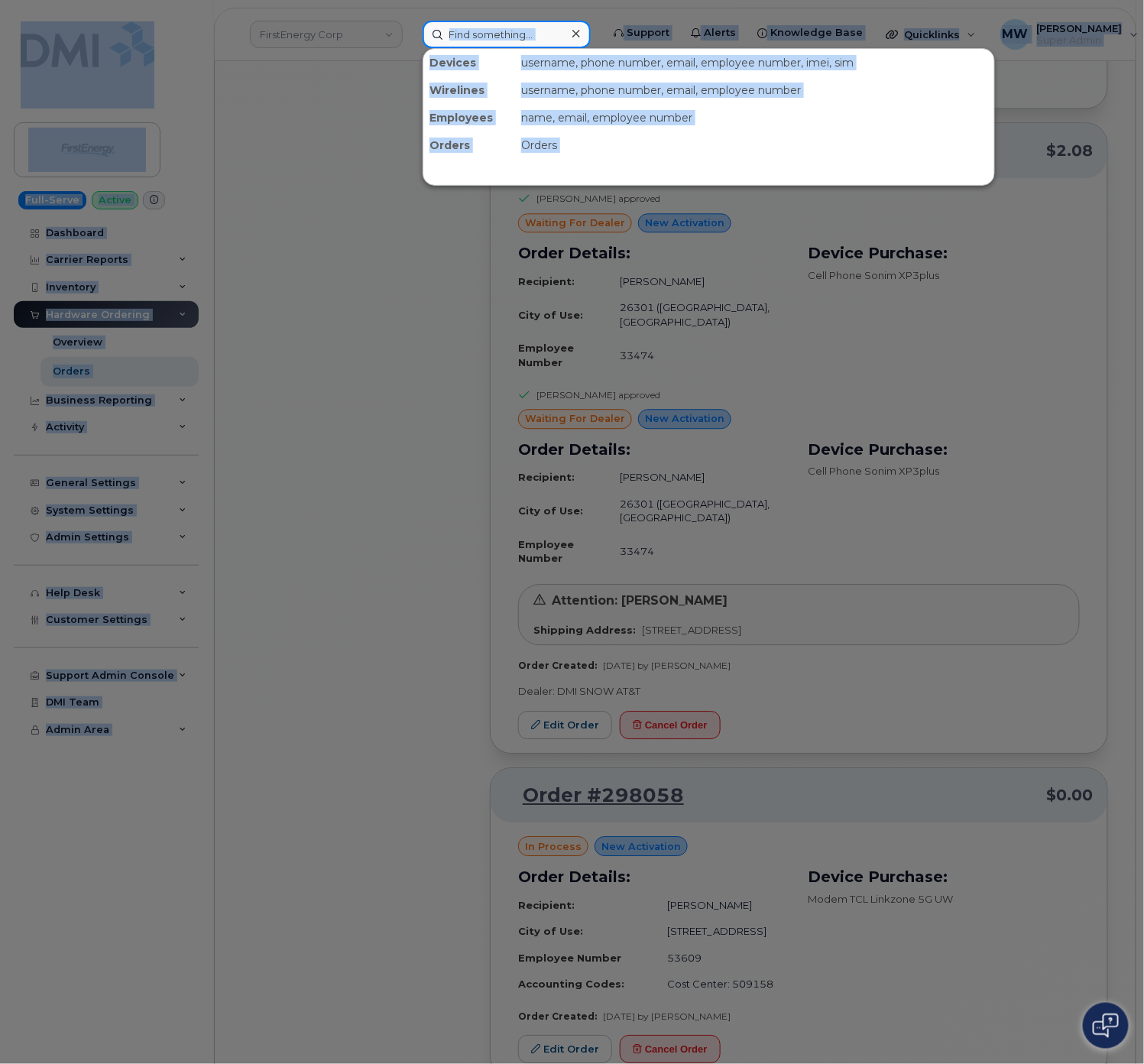
click at [485, 37] on input at bounding box center [506, 35] width 168 height 27
click at [470, 25] on input at bounding box center [506, 35] width 168 height 27
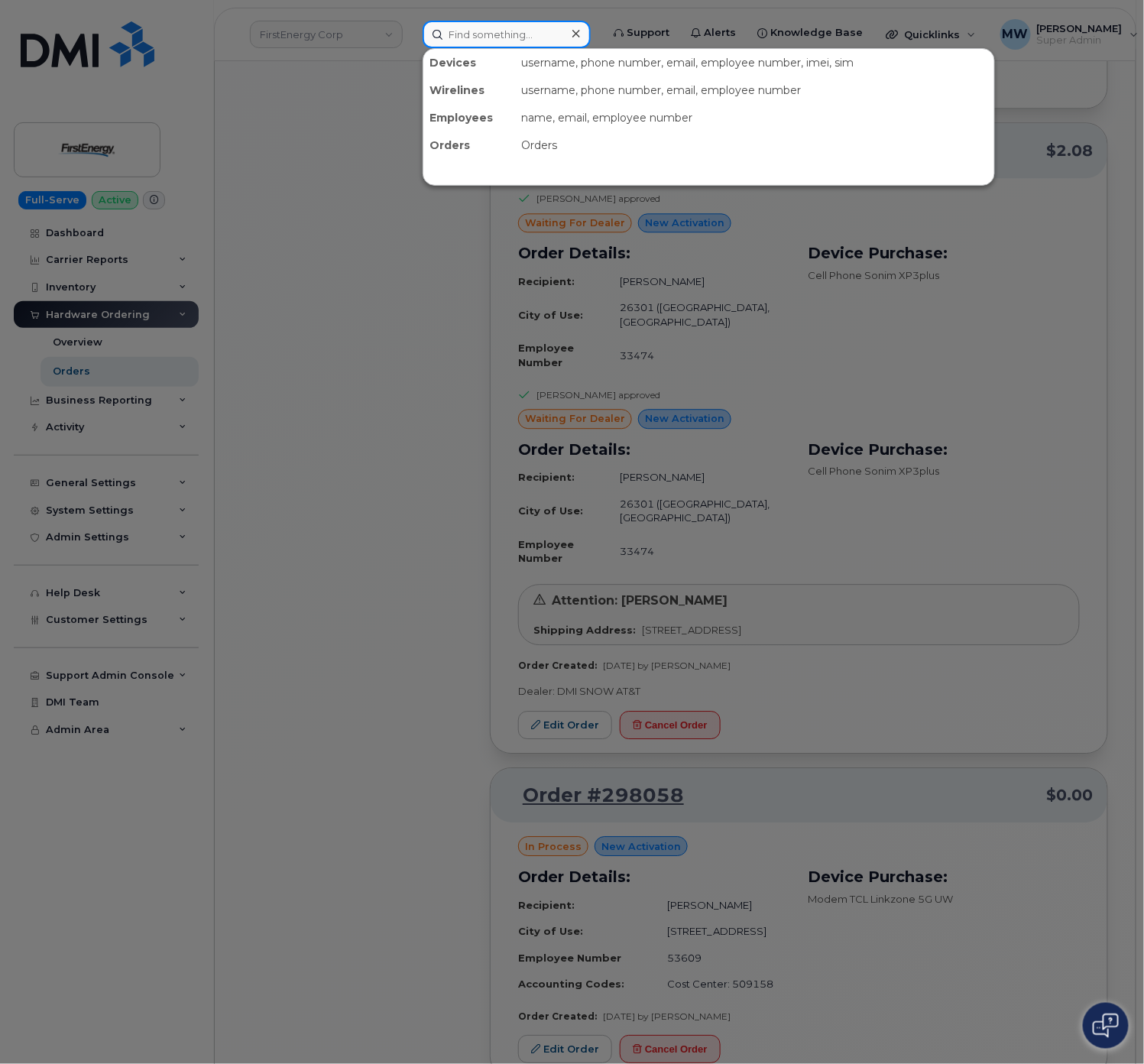
click at [470, 25] on input at bounding box center [506, 35] width 168 height 27
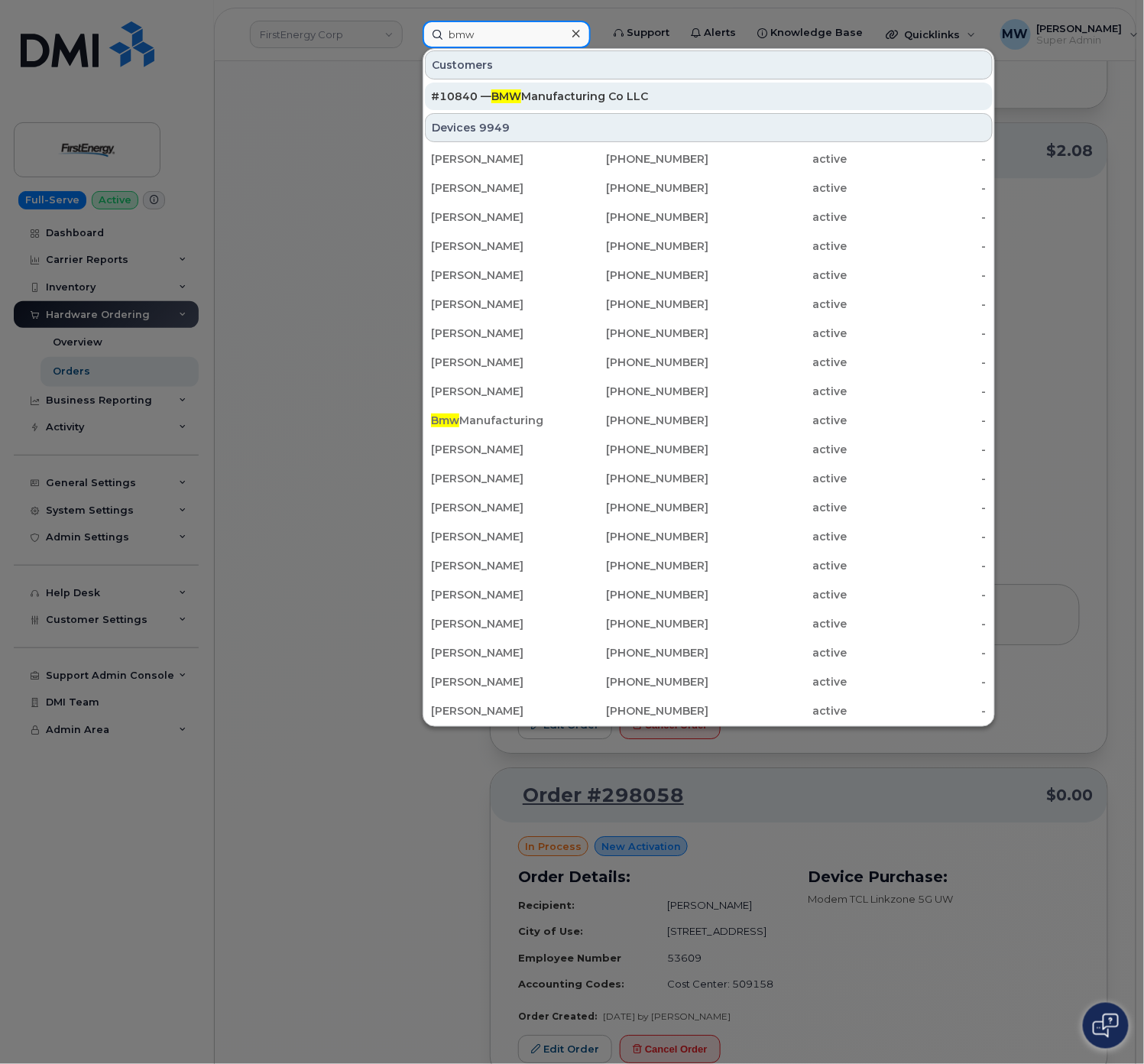
type input "bmw"
click at [569, 93] on div "#10840 — BMW Manufacturing Co LLC" at bounding box center [709, 96] width 556 height 15
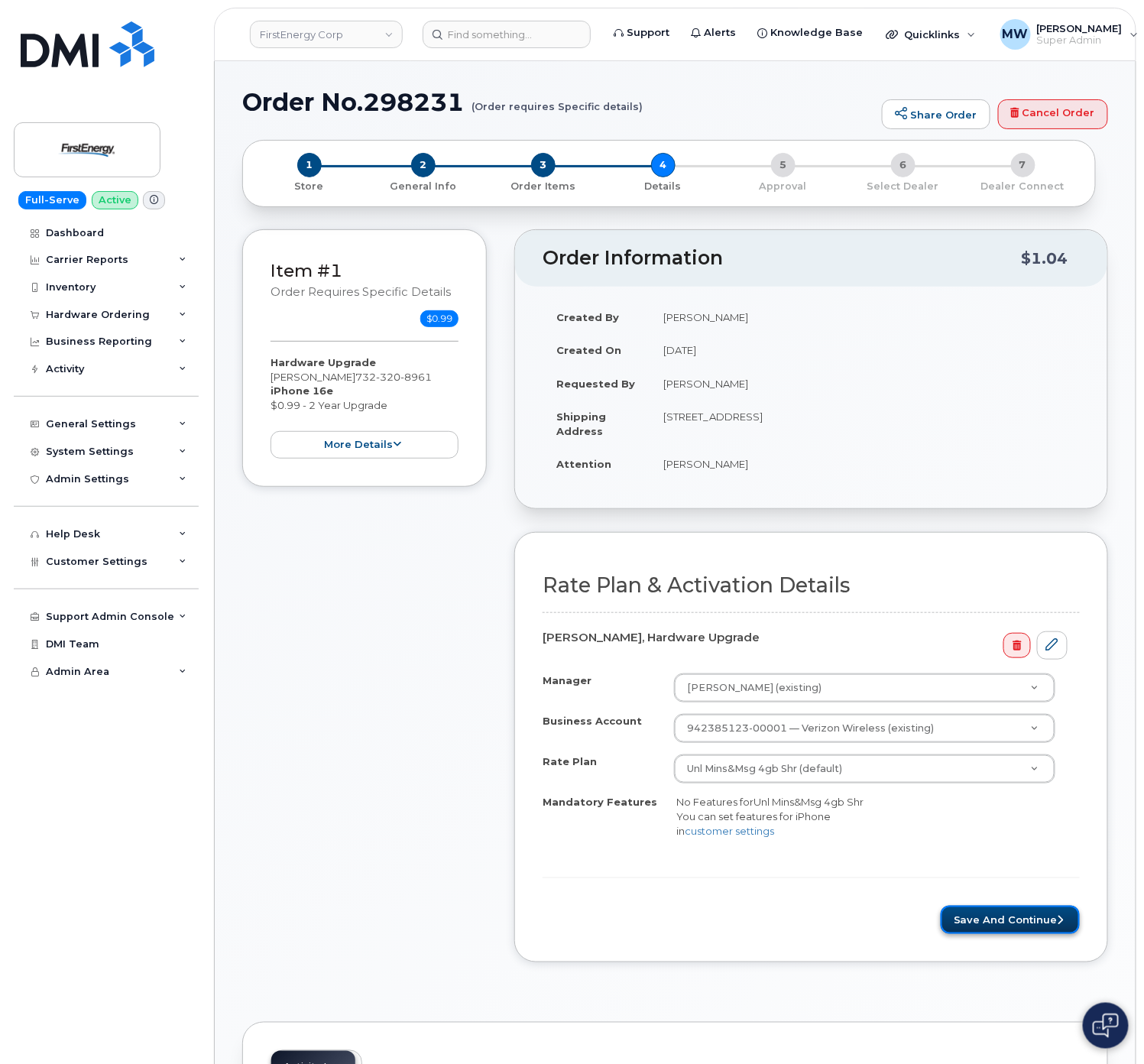
click at [1001, 934] on button "Save and Continue" at bounding box center [1010, 919] width 139 height 28
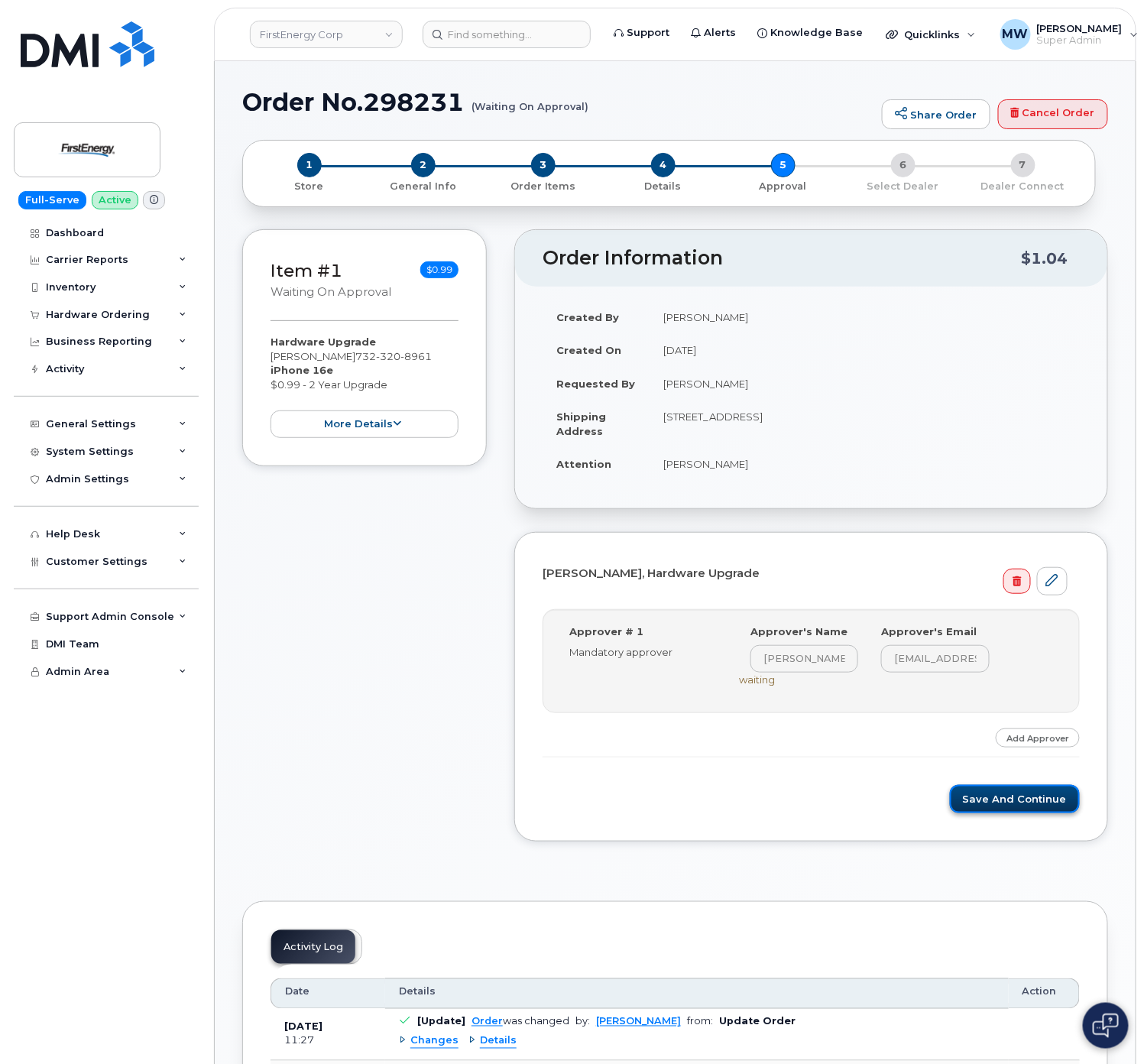
click at [972, 798] on button "Save and Continue" at bounding box center [1015, 799] width 130 height 28
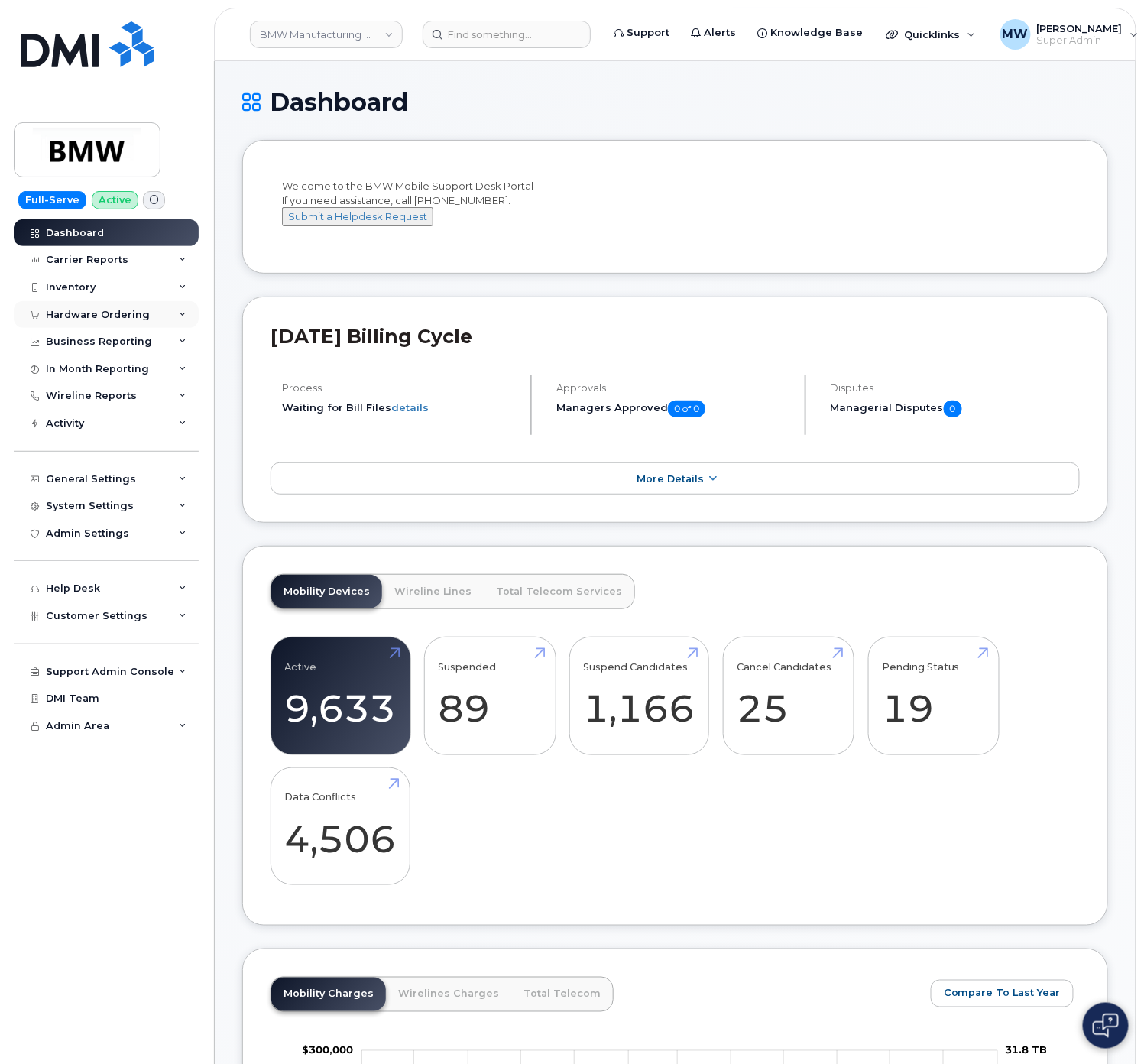
click at [58, 307] on div "Hardware Ordering" at bounding box center [106, 315] width 185 height 27
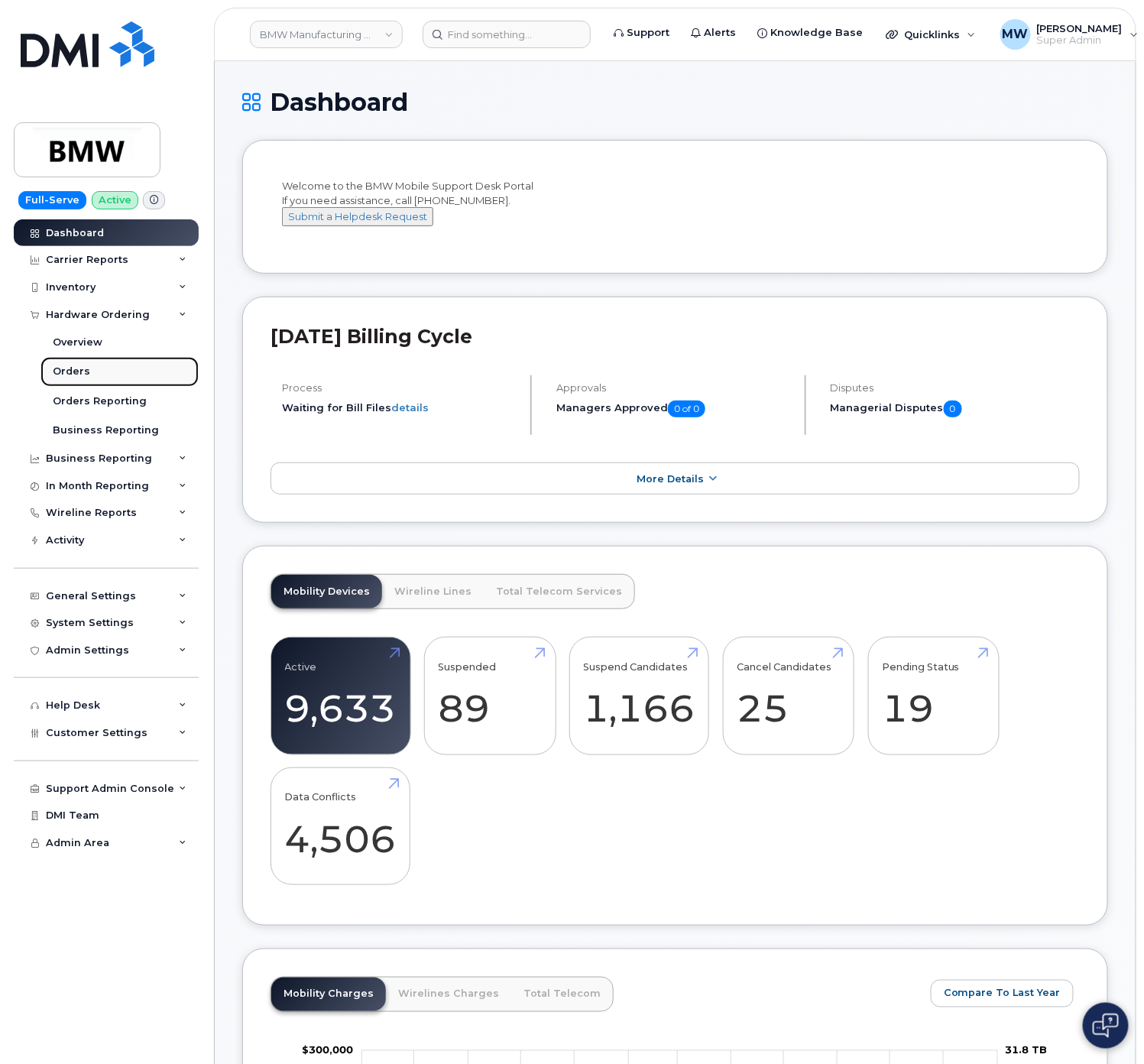
click at [61, 364] on link "Orders" at bounding box center [120, 371] width 158 height 29
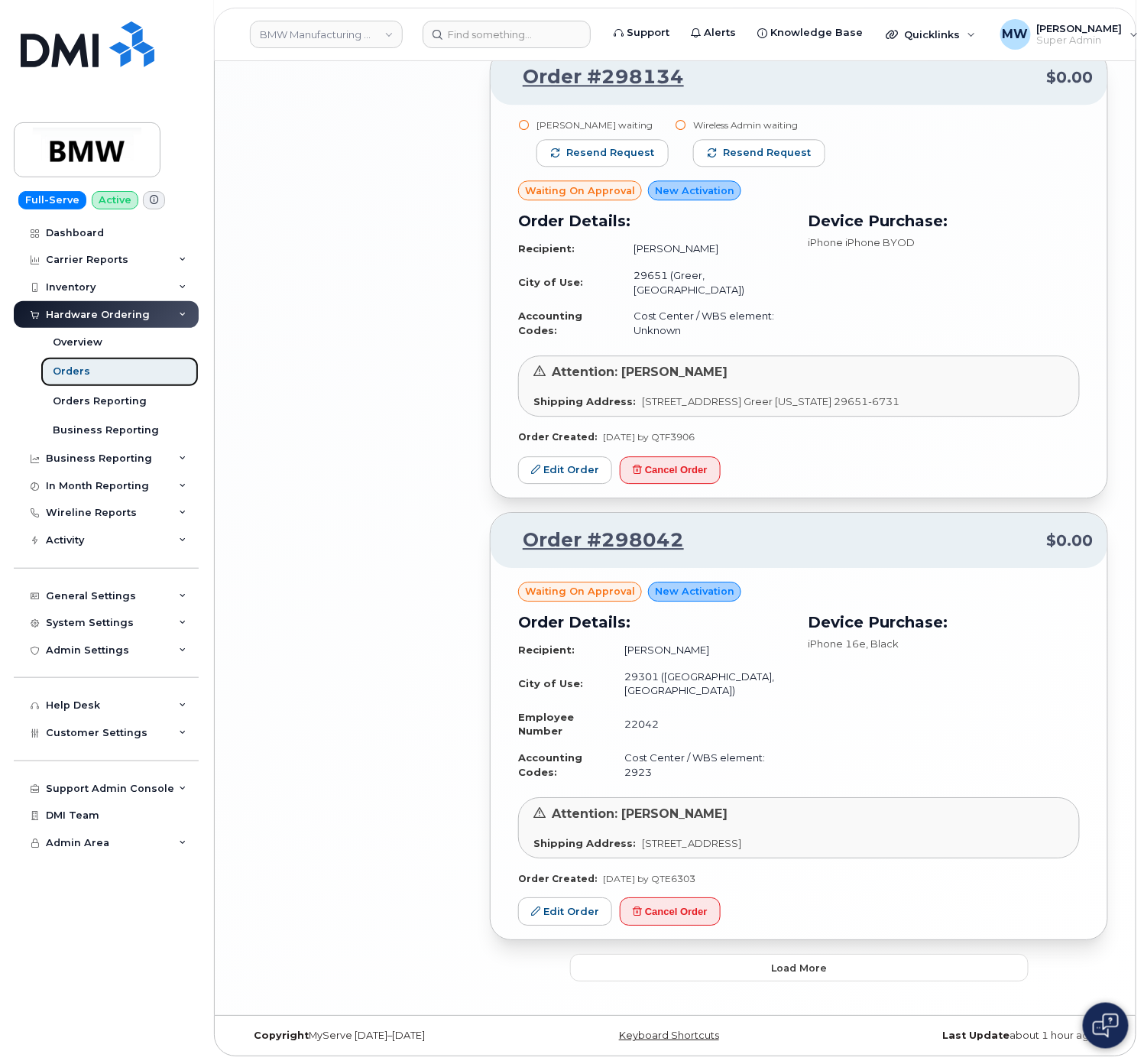
scroll to position [3097, 0]
click at [875, 962] on button "Load more" at bounding box center [800, 968] width 459 height 27
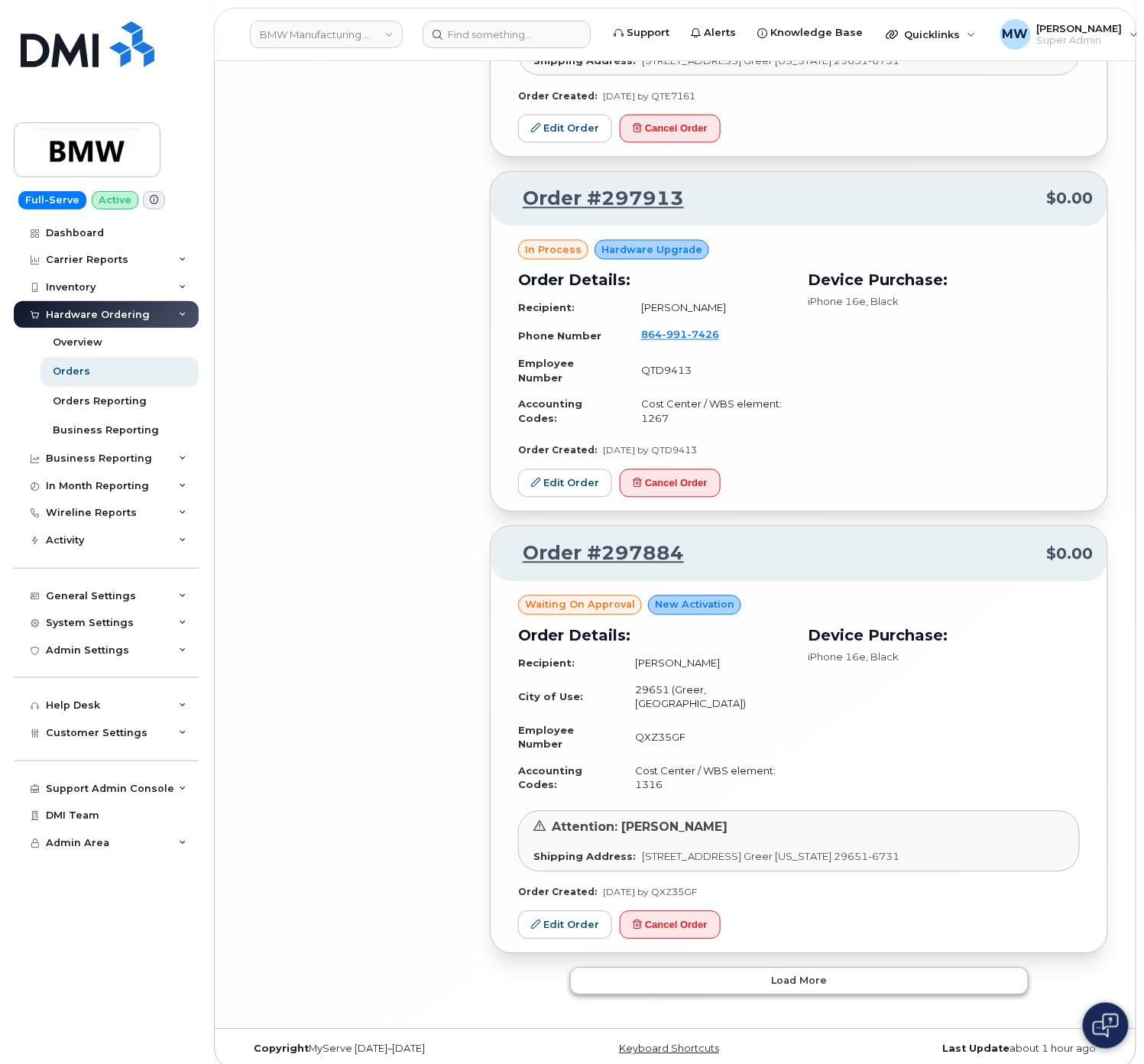
scroll to position [6540, 0]
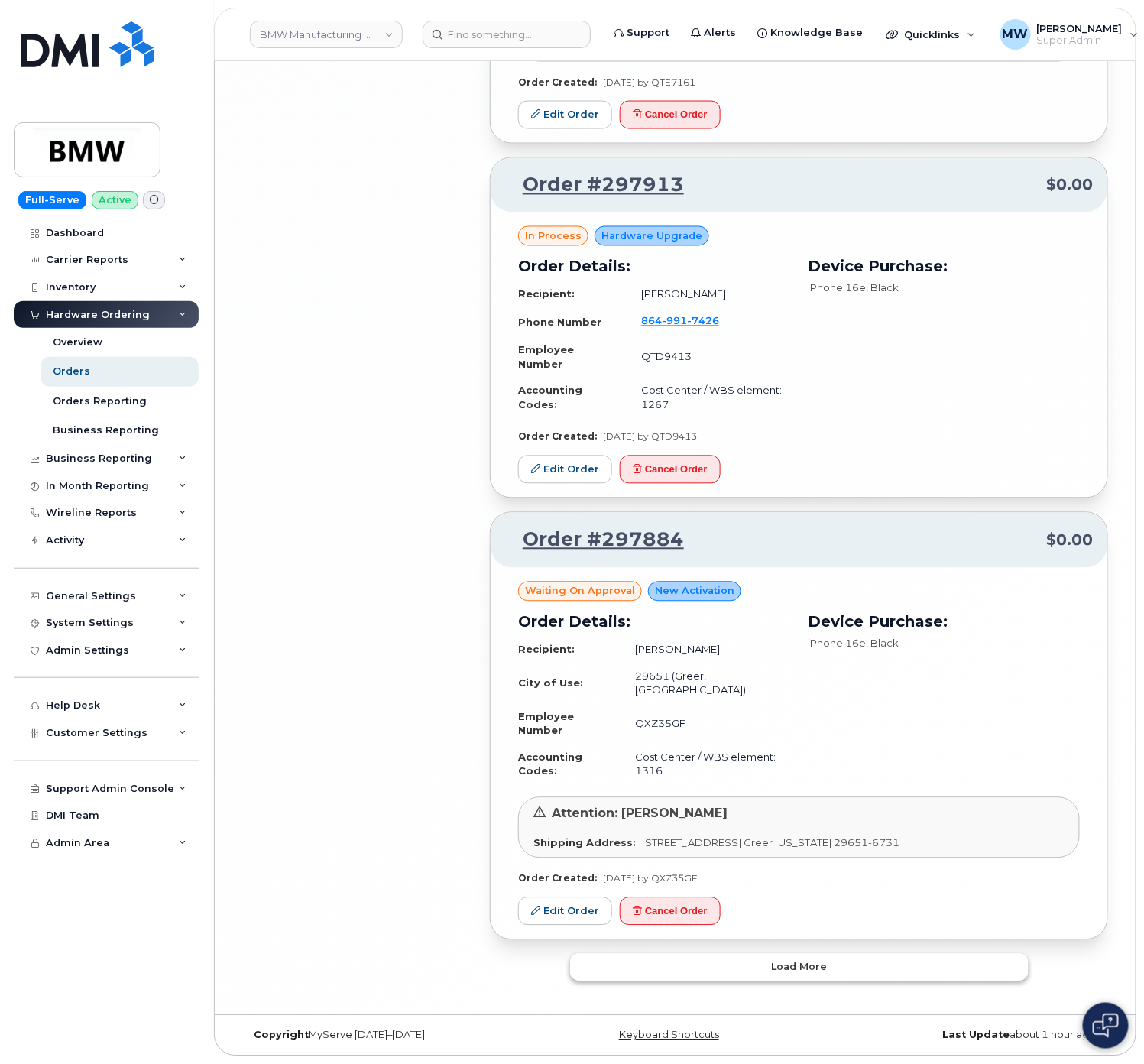
click at [904, 963] on button "Load more" at bounding box center [800, 968] width 459 height 27
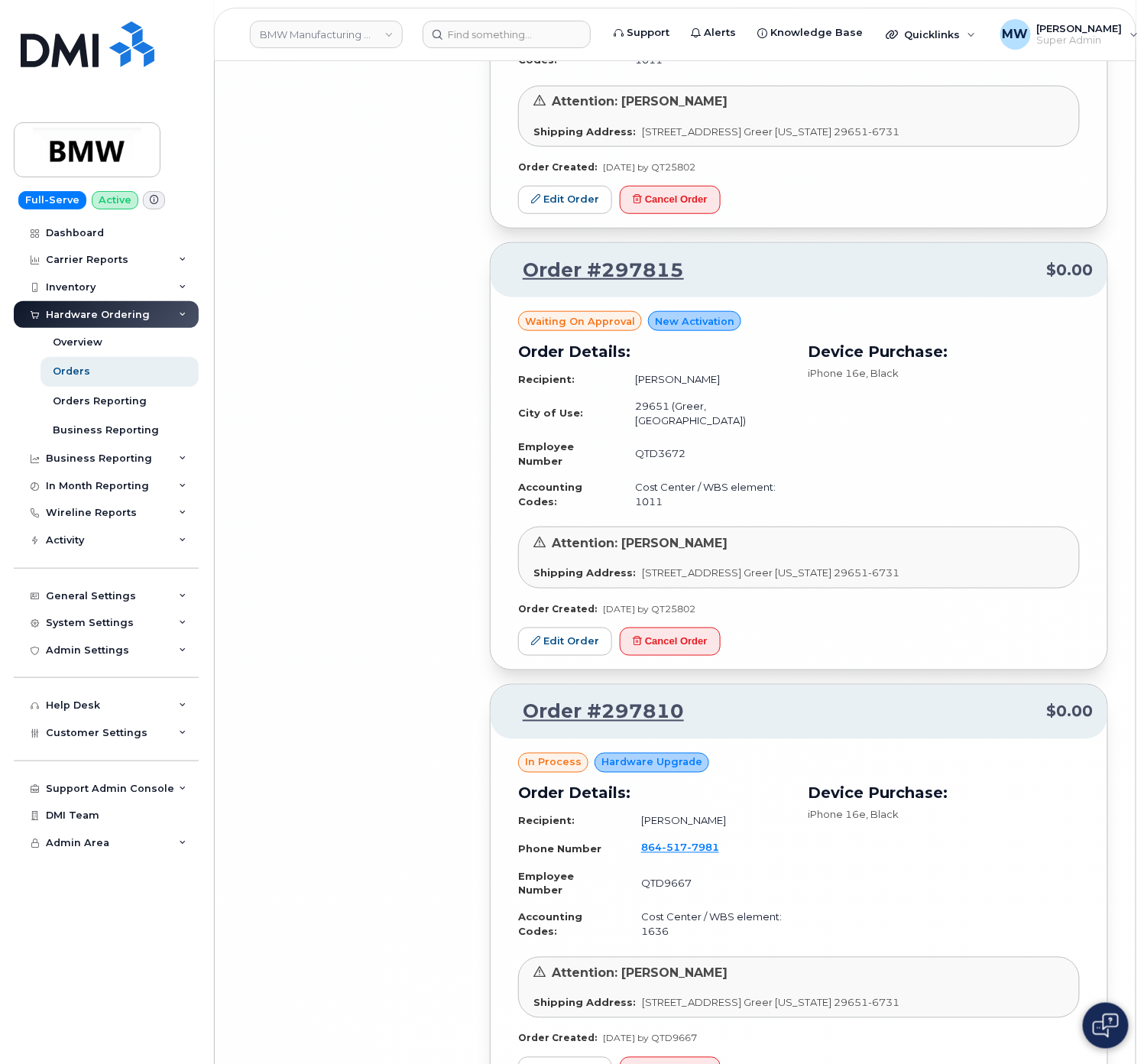
scroll to position [9997, 0]
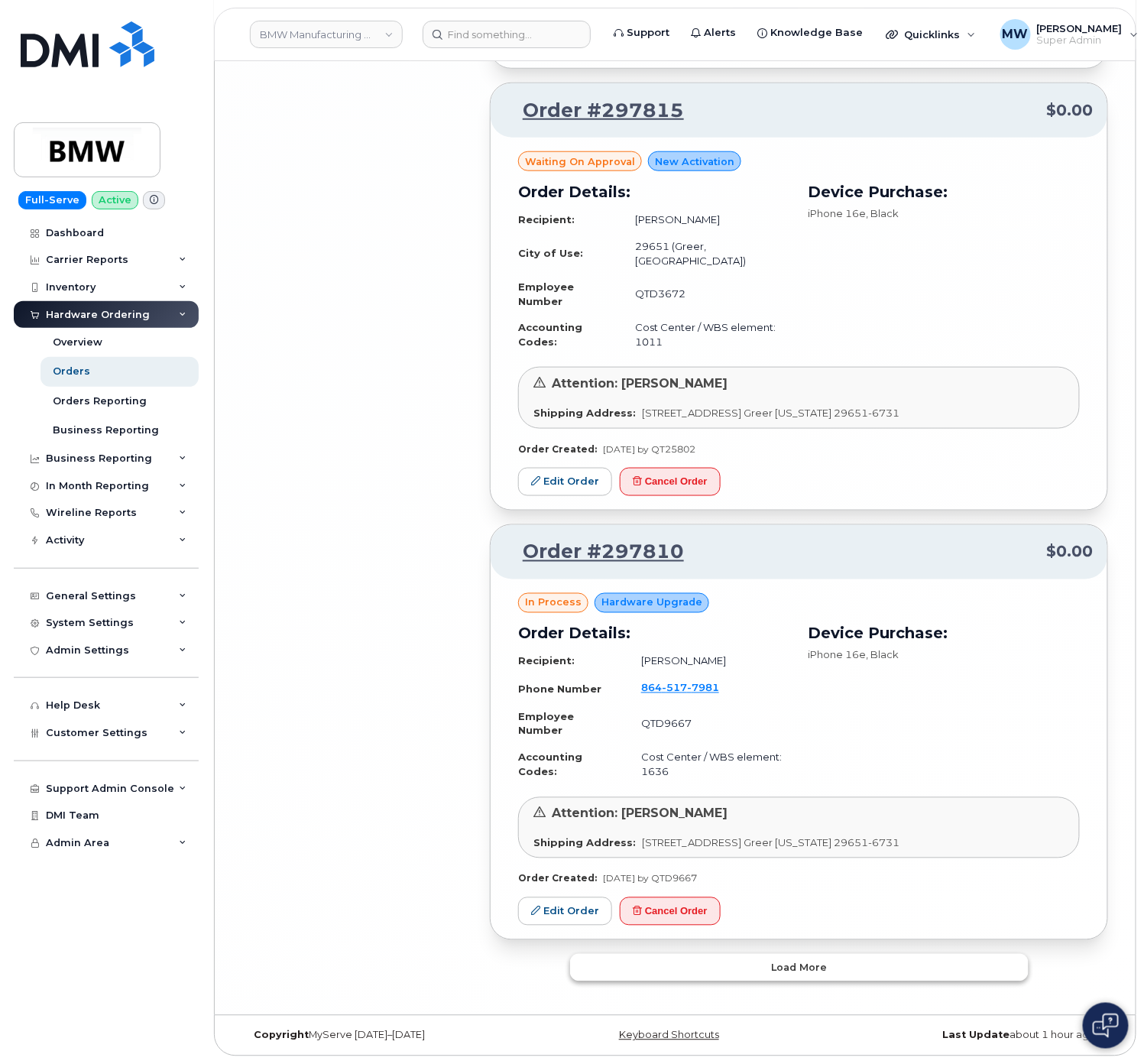
click at [917, 967] on button "Load more" at bounding box center [800, 968] width 459 height 27
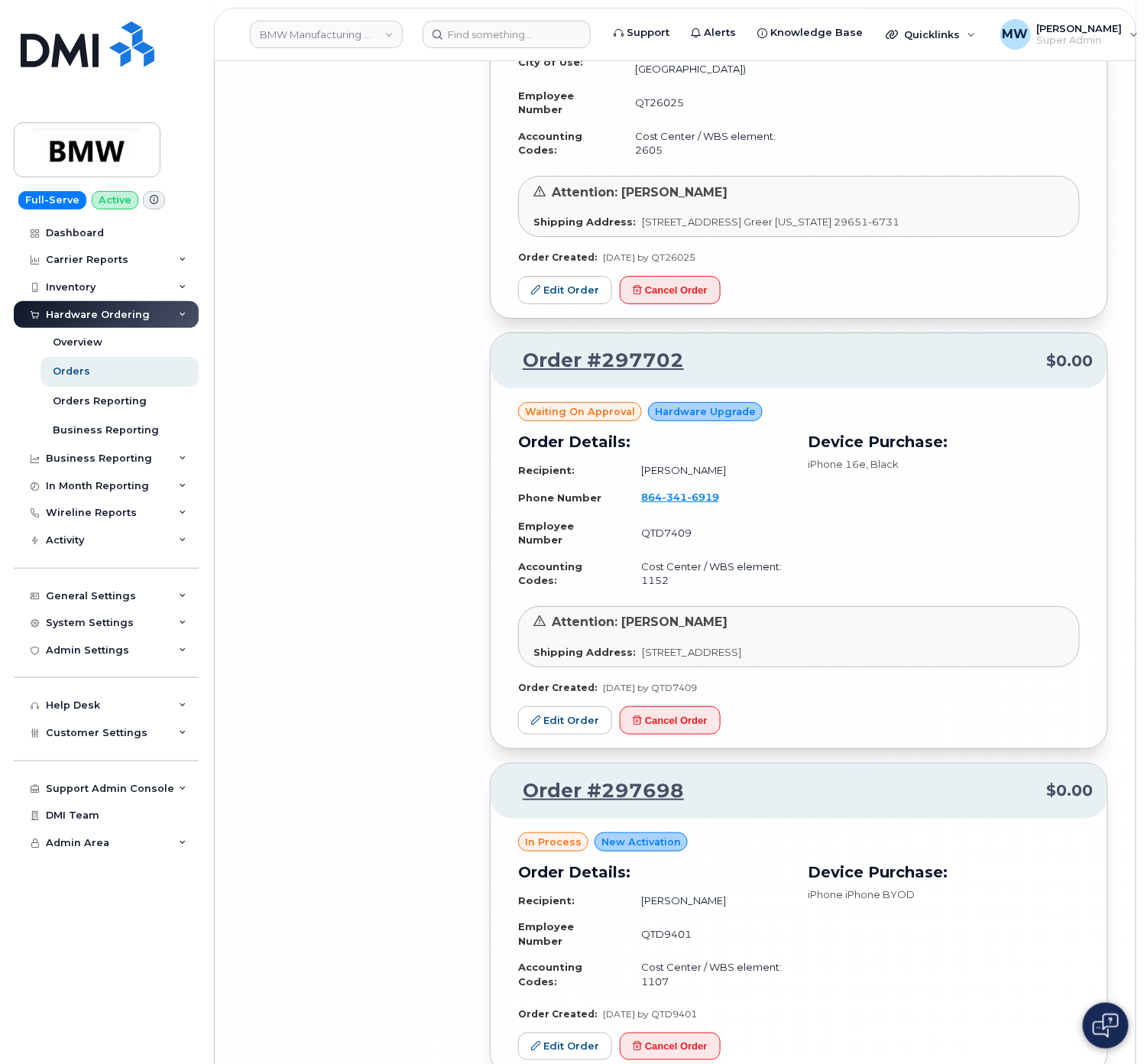
scroll to position [13400, 0]
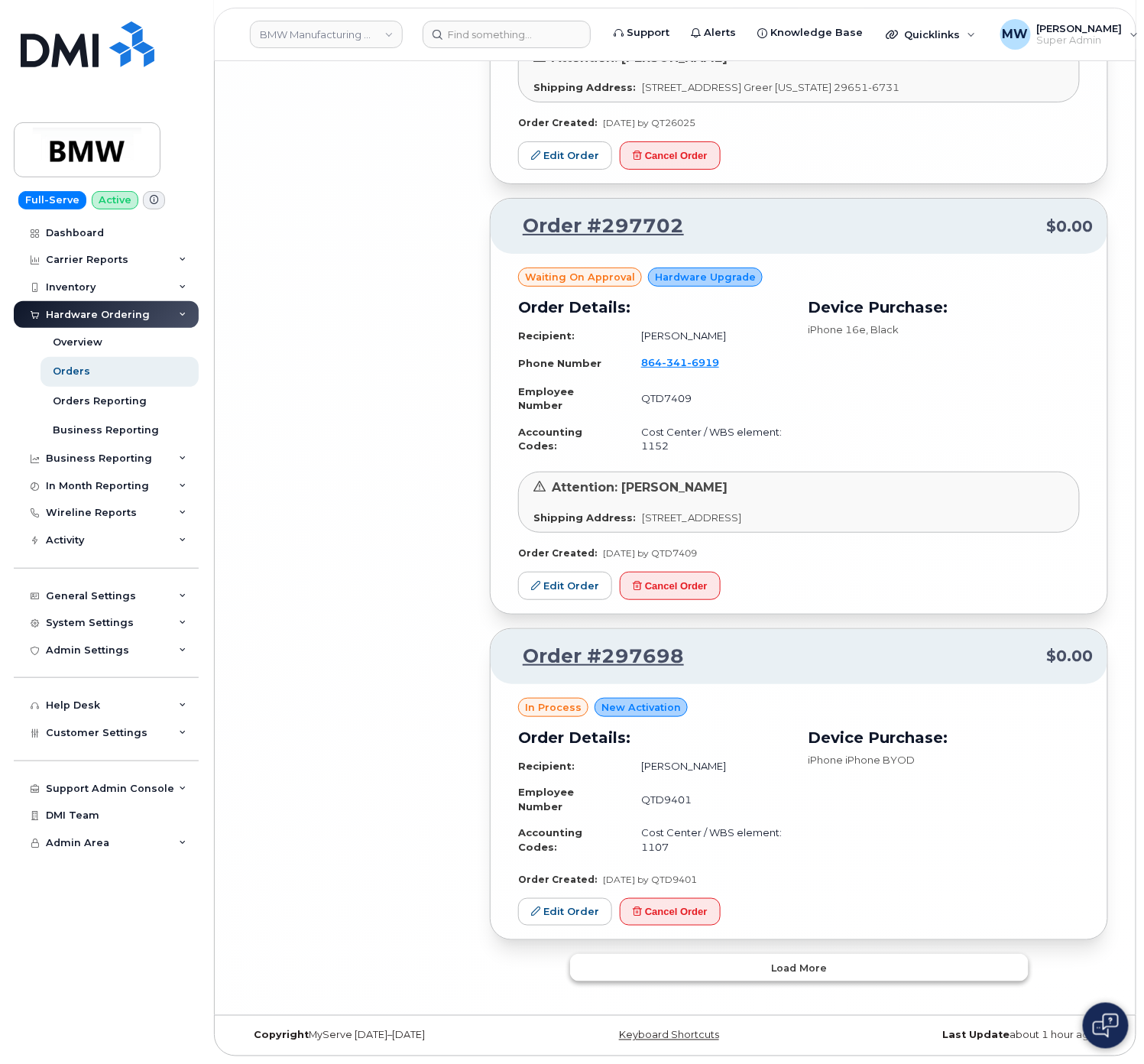
click at [889, 958] on button "Load more" at bounding box center [800, 968] width 459 height 27
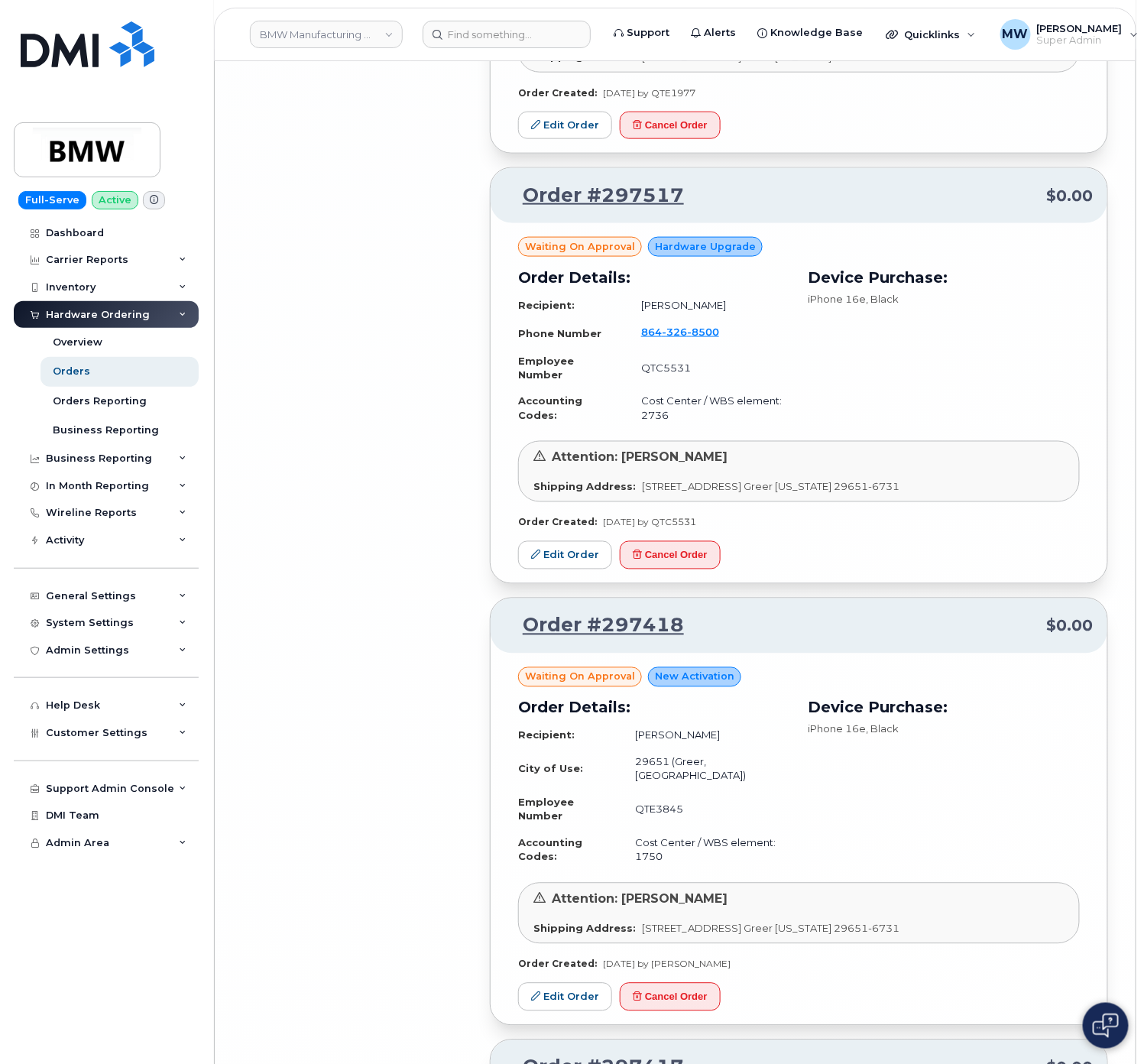
scroll to position [16897, 0]
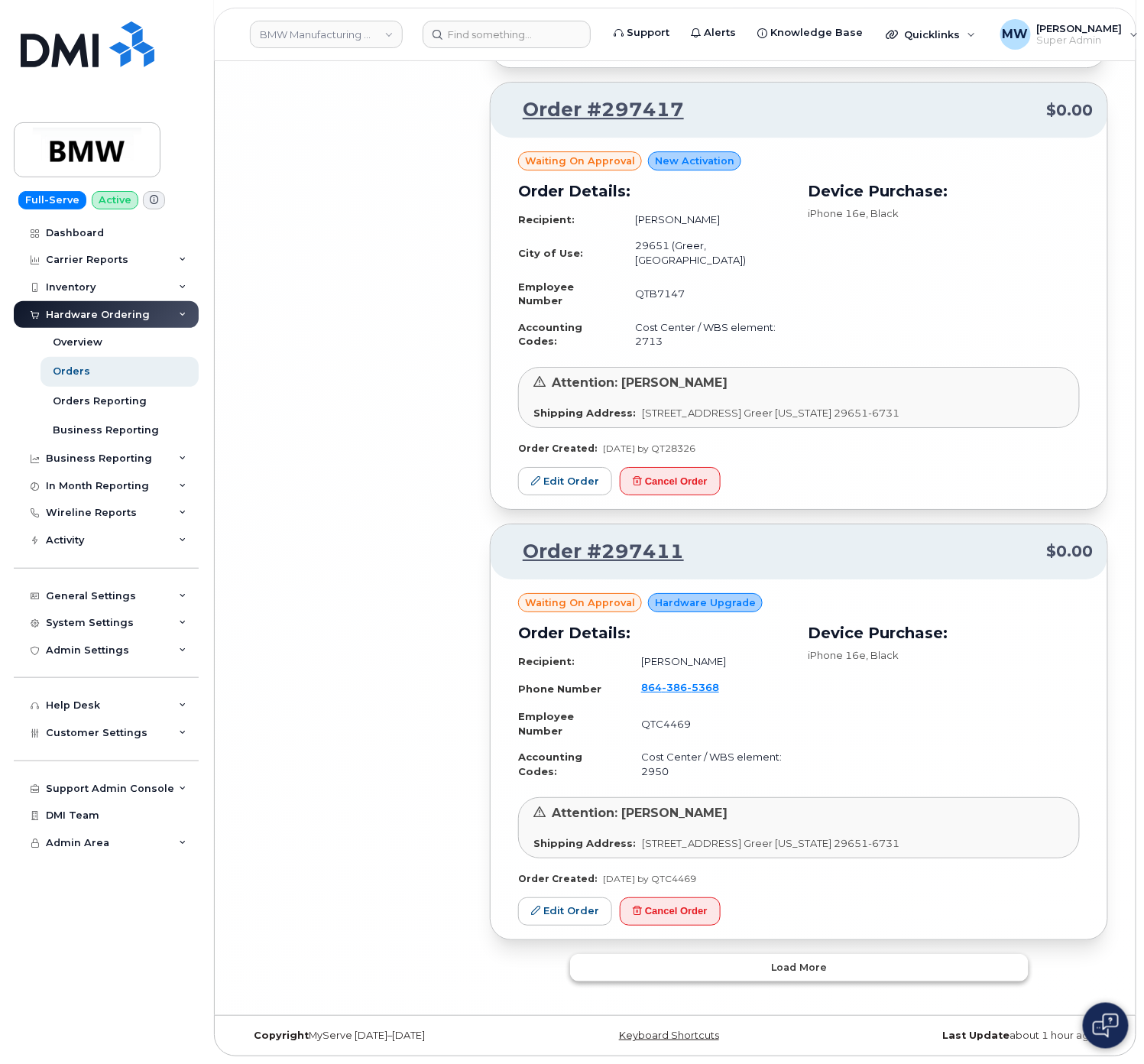
click at [907, 959] on button "Load more" at bounding box center [800, 968] width 459 height 27
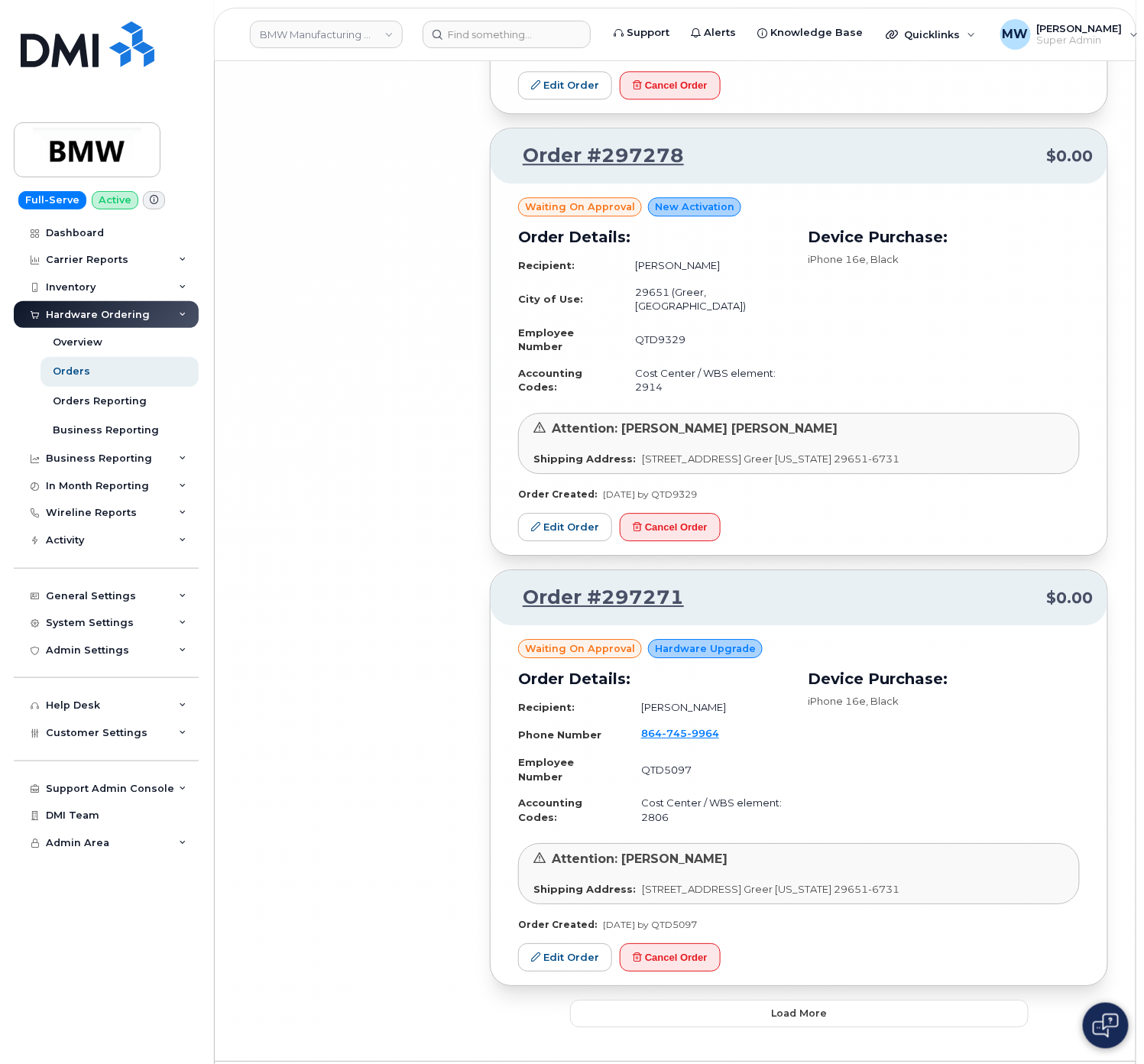
scroll to position [20430, 0]
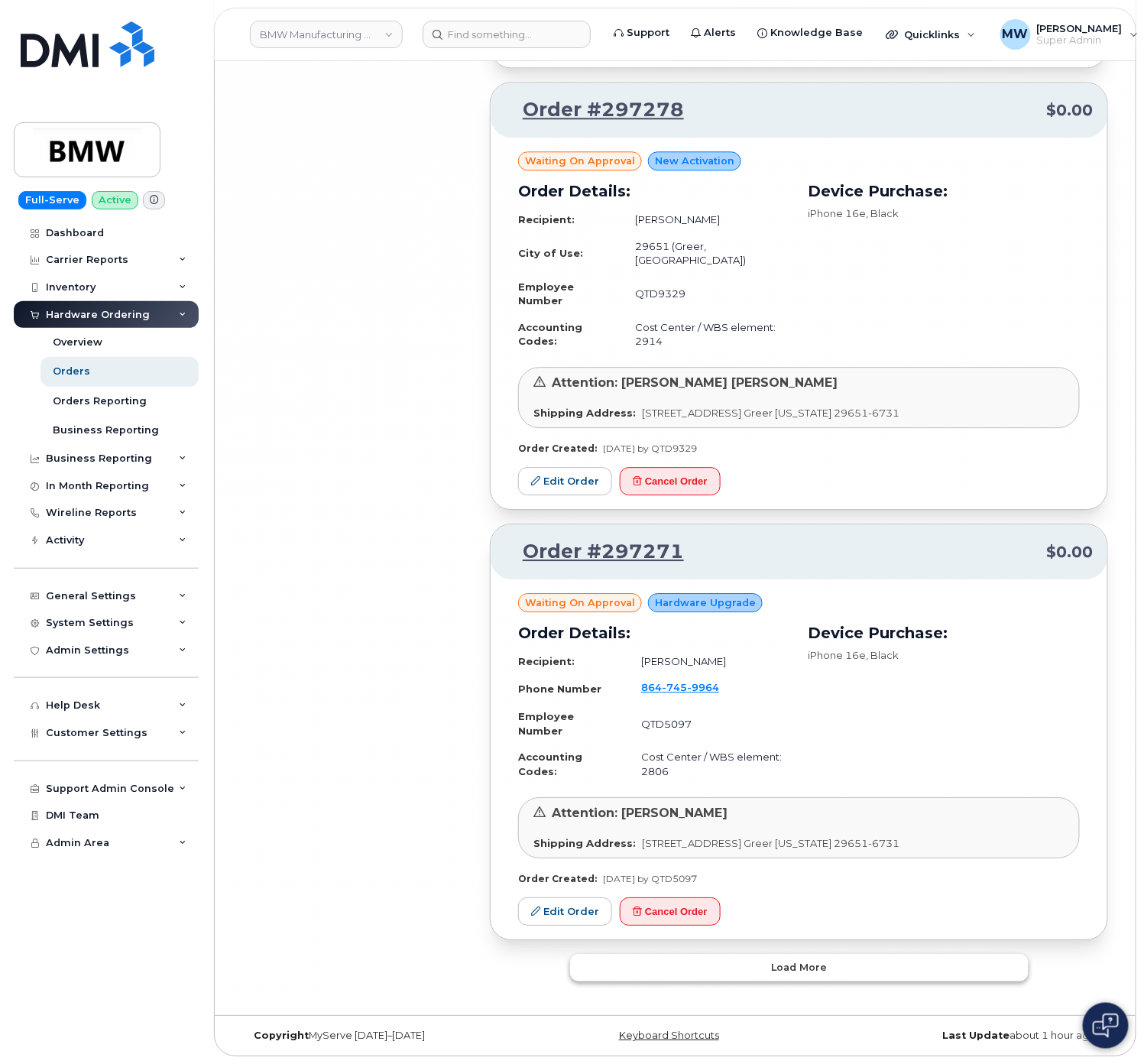
click at [929, 968] on button "Load more" at bounding box center [800, 968] width 459 height 27
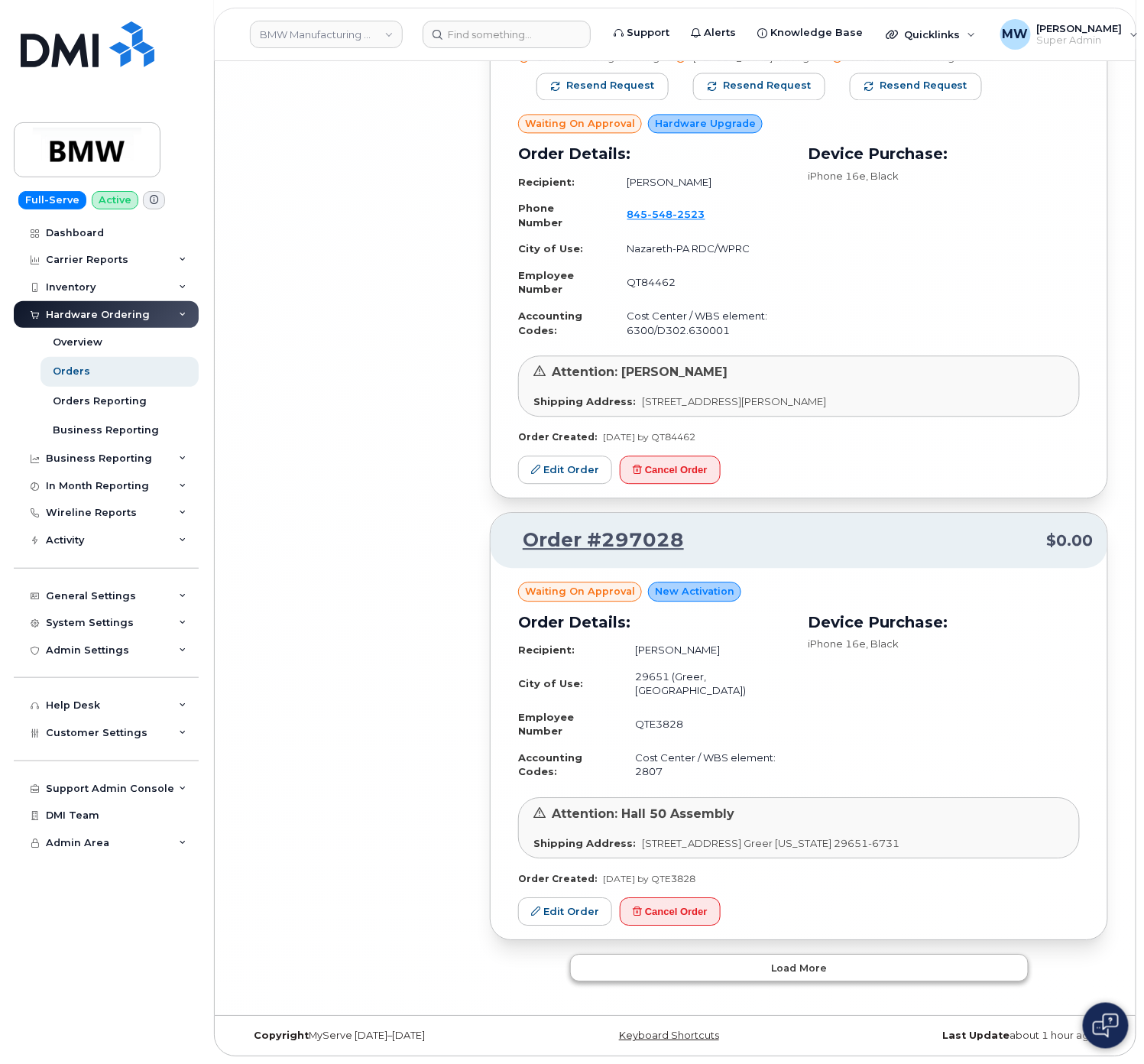
scroll to position [24060, 0]
click at [933, 969] on button "Load more" at bounding box center [800, 968] width 459 height 27
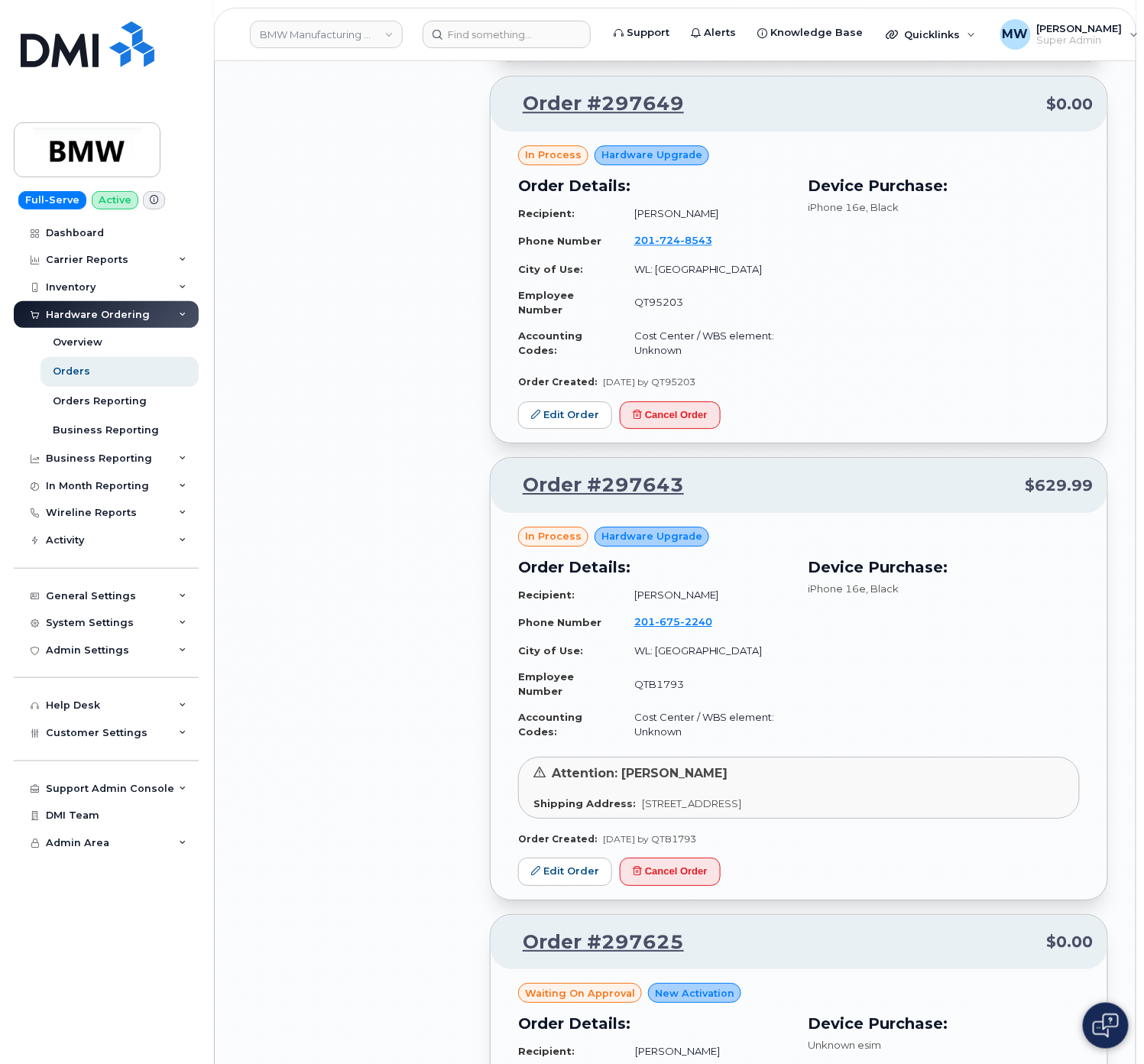
scroll to position [14709, 0]
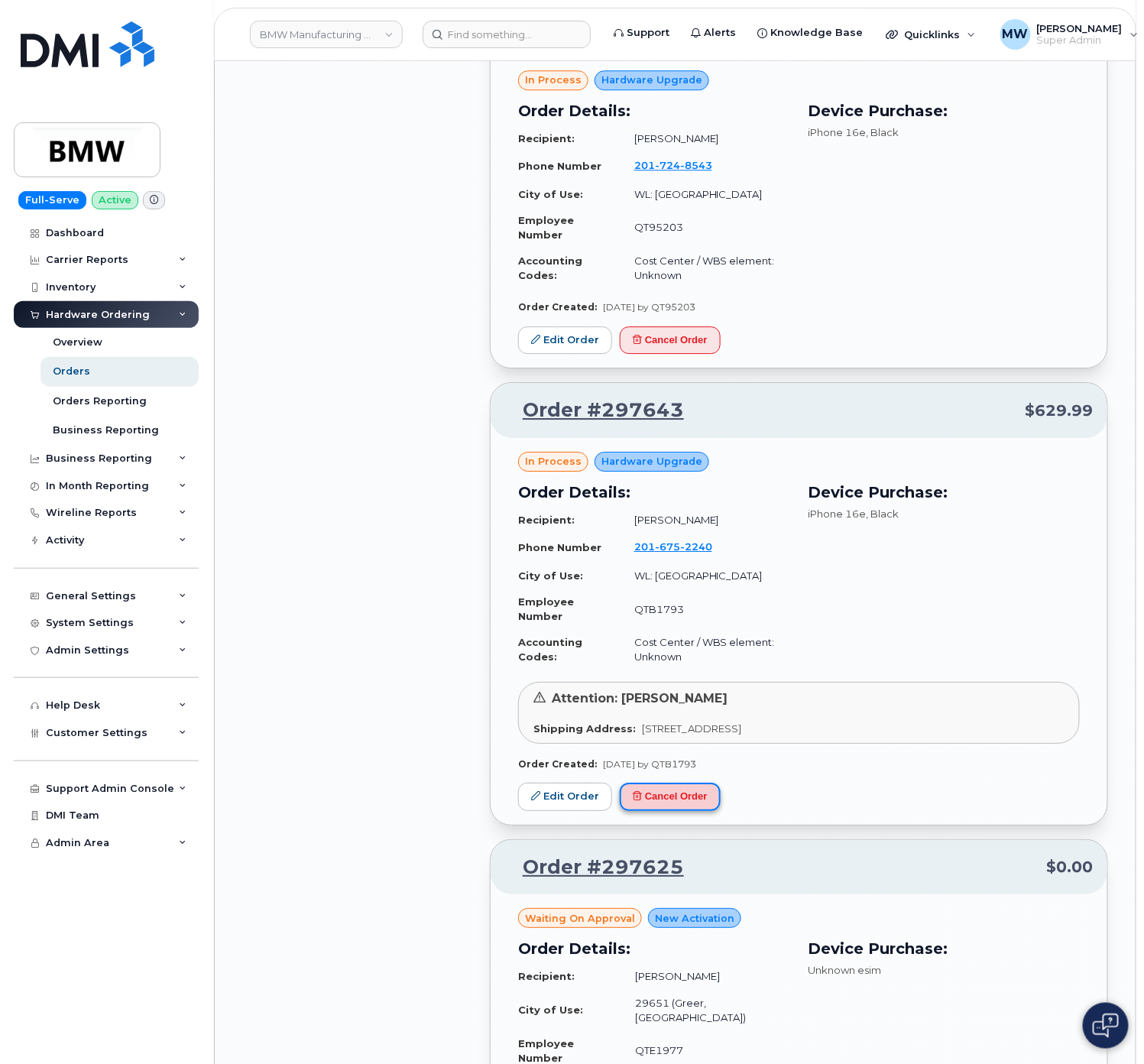
click at [663, 811] on button "Cancel Order" at bounding box center [670, 796] width 101 height 28
click at [690, 355] on button "Cancel Order" at bounding box center [670, 340] width 101 height 28
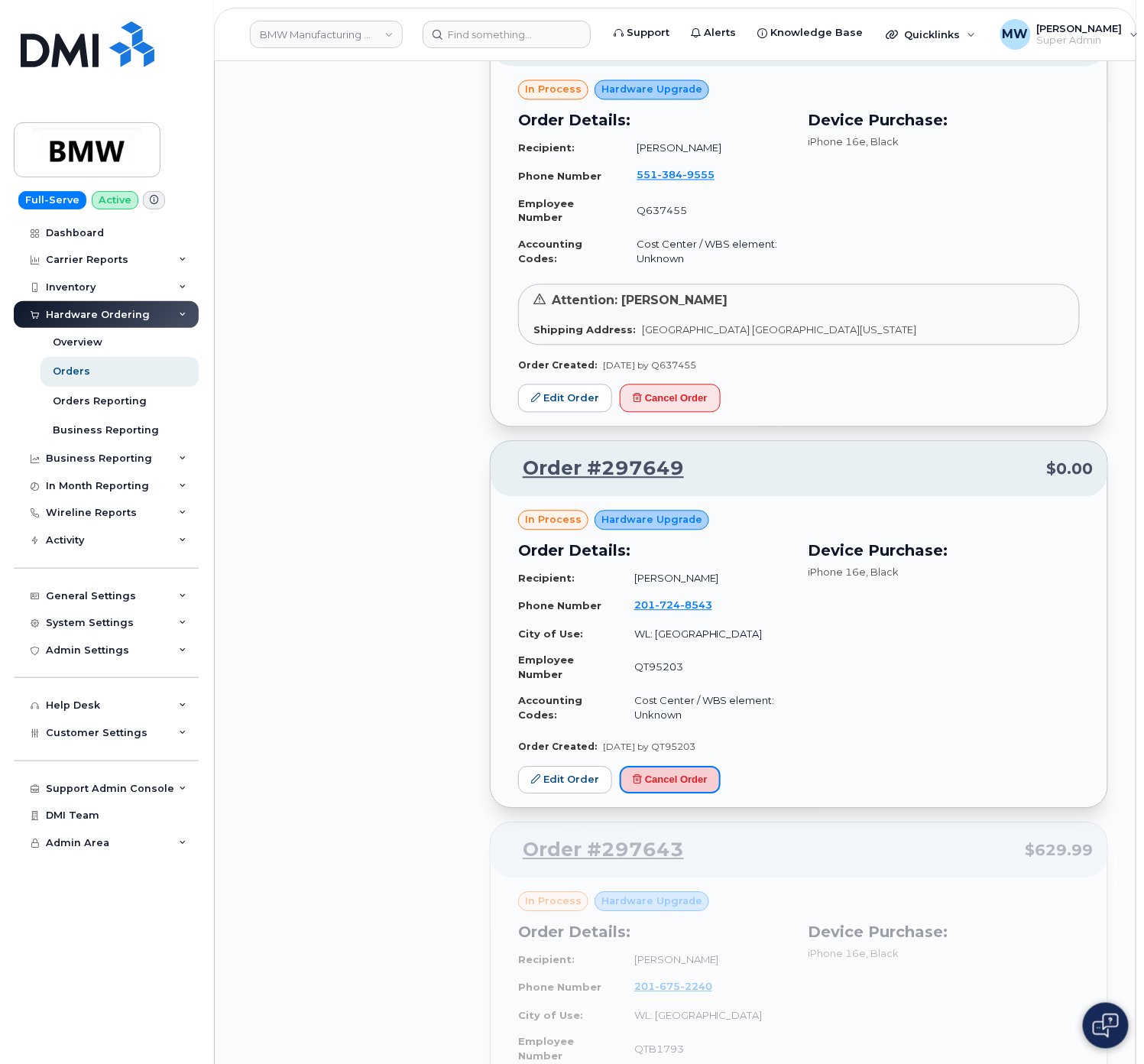
scroll to position [14097, 0]
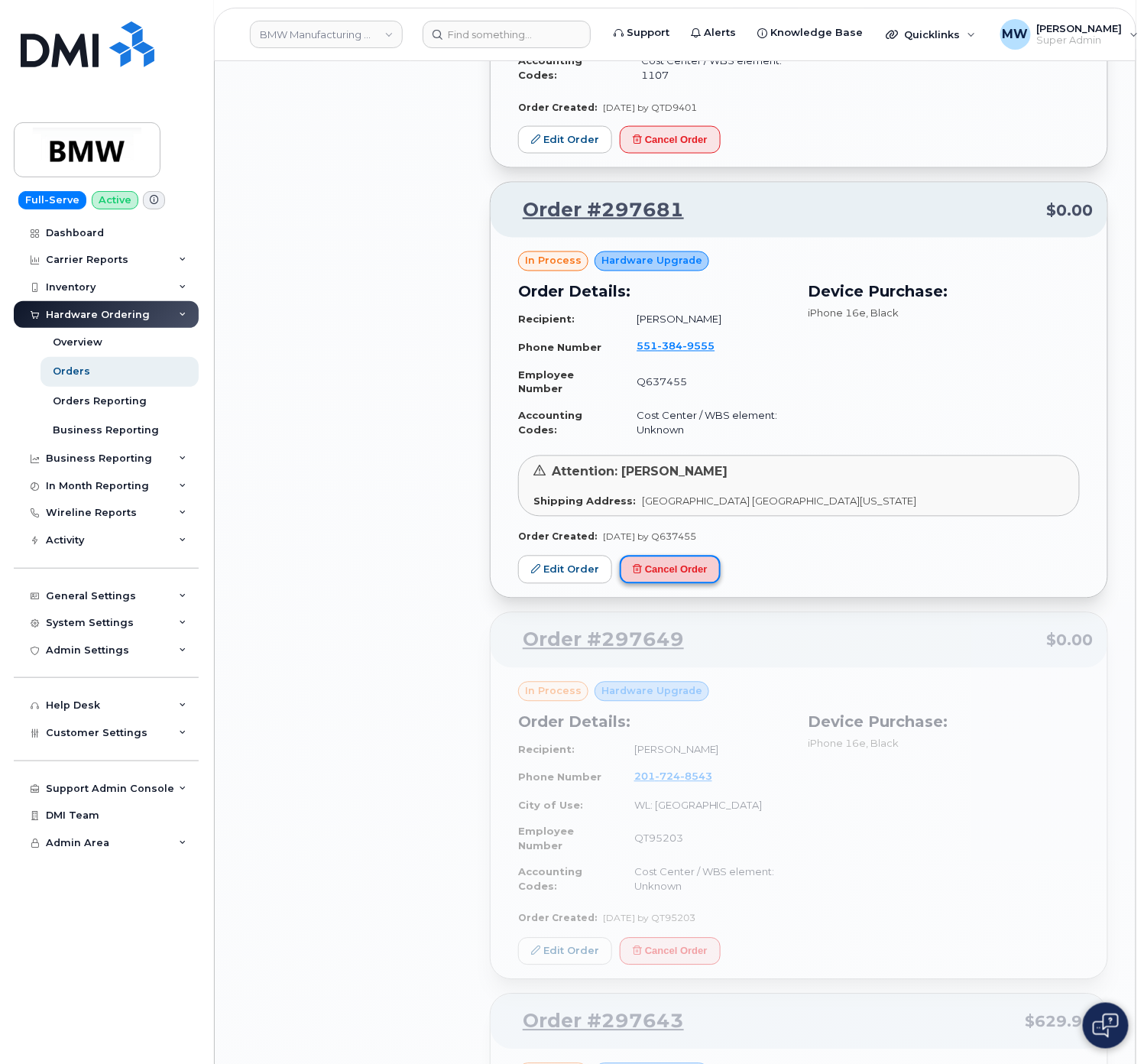
click at [645, 584] on button "Cancel Order" at bounding box center [670, 570] width 101 height 28
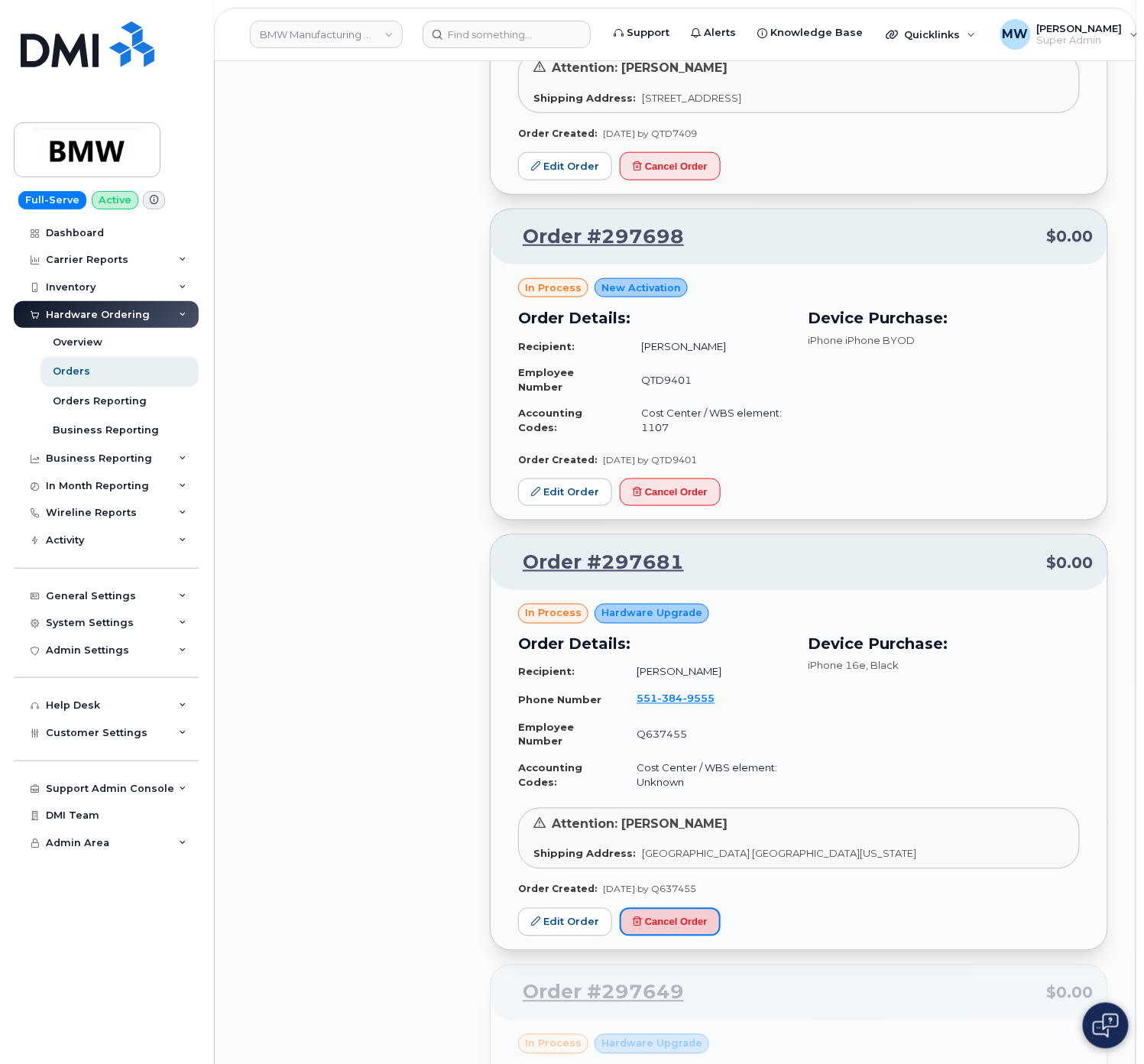
scroll to position [13638, 0]
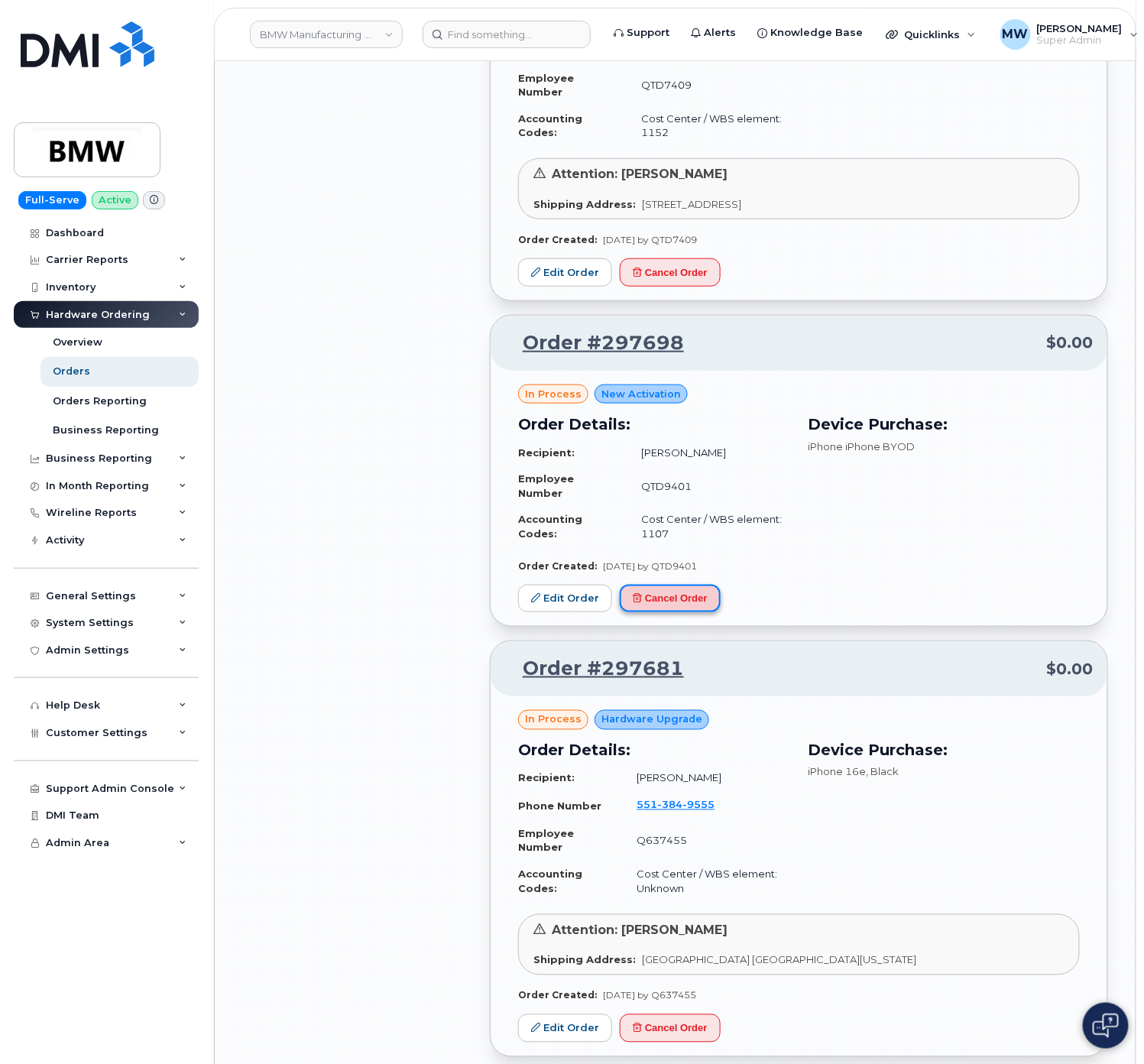
click at [688, 613] on button "Cancel Order" at bounding box center [670, 599] width 101 height 28
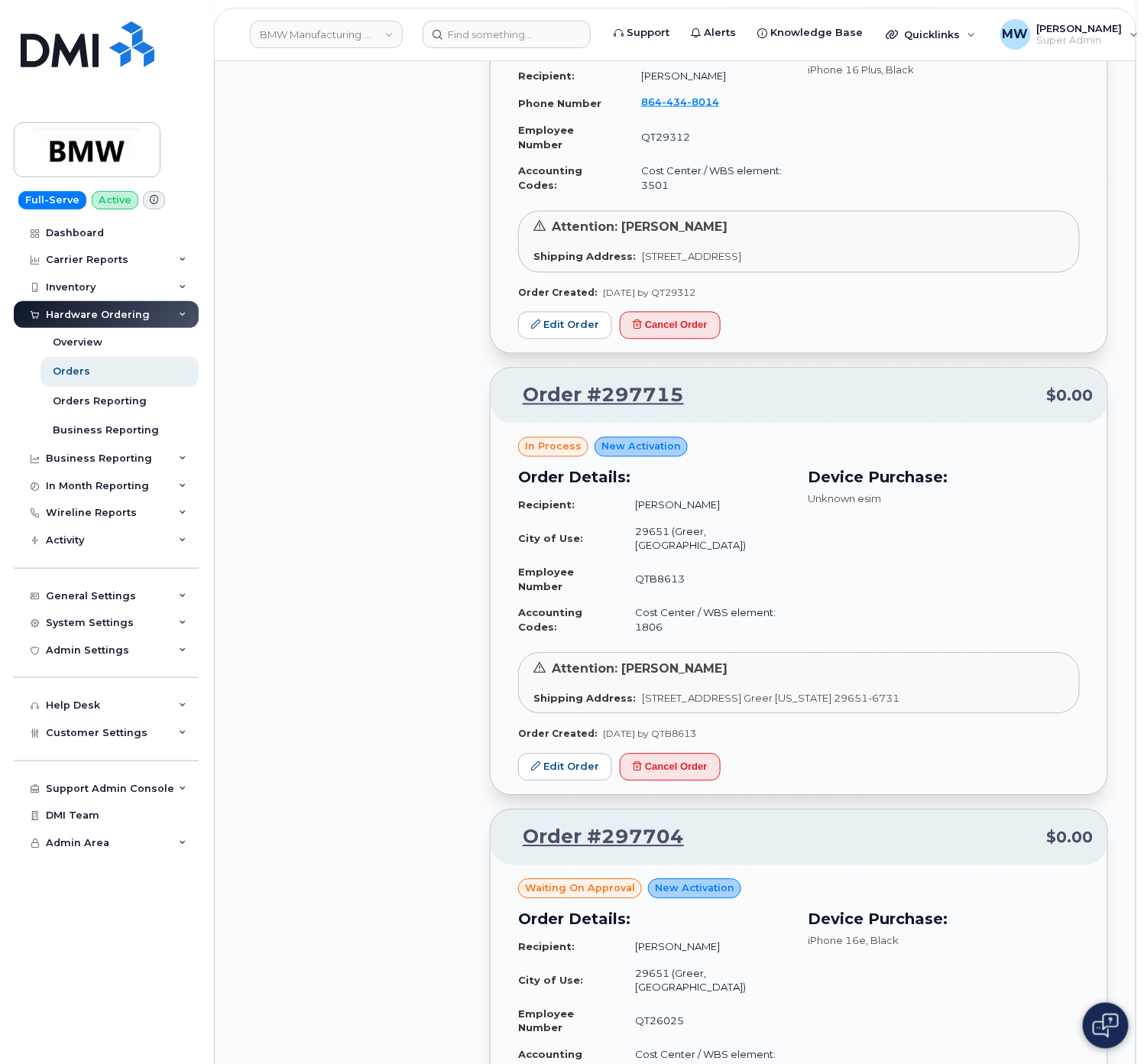
scroll to position [12262, 0]
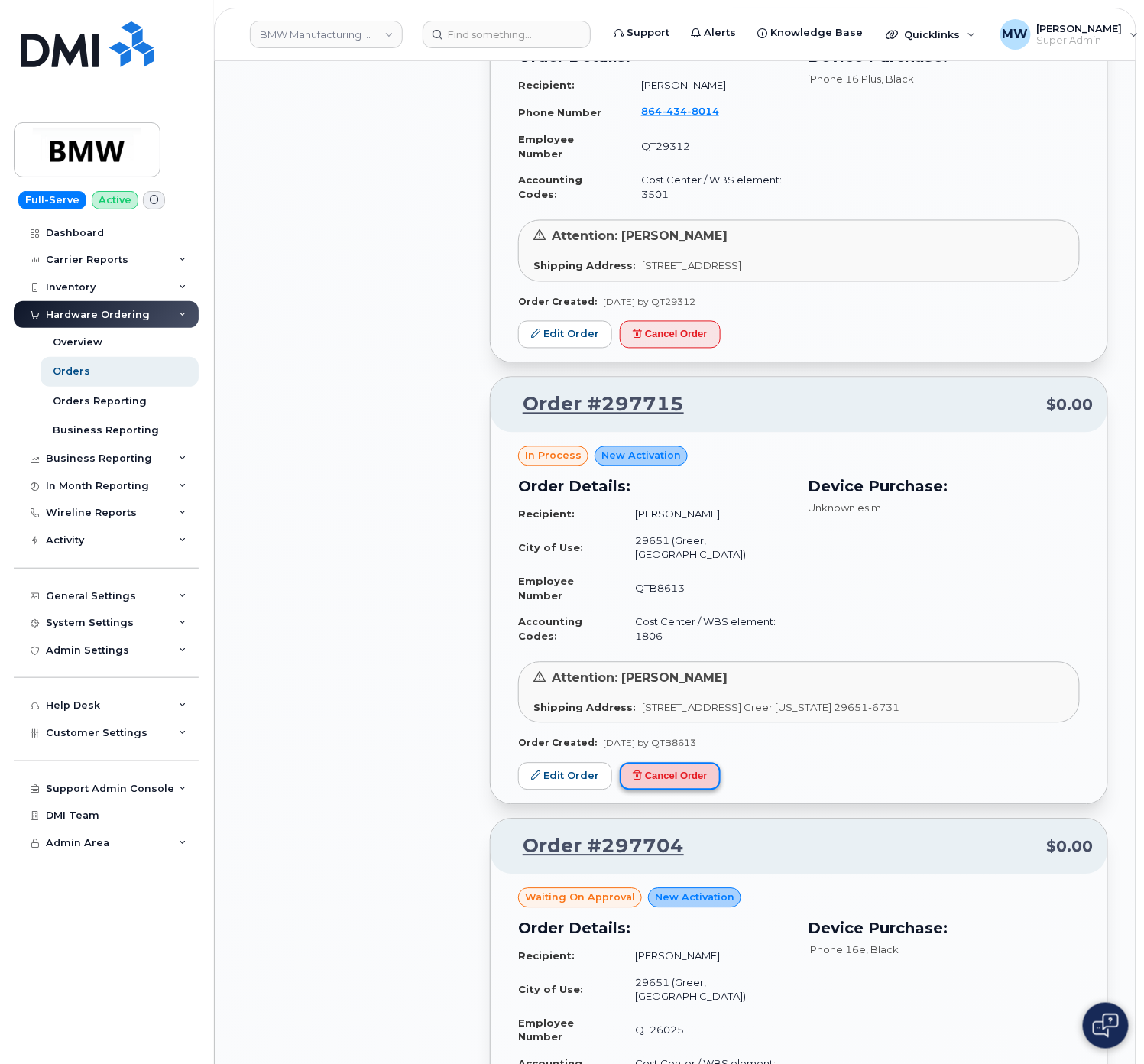
click at [695, 791] on button "Cancel Order" at bounding box center [670, 776] width 101 height 28
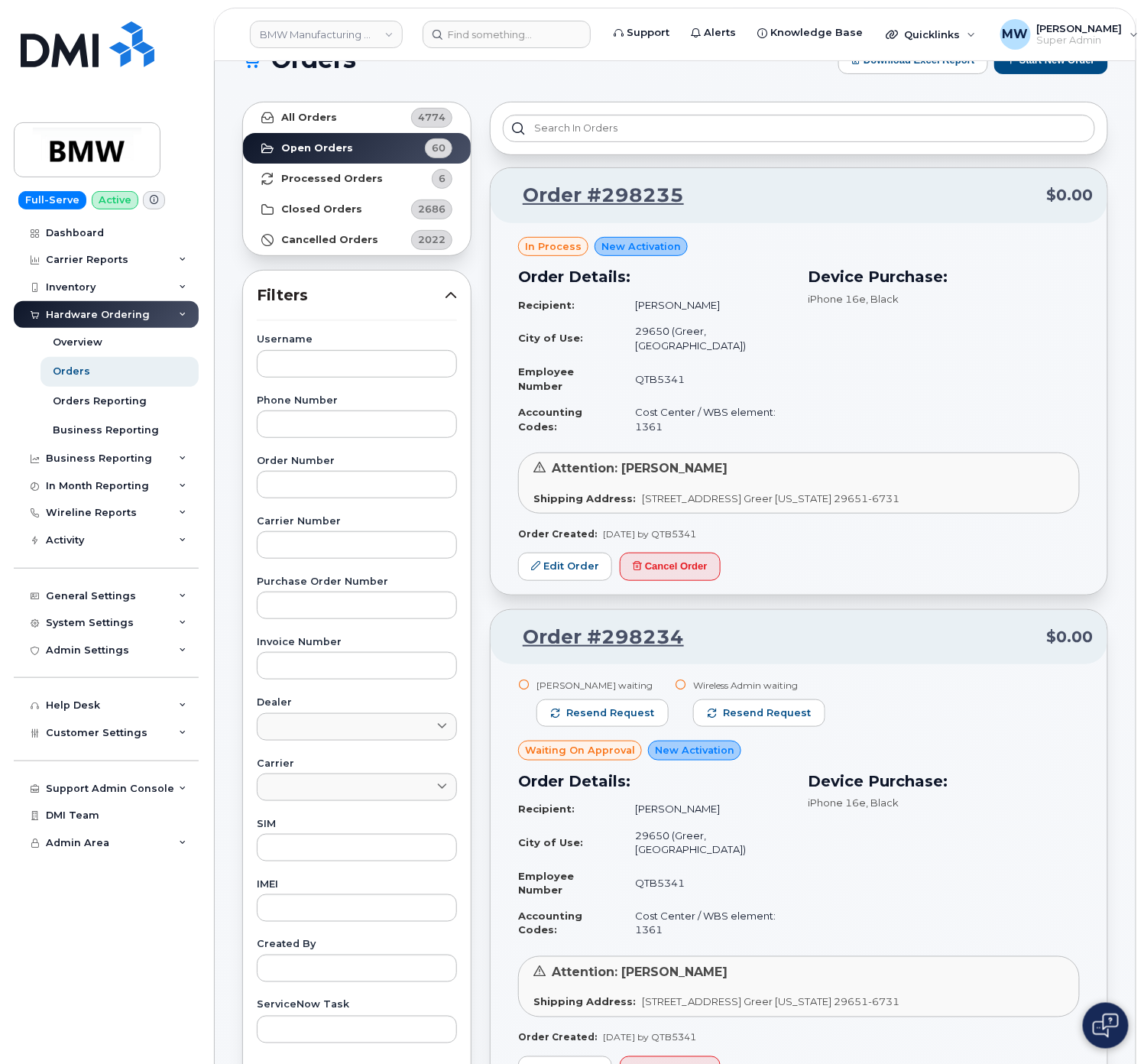
scroll to position [0, 0]
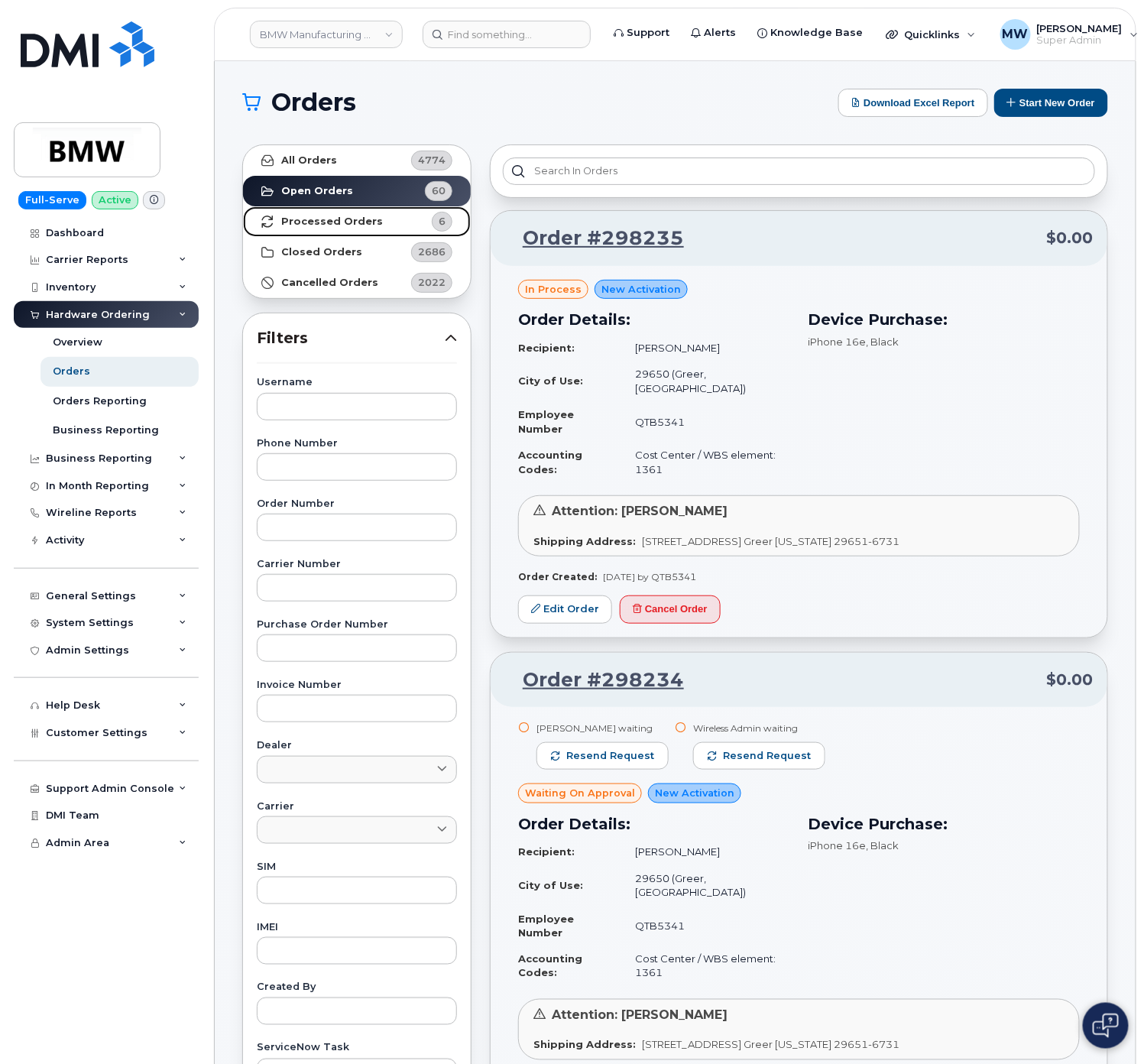
click at [355, 228] on strong "Processed Orders" at bounding box center [332, 221] width 102 height 12
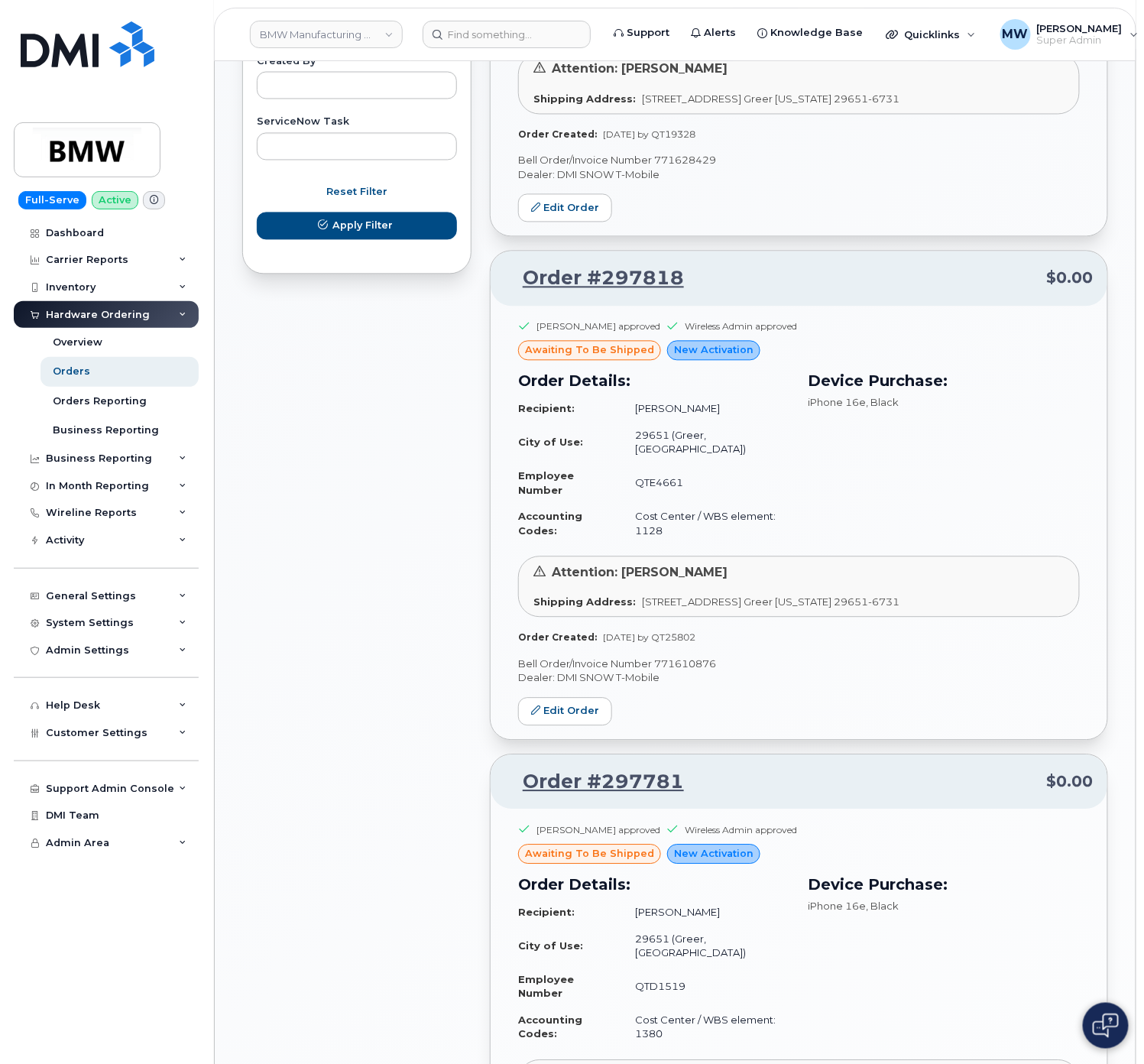
scroll to position [2204, 0]
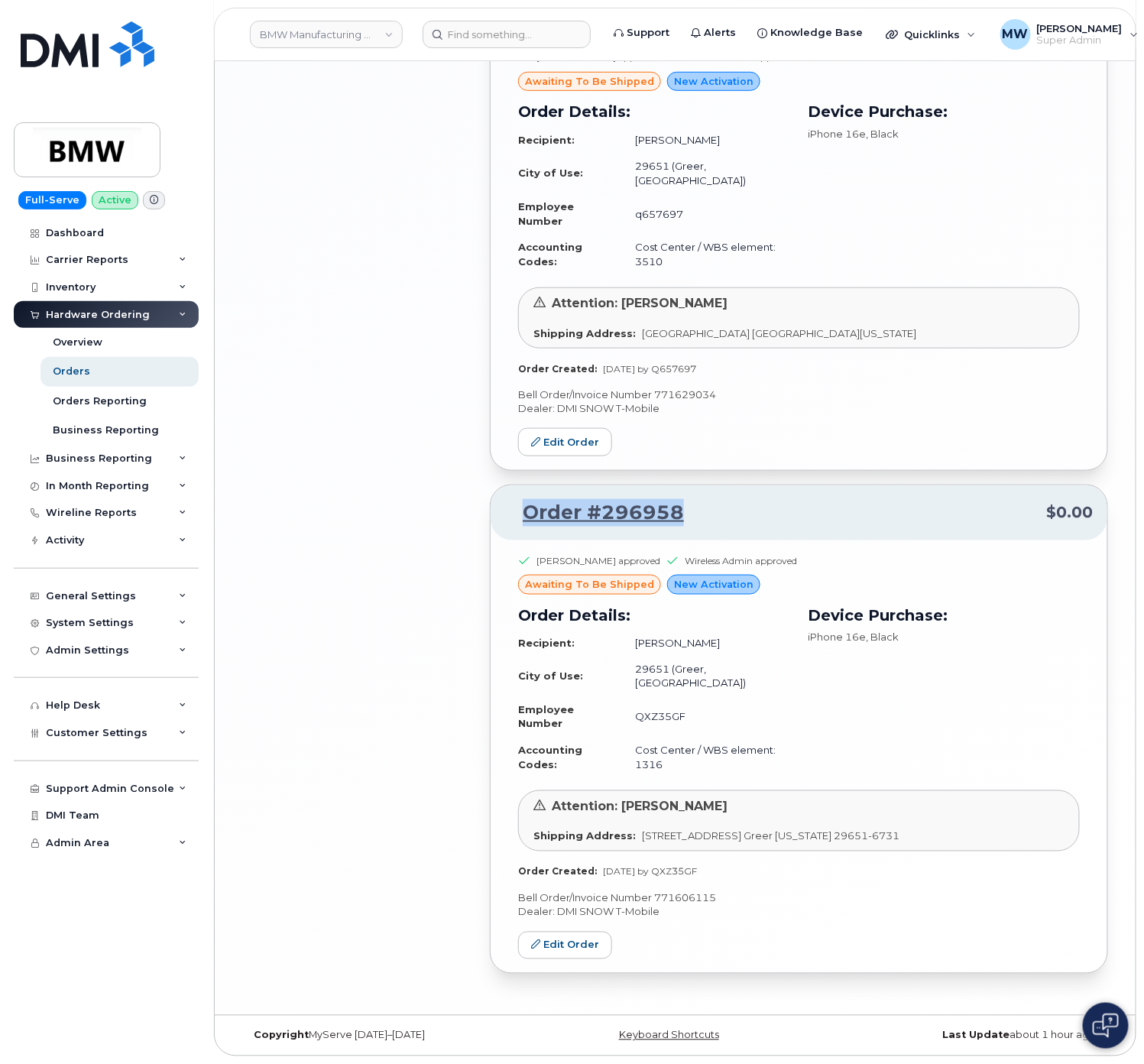
drag, startPoint x: 728, startPoint y: 494, endPoint x: 506, endPoint y: 504, distance: 222.2
click at [506, 504] on p "Order #296958 $0.00" at bounding box center [799, 512] width 590 height 27
copy link "Order #296958"
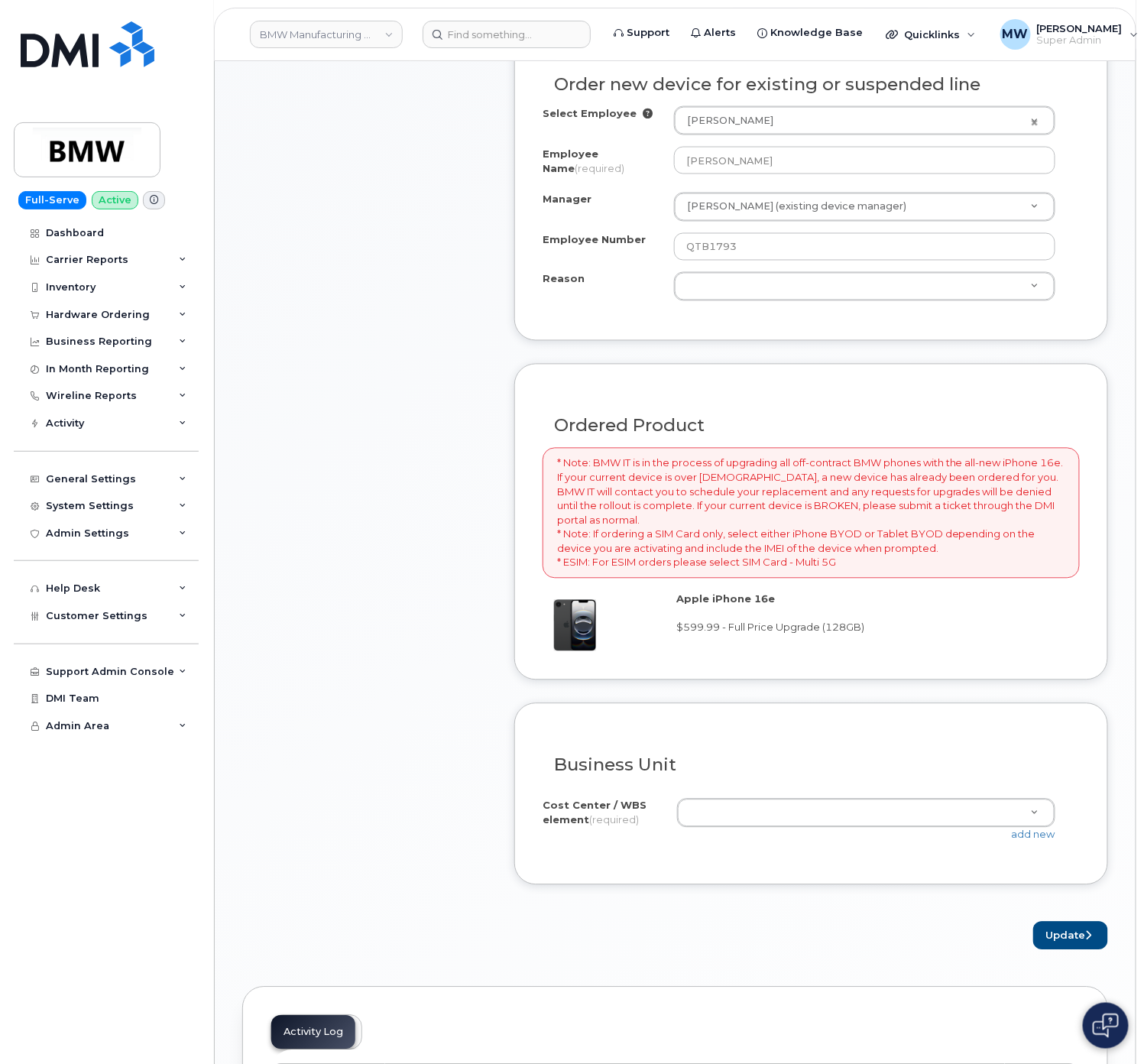
scroll to position [765, 0]
